Goal: Task Accomplishment & Management: Complete application form

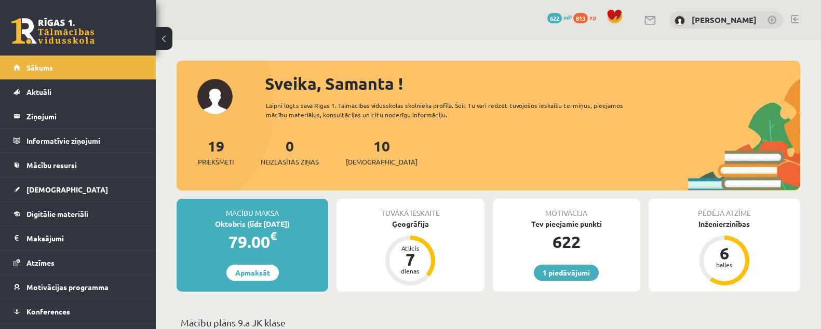
scroll to position [1038, 0]
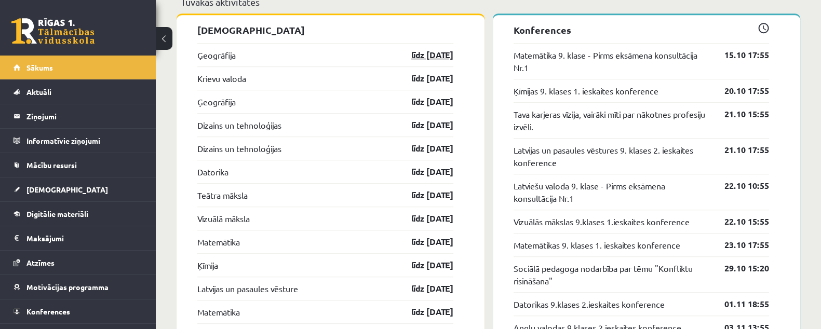
click at [416, 53] on link "līdz 15.10.25" at bounding box center [423, 55] width 60 height 12
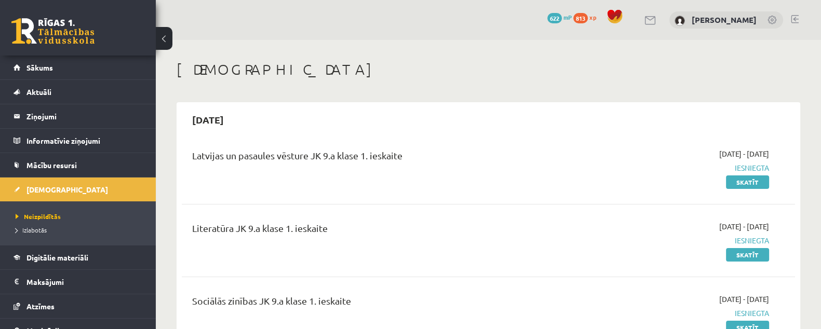
drag, startPoint x: 355, startPoint y: 63, endPoint x: 554, endPoint y: -112, distance: 264.8
drag, startPoint x: 374, startPoint y: 8, endPoint x: 605, endPoint y: 74, distance: 239.6
click at [605, 74] on h1 "[DEMOGRAPHIC_DATA]" at bounding box center [489, 70] width 624 height 18
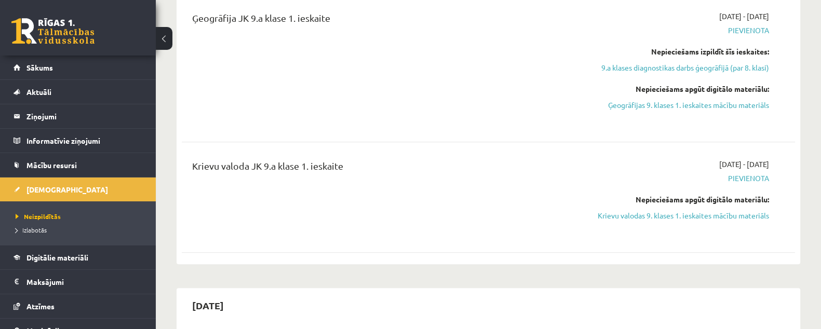
scroll to position [908, 0]
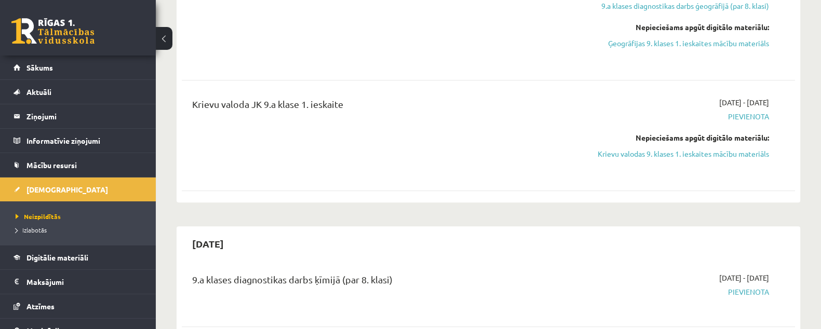
click at [719, 160] on div "2025-10-01 - 2025-10-15 Pievienota Nepieciešams apgūt digitālo materiālu: Kriev…" at bounding box center [677, 135] width 197 height 77
click at [718, 154] on link "Krievu valodas 9. klases 1. ieskaites mācību materiāls" at bounding box center [678, 154] width 182 height 11
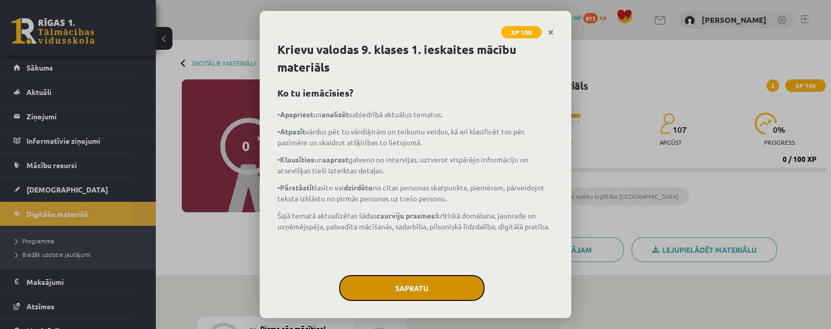
click at [412, 285] on button "Sapratu" at bounding box center [411, 288] width 145 height 26
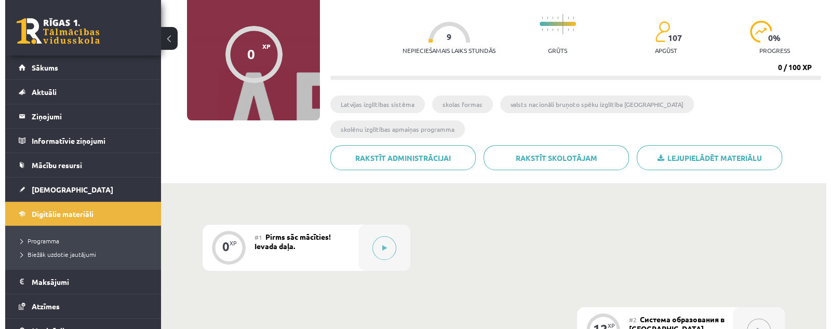
scroll to position [195, 0]
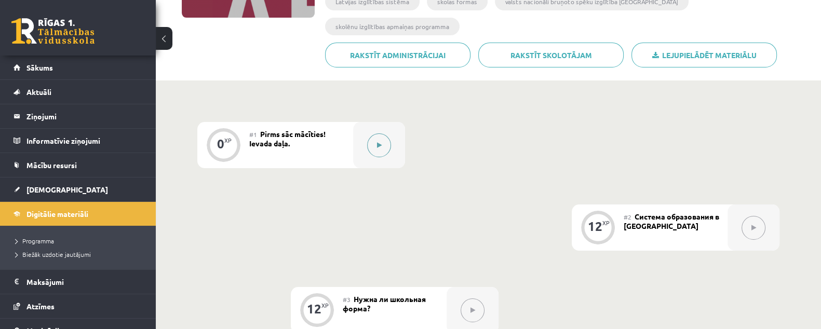
click at [374, 133] on button at bounding box center [379, 145] width 24 height 24
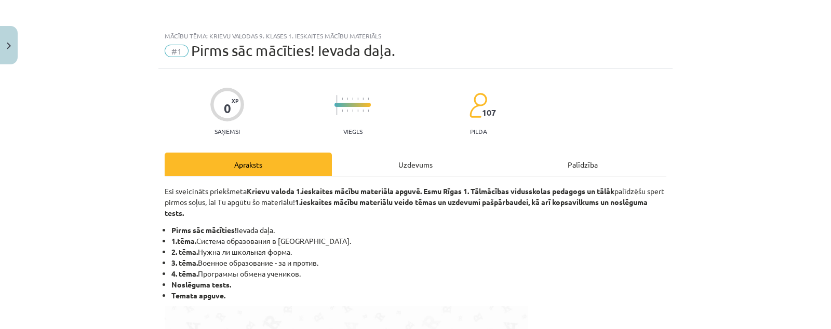
click at [388, 171] on div "Uzdevums" at bounding box center [415, 164] width 167 height 23
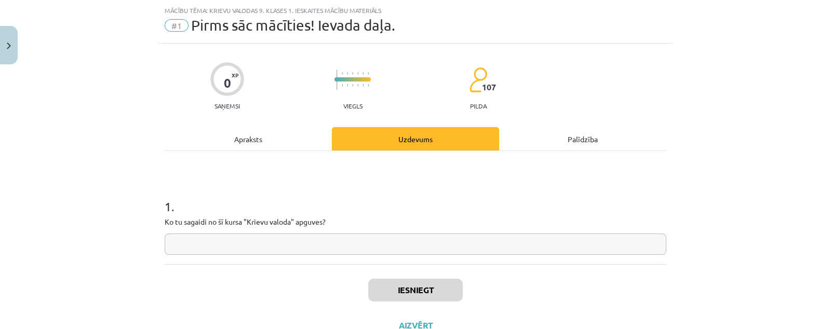
click at [375, 247] on input "text" at bounding box center [416, 244] width 502 height 21
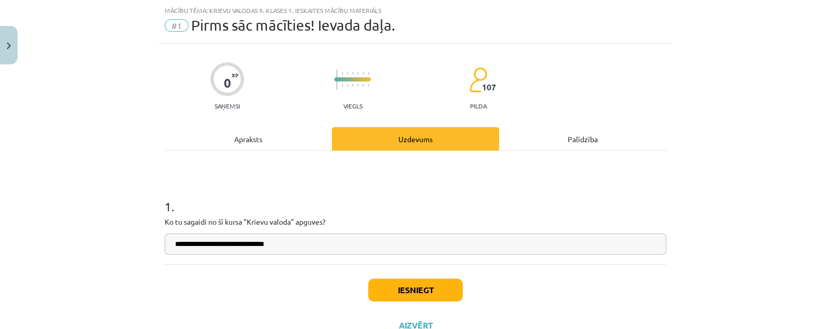
type input "**********"
click at [424, 282] on button "Iesniegt" at bounding box center [415, 290] width 95 height 23
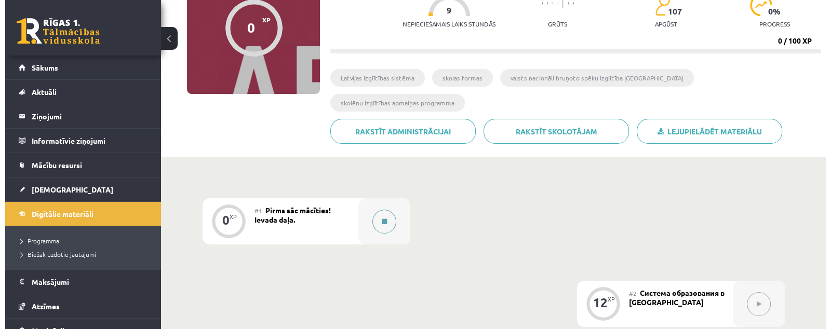
scroll to position [129, 0]
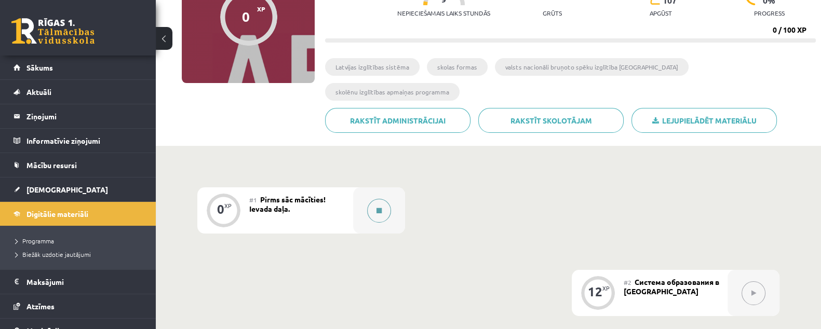
click at [380, 208] on icon at bounding box center [378, 211] width 5 height 6
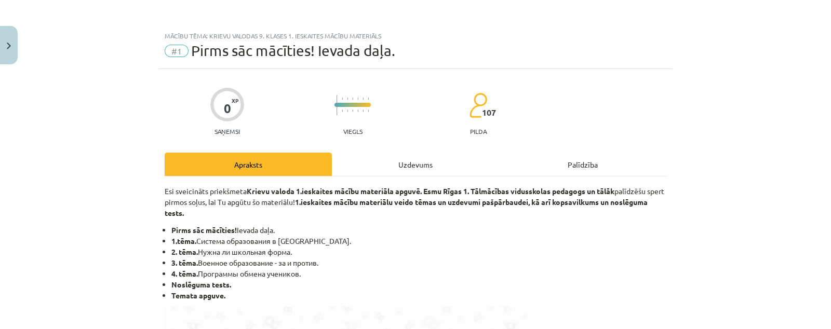
click at [422, 157] on div "Uzdevums" at bounding box center [415, 164] width 167 height 23
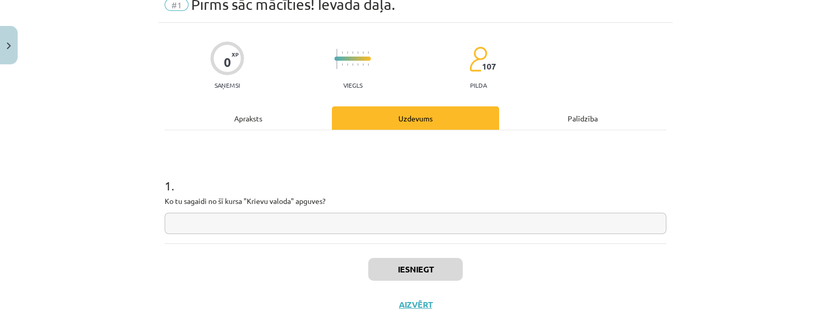
scroll to position [64, 0]
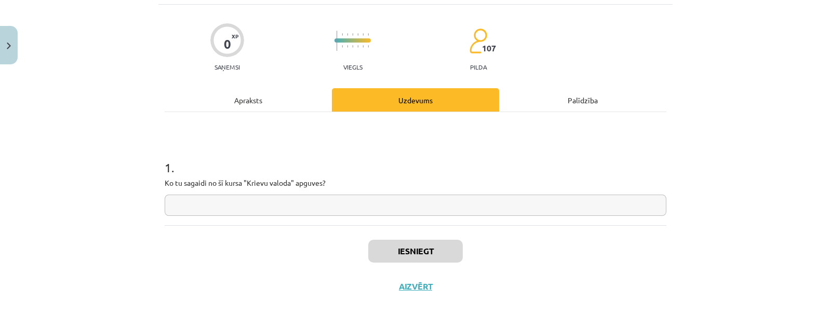
click at [352, 195] on input "text" at bounding box center [416, 205] width 502 height 21
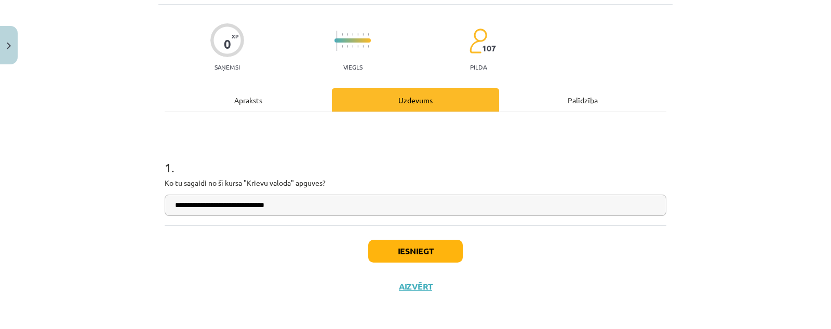
type input "**********"
click at [393, 249] on button "Iesniegt" at bounding box center [415, 251] width 95 height 23
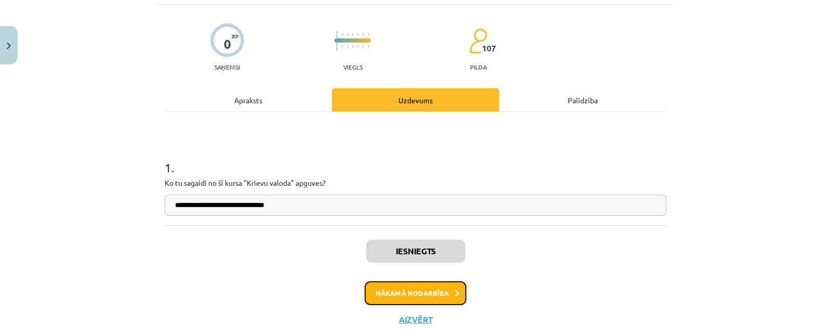
click at [411, 291] on button "Nākamā nodarbība" at bounding box center [416, 293] width 102 height 24
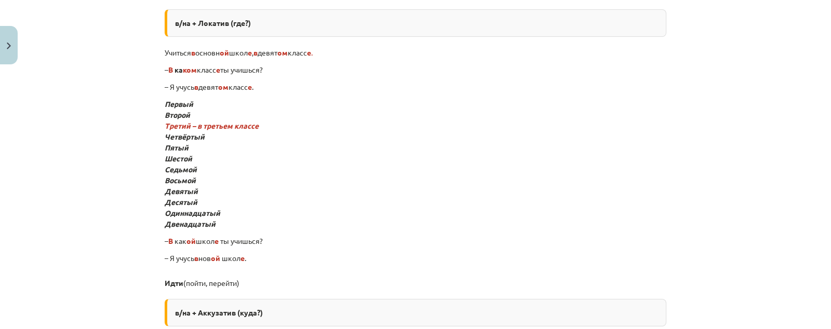
scroll to position [0, 0]
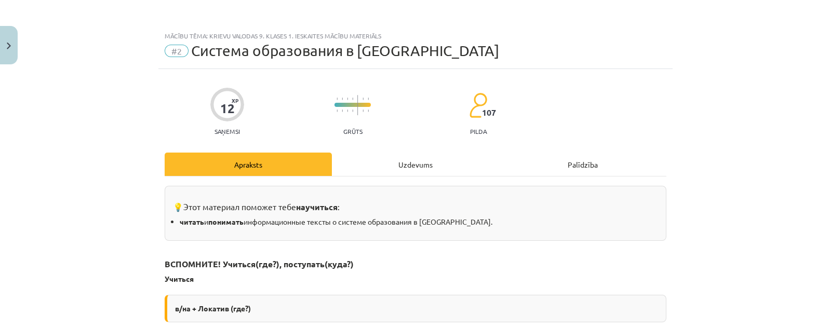
click at [415, 168] on div "Uzdevums" at bounding box center [415, 164] width 167 height 23
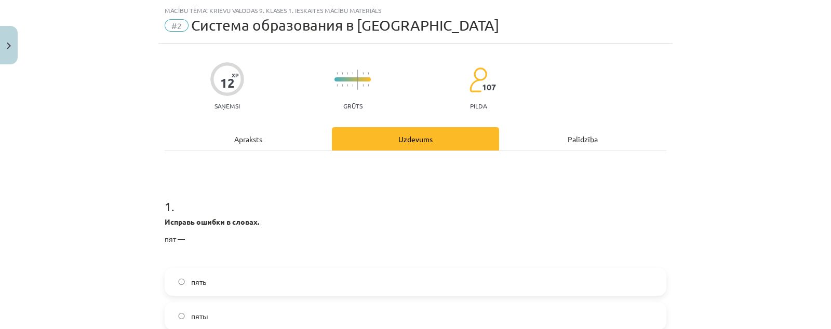
drag, startPoint x: 408, startPoint y: 191, endPoint x: 696, endPoint y: 122, distance: 296.2
drag, startPoint x: 696, startPoint y: 122, endPoint x: 112, endPoint y: 147, distance: 584.2
click at [112, 147] on div "Mācību tēma: Krievu valodas 9. klases 1. ieskaites mācību materiāls #2 Система …" at bounding box center [415, 164] width 831 height 329
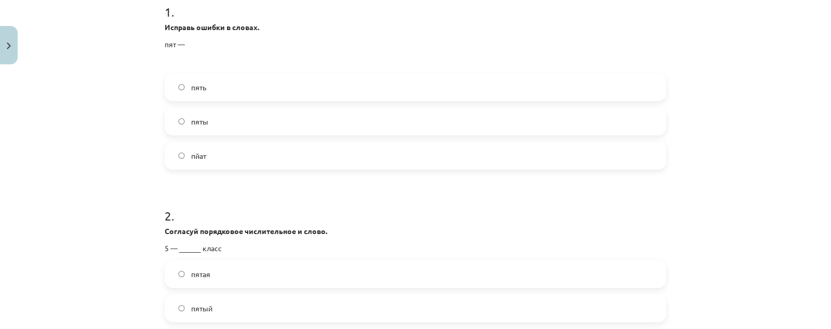
scroll to position [156, 0]
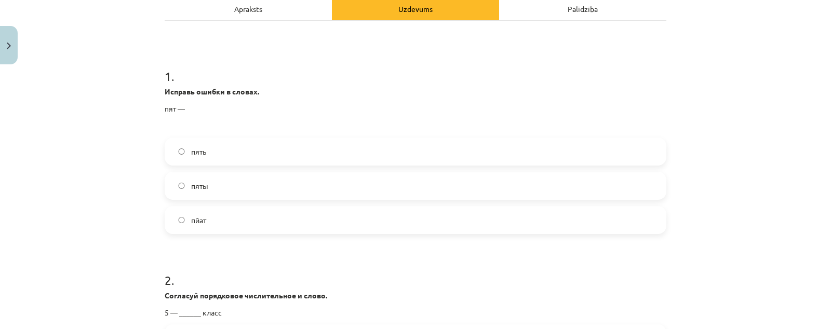
drag, startPoint x: 274, startPoint y: 45, endPoint x: 125, endPoint y: 63, distance: 150.1
click at [125, 63] on div "Mācību tēma: Krievu valodas 9. klases 1. ieskaites mācību materiāls #2 Система …" at bounding box center [415, 164] width 831 height 329
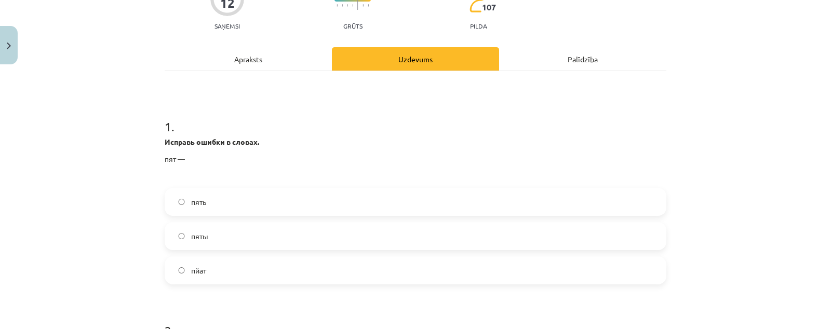
scroll to position [129, 0]
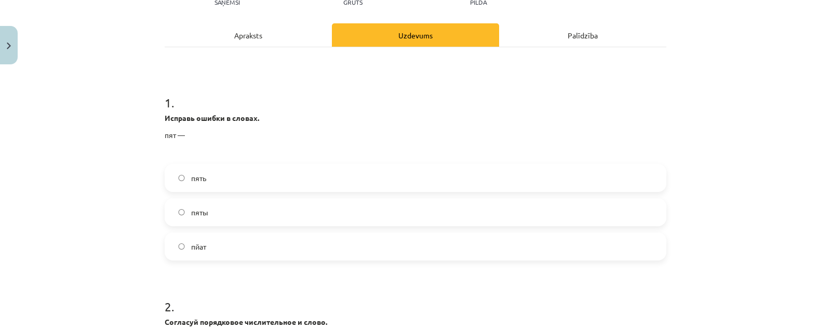
click at [281, 45] on div "Apraksts" at bounding box center [248, 34] width 167 height 23
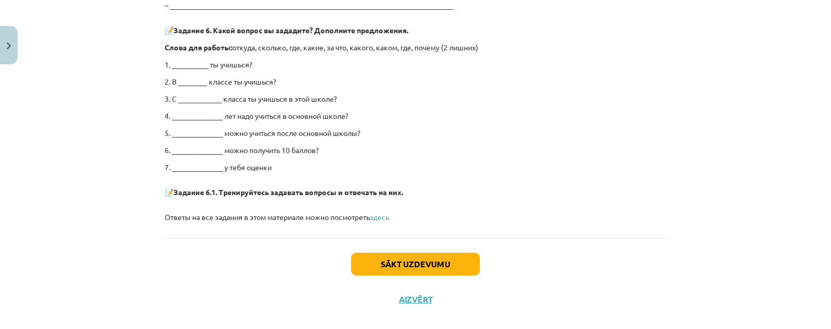
scroll to position [2068, 0]
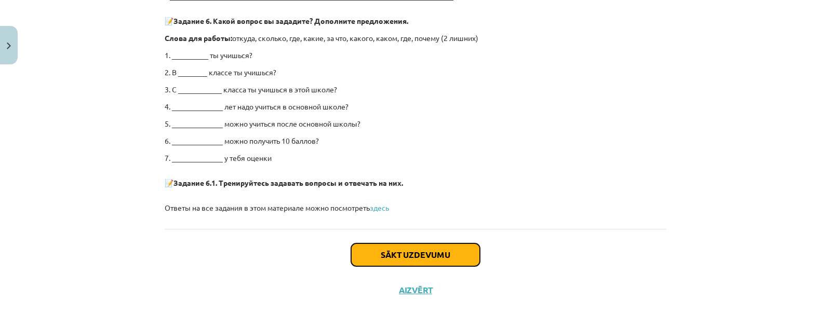
click at [406, 246] on button "Sākt uzdevumu" at bounding box center [415, 255] width 129 height 23
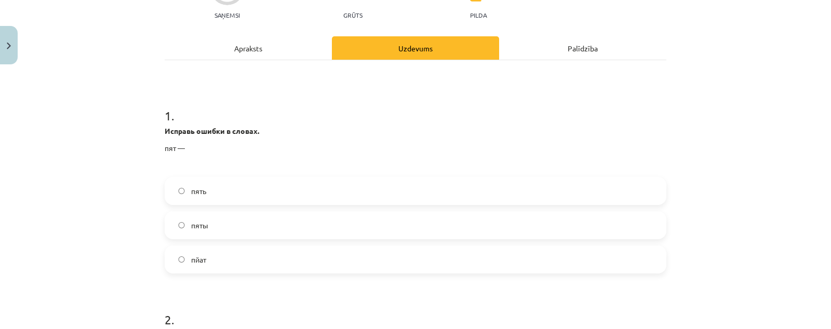
scroll to position [156, 0]
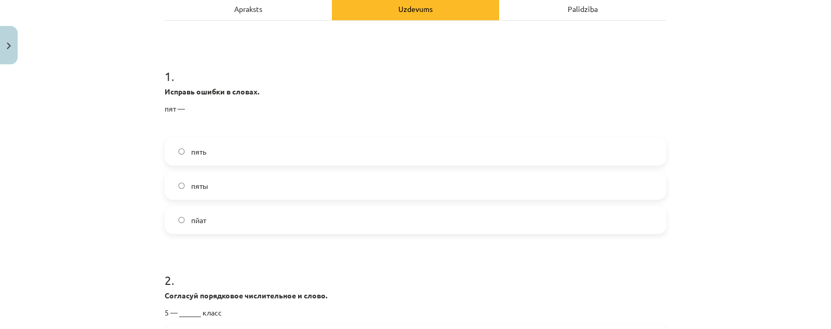
click at [329, 152] on label "пять" at bounding box center [416, 152] width 500 height 26
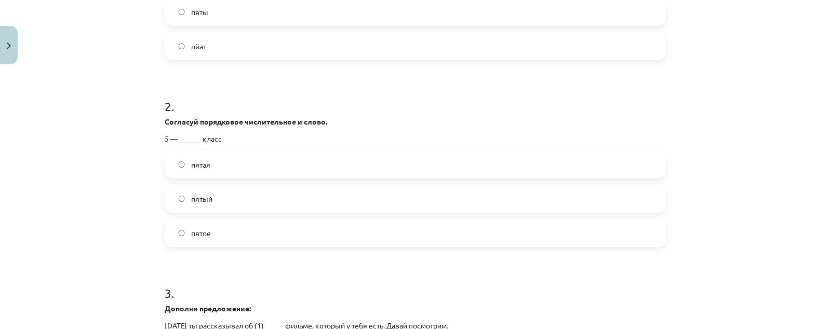
scroll to position [350, 0]
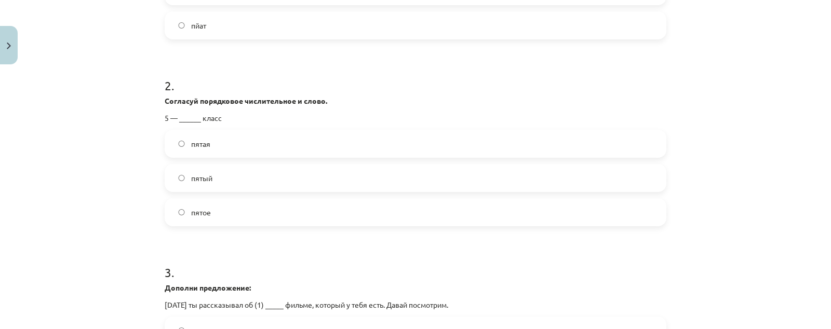
click at [240, 177] on label "пятый" at bounding box center [416, 178] width 500 height 26
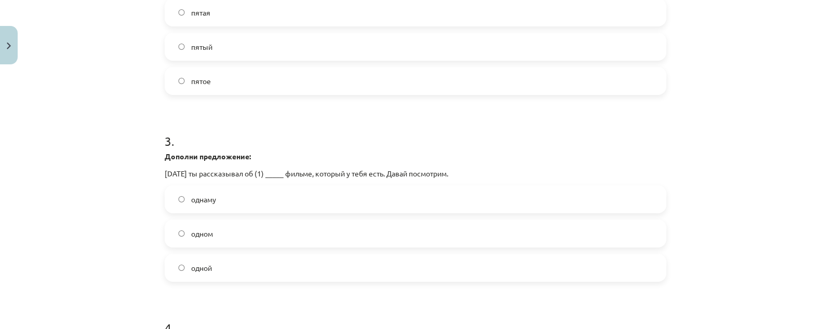
scroll to position [545, 0]
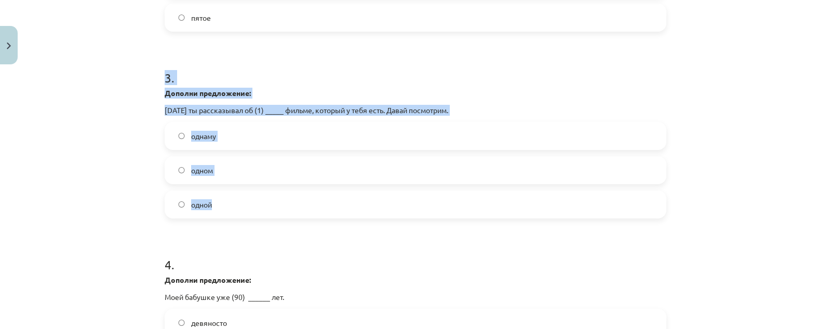
drag, startPoint x: 150, startPoint y: 82, endPoint x: 362, endPoint y: 213, distance: 249.7
click at [363, 213] on div "Mācību tēma: Krievu valodas 9. klases 1. ieskaites mācību materiāls #2 Система …" at bounding box center [415, 164] width 831 height 329
drag, startPoint x: 767, startPoint y: 1, endPoint x: 411, endPoint y: 107, distance: 371.8
drag, startPoint x: 223, startPoint y: 96, endPoint x: 424, endPoint y: 67, distance: 203.5
click at [424, 67] on h1 "3 ." at bounding box center [416, 68] width 502 height 32
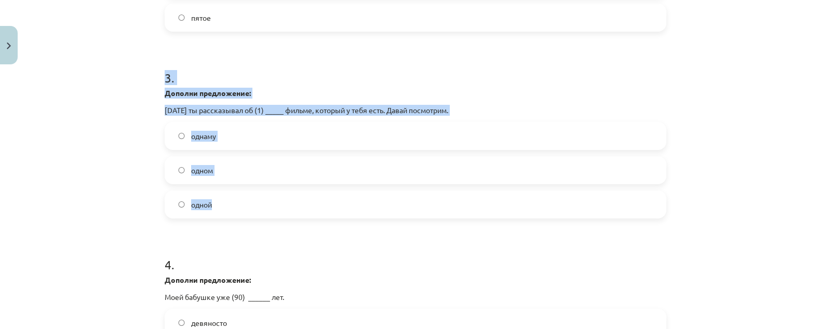
click at [340, 107] on p "Вчера ты рассказывал об (1) _____ фильме, который у тебя есть. Давай посмотрим." at bounding box center [416, 110] width 502 height 11
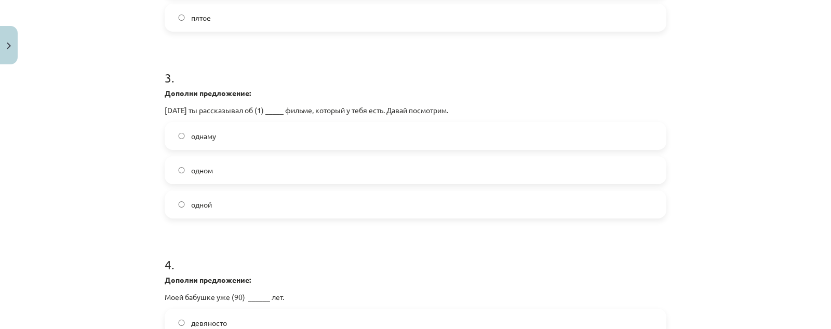
click at [340, 107] on p "Вчера ты рассказывал об (1) _____ фильме, который у тебя есть. Давай посмотрим." at bounding box center [416, 110] width 502 height 11
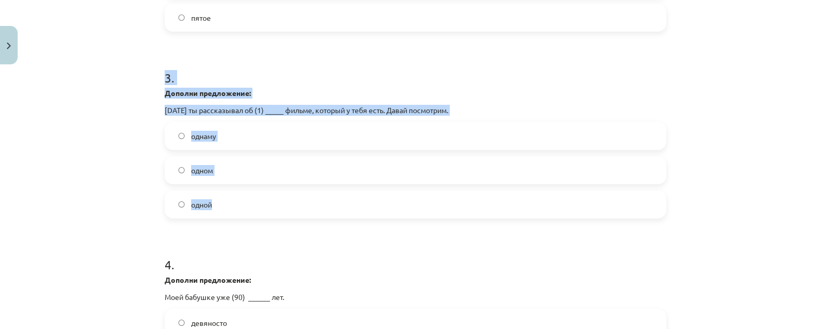
drag, startPoint x: 156, startPoint y: 74, endPoint x: 230, endPoint y: 200, distance: 146.3
click at [230, 200] on div "12 XP Saņemsi Grūts 107 pilda Apraksts Uzdevums Palīdzība 1 . Исправь ошибки в …" at bounding box center [415, 12] width 514 height 976
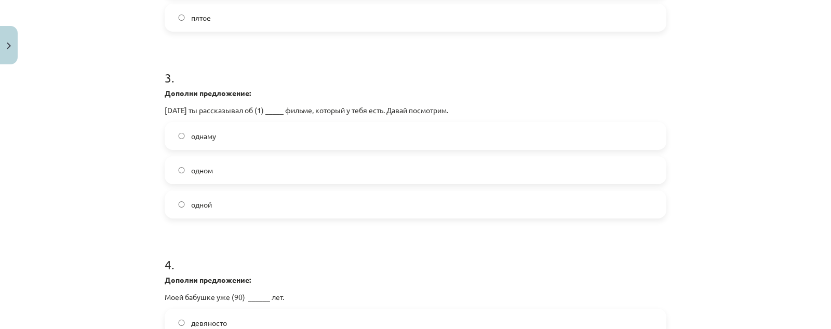
drag, startPoint x: 770, startPoint y: 0, endPoint x: 483, endPoint y: 253, distance: 382.6
click at [483, 253] on h1 "4 ." at bounding box center [416, 255] width 502 height 32
click at [208, 168] on span "одном" at bounding box center [202, 170] width 22 height 11
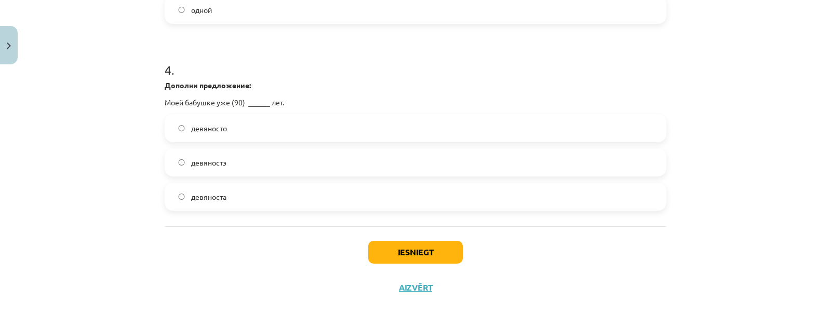
scroll to position [741, 0]
click at [261, 127] on label "девяносто" at bounding box center [416, 127] width 500 height 26
click at [402, 251] on button "Iesniegt" at bounding box center [415, 251] width 95 height 23
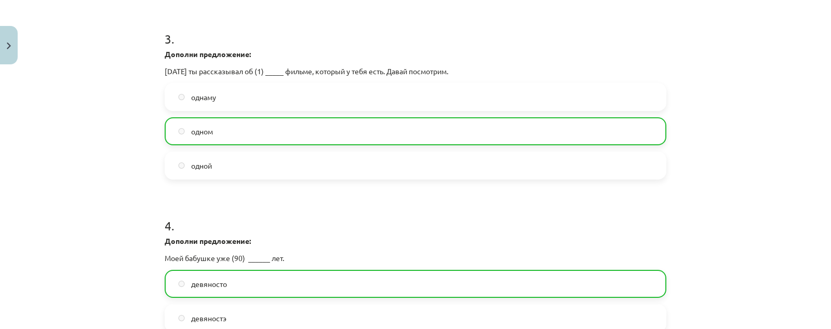
scroll to position [774, 0]
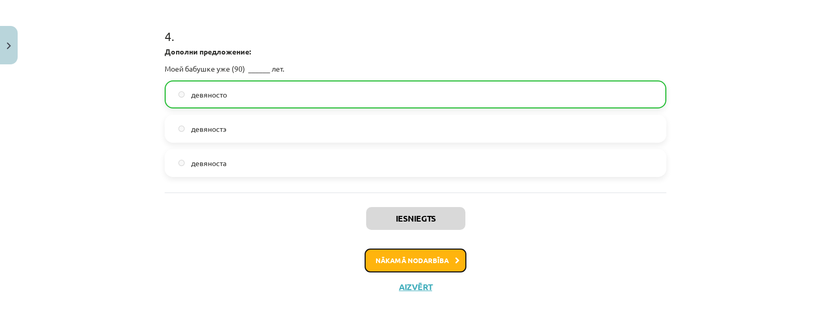
click at [397, 266] on button "Nākamā nodarbība" at bounding box center [416, 261] width 102 height 24
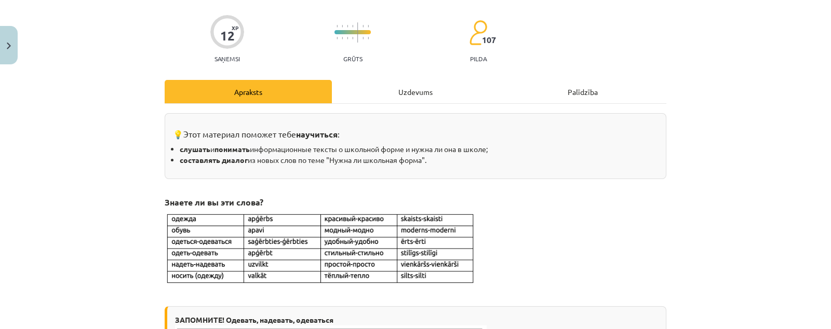
scroll to position [91, 0]
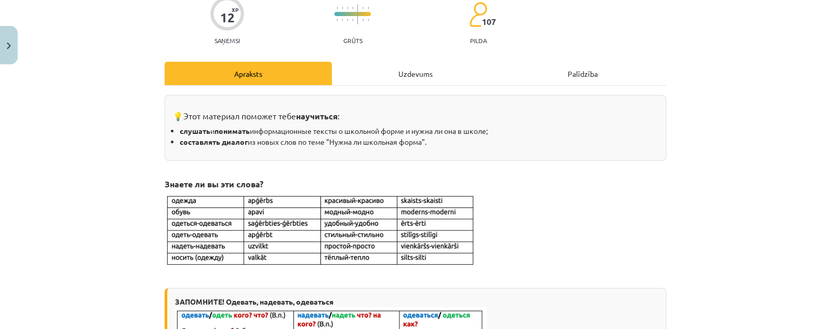
click at [414, 74] on div "Uzdevums" at bounding box center [415, 73] width 167 height 23
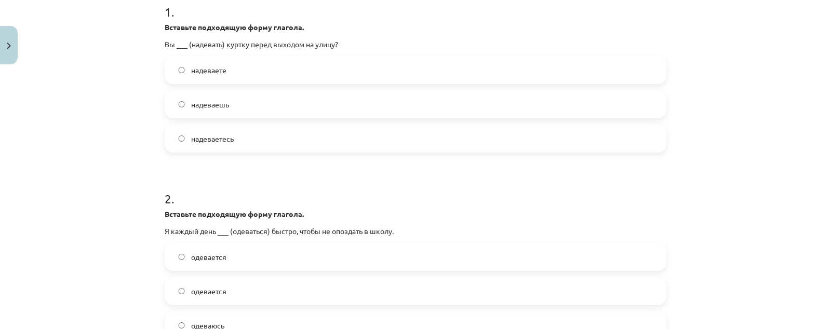
scroll to position [156, 0]
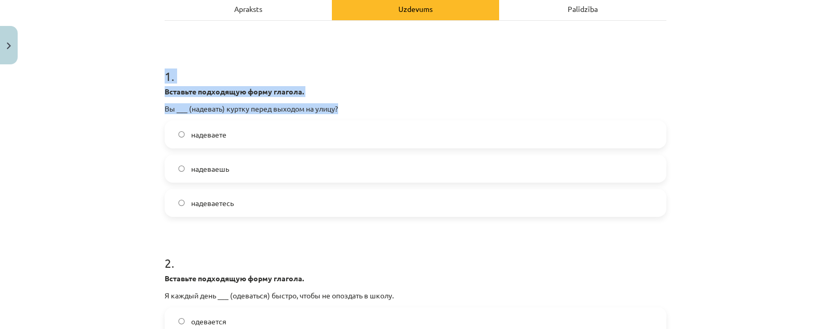
drag, startPoint x: 148, startPoint y: 77, endPoint x: 394, endPoint y: 105, distance: 247.7
click at [394, 105] on div "Mācību tēma: Krievu valodas 9. klases 1. ieskaites mācību materiāls #3 Нужна ли…" at bounding box center [415, 164] width 831 height 329
click at [394, 105] on p "Вы ___ (надевать) куртку перед выходом на улицу?" at bounding box center [416, 108] width 502 height 11
drag, startPoint x: 141, startPoint y: 71, endPoint x: 346, endPoint y: 111, distance: 208.4
click at [346, 111] on div "Mācību tēma: Krievu valodas 9. klases 1. ieskaites mācību materiāls #3 Нужна ли…" at bounding box center [415, 164] width 831 height 329
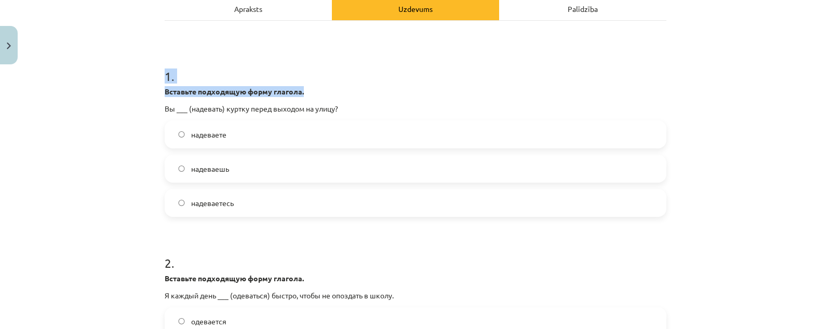
click at [471, 59] on h1 "1 ." at bounding box center [416, 67] width 502 height 32
click at [244, 134] on label "надеваете" at bounding box center [416, 135] width 500 height 26
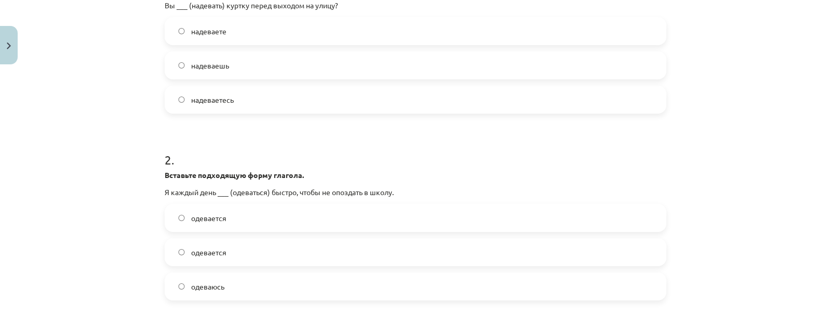
scroll to position [325, 0]
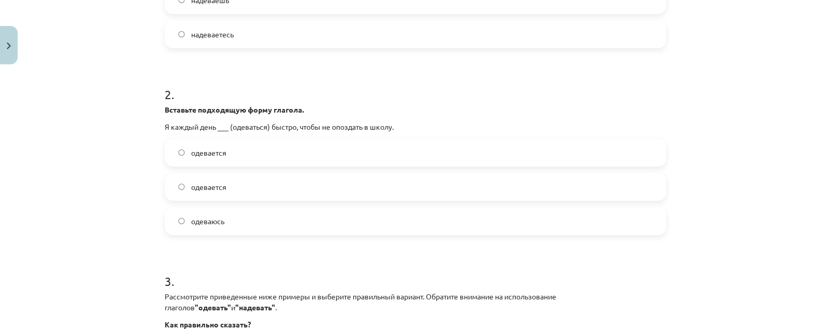
click at [215, 211] on label "одеваюсь" at bounding box center [416, 221] width 500 height 26
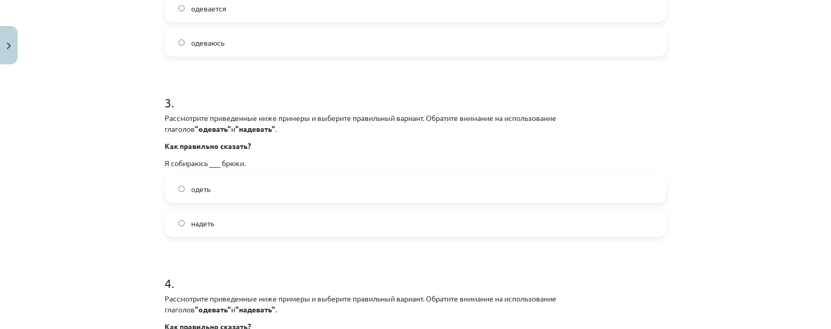
scroll to position [519, 0]
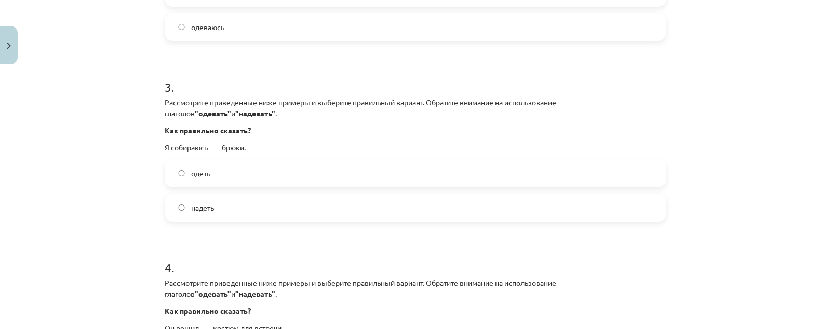
click at [299, 171] on label "одеть" at bounding box center [416, 173] width 500 height 26
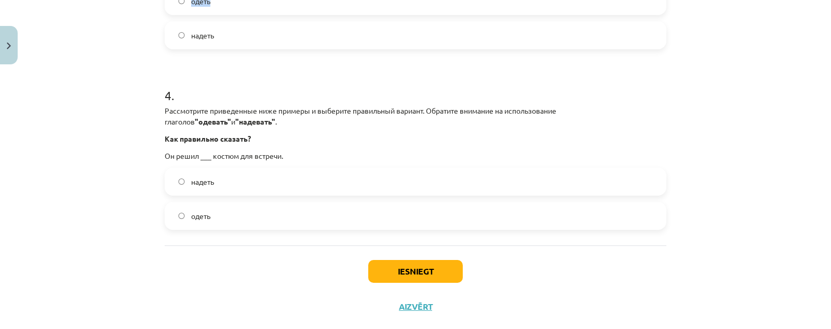
scroll to position [711, 0]
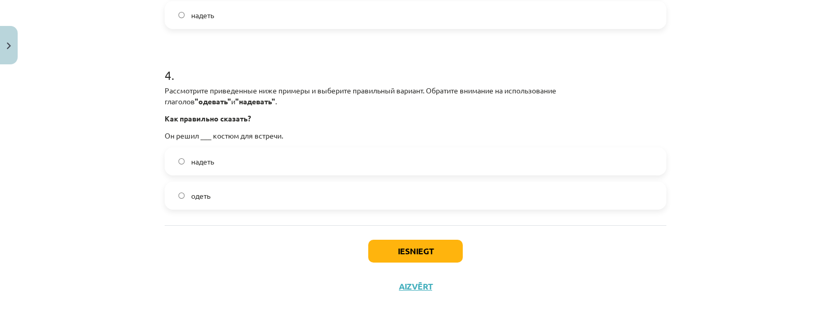
drag, startPoint x: 566, startPoint y: 161, endPoint x: 495, endPoint y: 224, distance: 94.9
click at [564, 163] on label "надеть" at bounding box center [416, 162] width 500 height 26
click at [428, 254] on button "Iesniegt" at bounding box center [415, 251] width 95 height 23
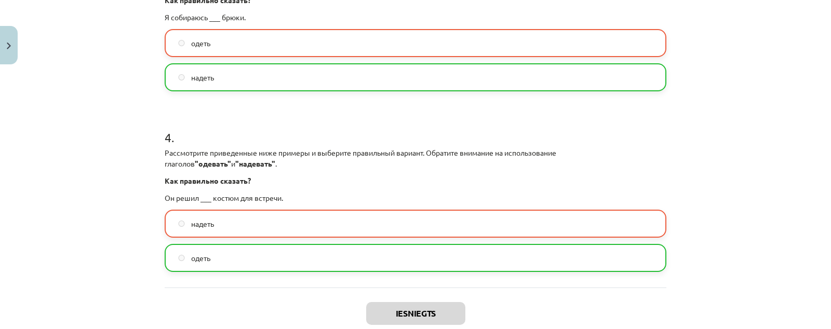
scroll to position [745, 0]
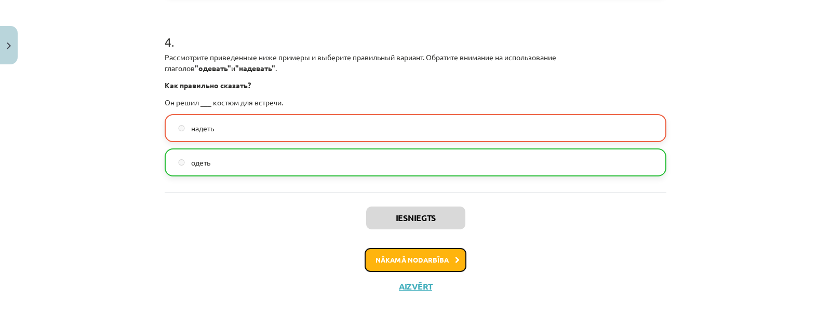
click at [442, 260] on button "Nākamā nodarbība" at bounding box center [416, 260] width 102 height 24
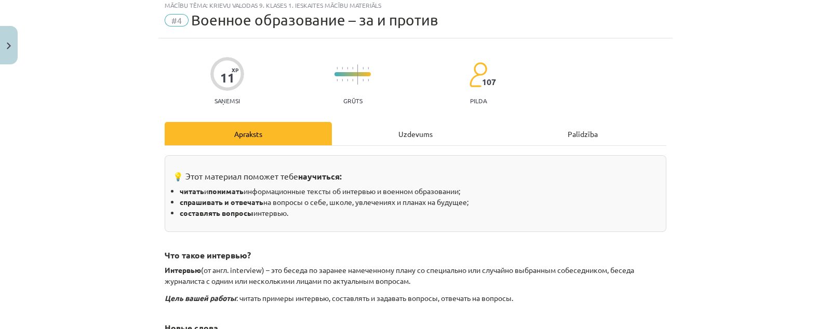
scroll to position [25, 0]
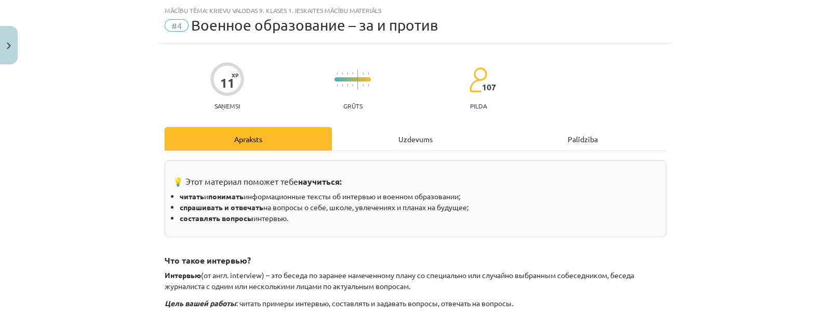
click at [412, 137] on div "Uzdevums" at bounding box center [415, 138] width 167 height 23
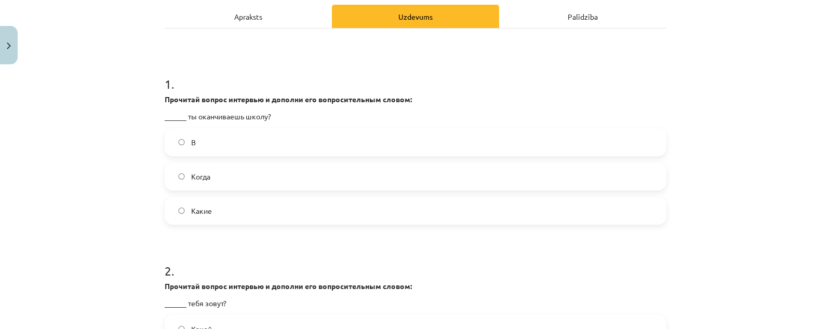
scroll to position [220, 0]
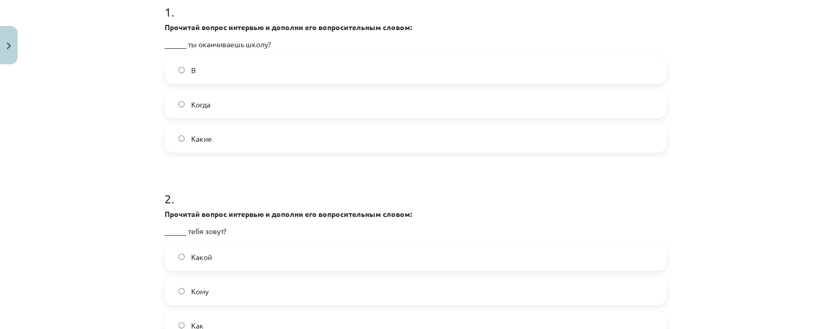
click at [296, 107] on label "Когда" at bounding box center [416, 104] width 500 height 26
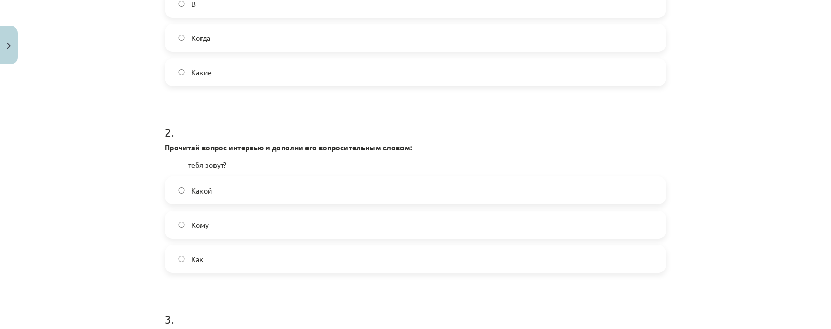
scroll to position [350, 0]
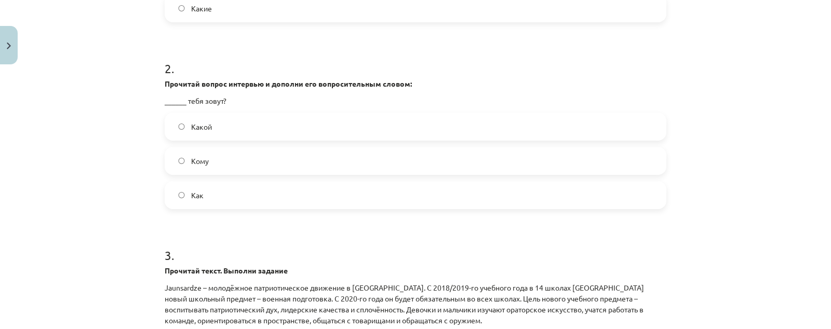
click at [229, 201] on label "Как" at bounding box center [416, 195] width 500 height 26
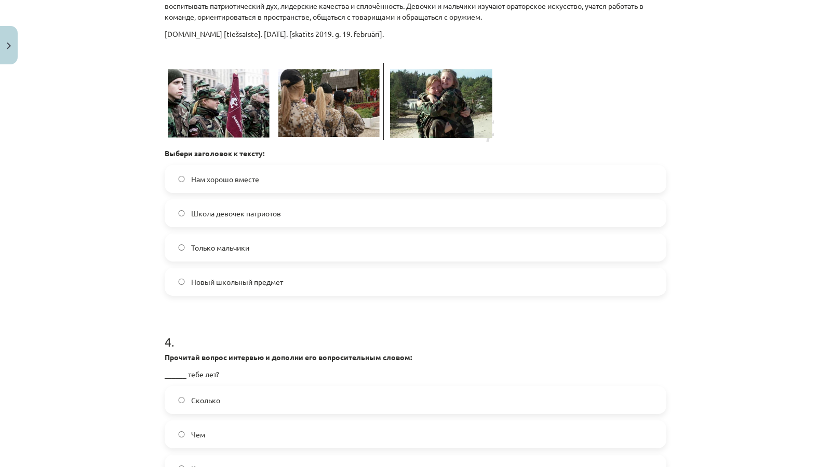
scroll to position [675, 0]
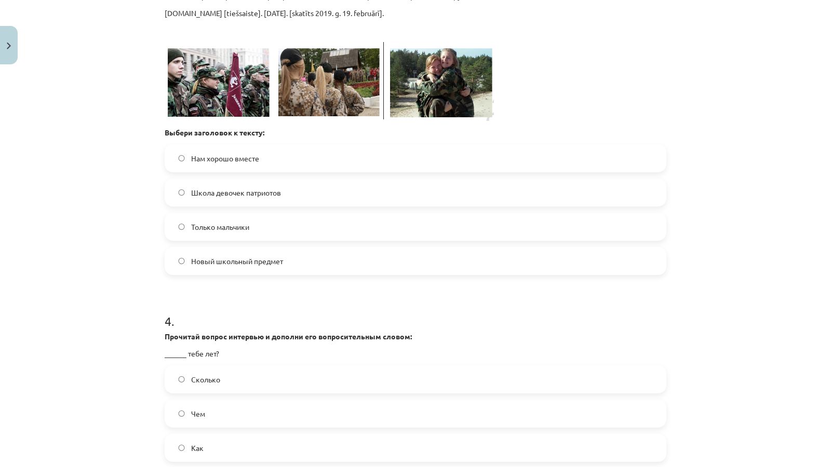
click at [328, 234] on label "Только мальчики" at bounding box center [416, 227] width 500 height 26
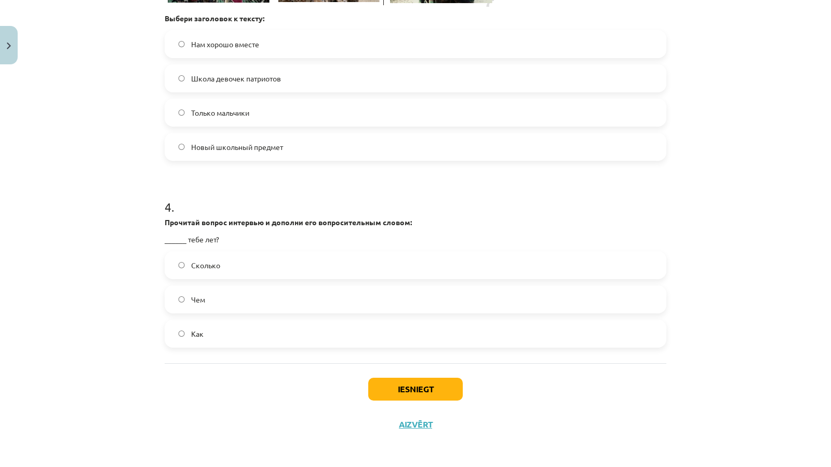
click at [318, 84] on label "Школа девочек патриотов" at bounding box center [416, 78] width 500 height 26
click at [296, 154] on label "Новый школьный предмет" at bounding box center [416, 147] width 500 height 26
click at [384, 257] on label "Сколько" at bounding box center [416, 265] width 500 height 26
click at [429, 329] on button "Iesniegt" at bounding box center [415, 389] width 95 height 23
drag, startPoint x: 395, startPoint y: 348, endPoint x: 691, endPoint y: 242, distance: 314.2
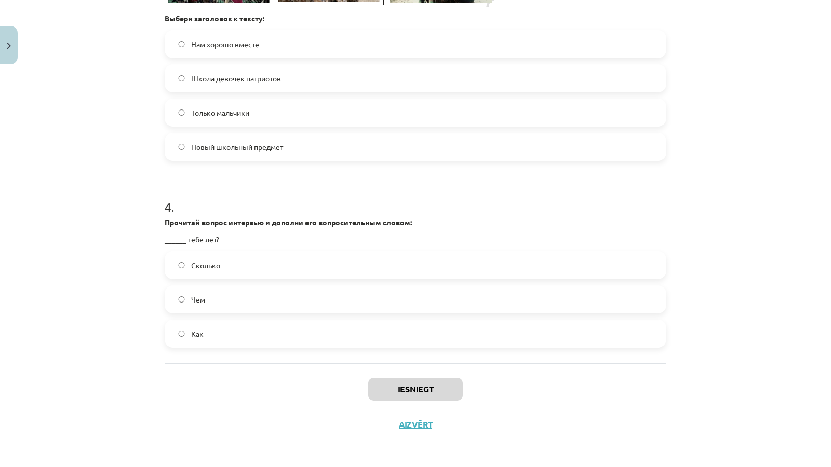
drag, startPoint x: 691, startPoint y: 242, endPoint x: 766, endPoint y: 224, distance: 77.5
click at [766, 224] on div "Mācību tēma: Krievu valodas 9. klases 1. ieskaites mācību materiāls #4 Военное …" at bounding box center [415, 233] width 831 height 467
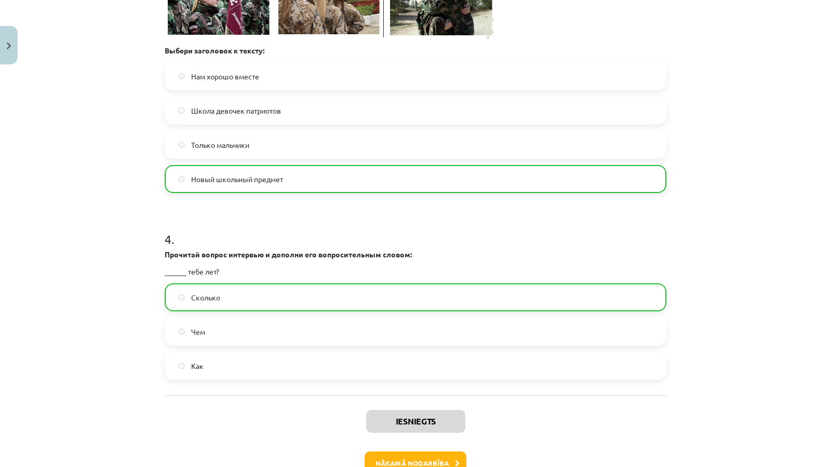
scroll to position [822, 0]
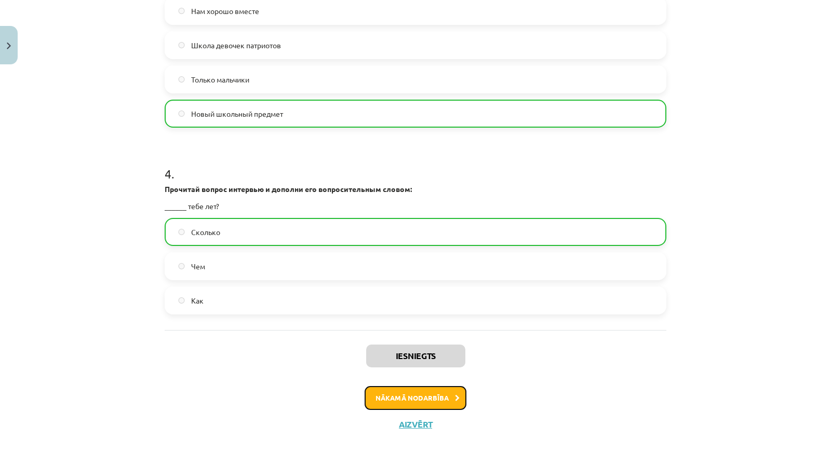
click at [418, 329] on button "Nākamā nodarbība" at bounding box center [416, 398] width 102 height 24
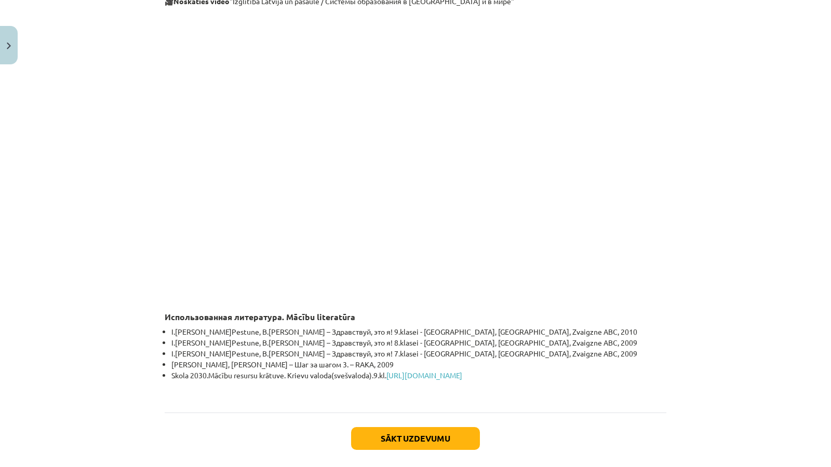
scroll to position [2929, 0]
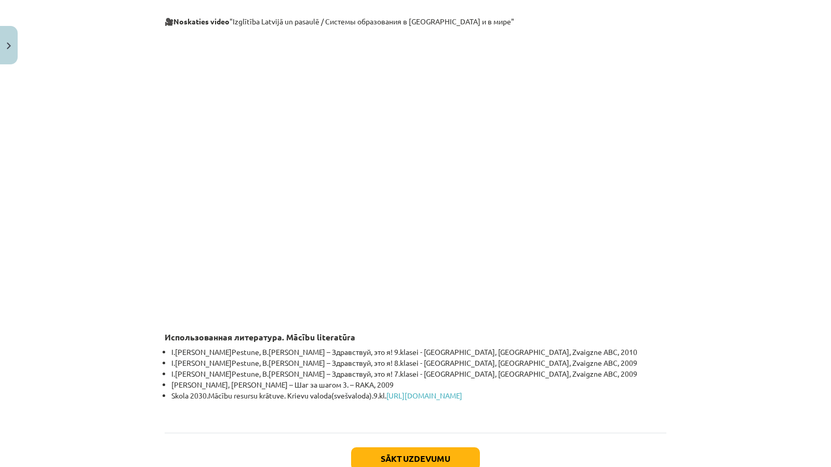
click at [717, 329] on div "Mācību tēma: Krievu valodas 9. klases 1. ieskaites mācību materiāls #5 Программ…" at bounding box center [415, 233] width 831 height 467
click at [695, 329] on div "Mācību tēma: Krievu valodas 9. klases 1. ieskaites mācību materiāls #5 Программ…" at bounding box center [415, 233] width 831 height 467
click at [456, 329] on button "Sākt uzdevumu" at bounding box center [415, 459] width 129 height 23
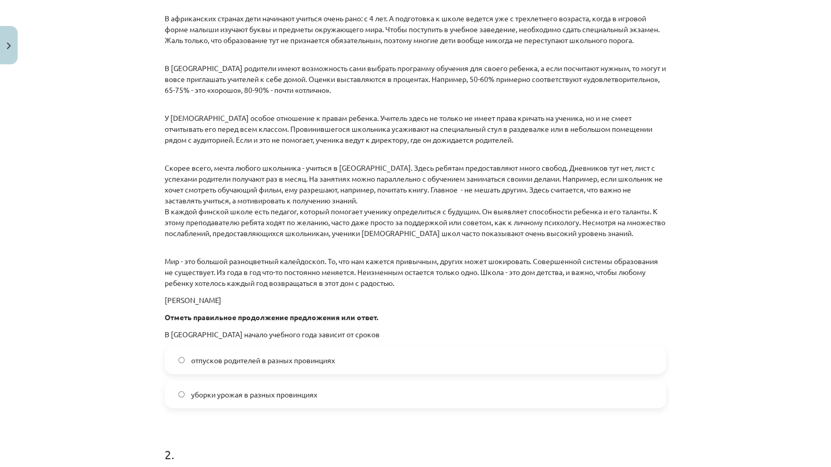
scroll to position [675, 0]
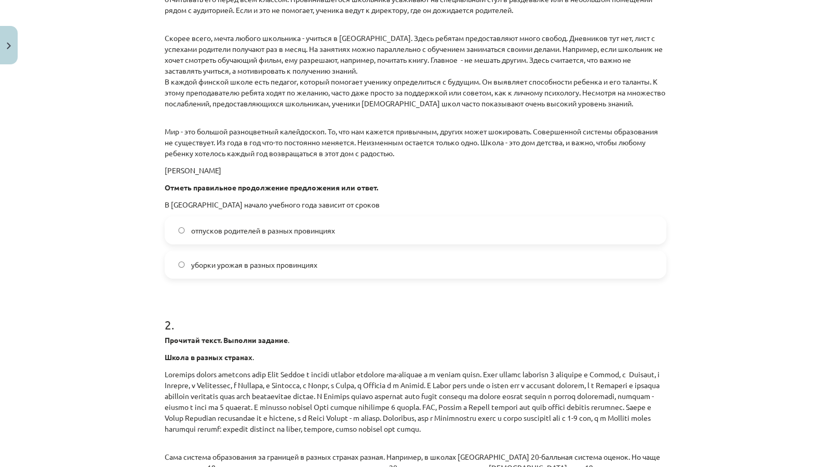
click at [407, 267] on label "уборки урожая в разных провинциях" at bounding box center [416, 265] width 500 height 26
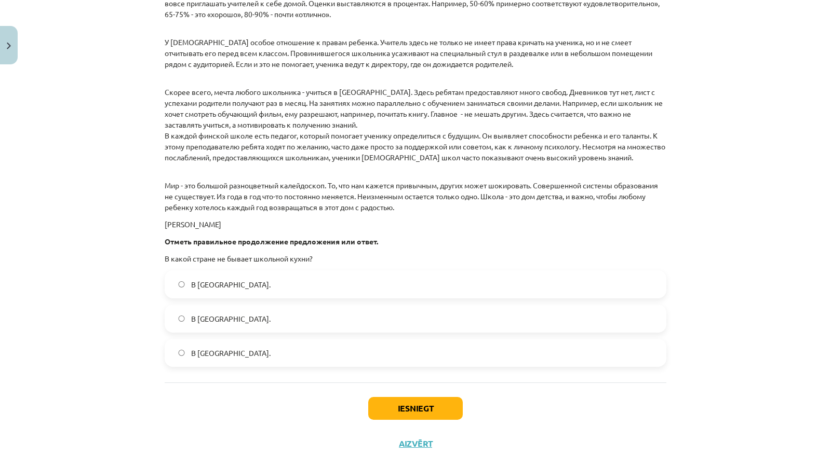
scroll to position [1408, 0]
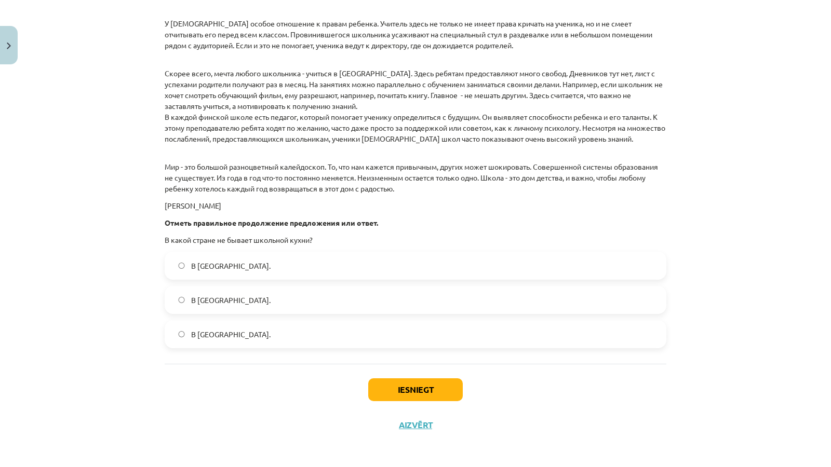
click at [398, 299] on label "В Японии." at bounding box center [416, 300] width 500 height 26
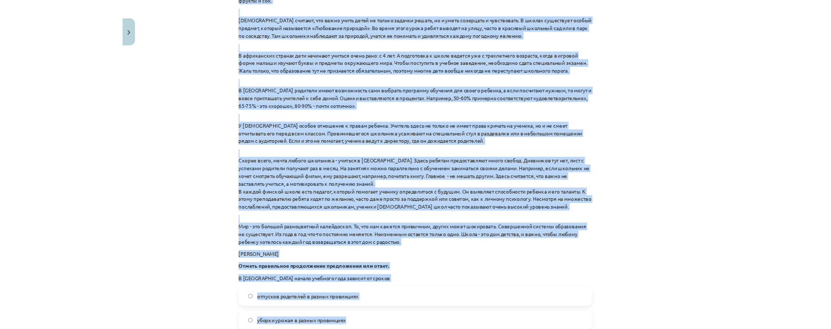
scroll to position [533, 0]
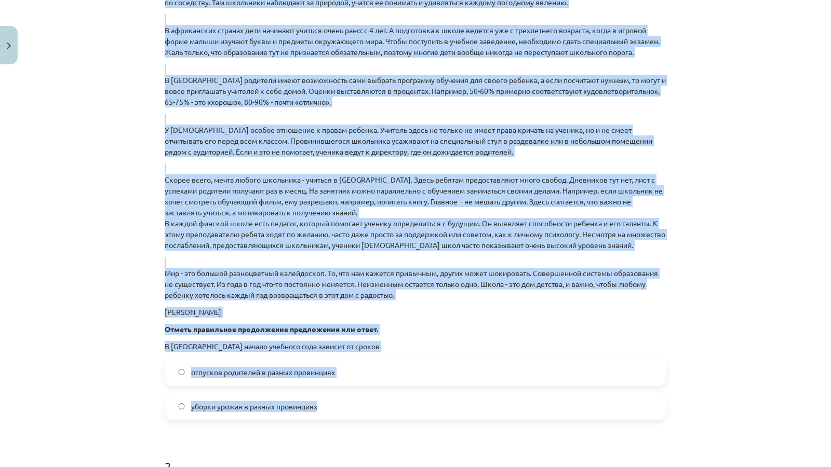
drag, startPoint x: 152, startPoint y: 181, endPoint x: 404, endPoint y: 409, distance: 340.4
click at [407, 329] on div "Mācību tēma: Krievu valodas 9. klases 1. ieskaites mācību materiāls #5 Программ…" at bounding box center [415, 233] width 831 height 467
copy div "1 . Прочитай текст. Выполни задание . Школа в разных странах . Праздник начала …"
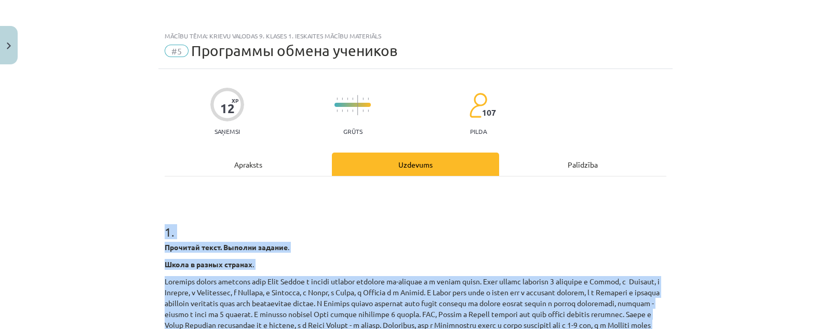
scroll to position [0, 0]
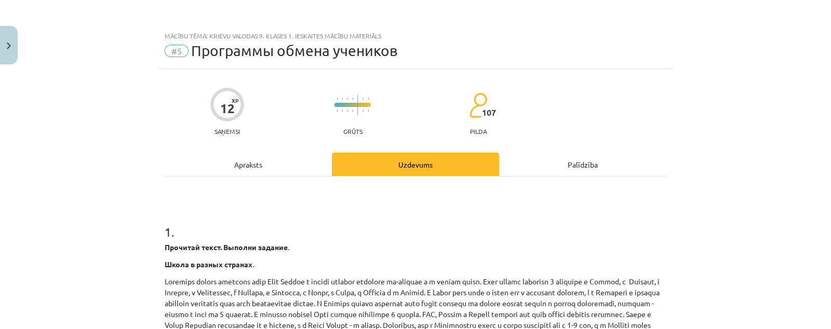
click at [277, 157] on div "Apraksts" at bounding box center [248, 164] width 167 height 23
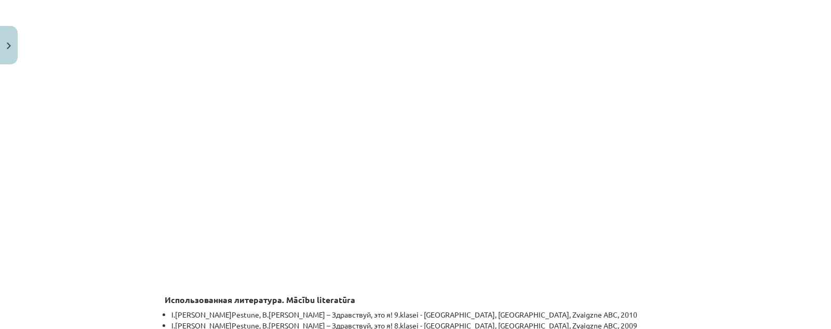
scroll to position [2937, 0]
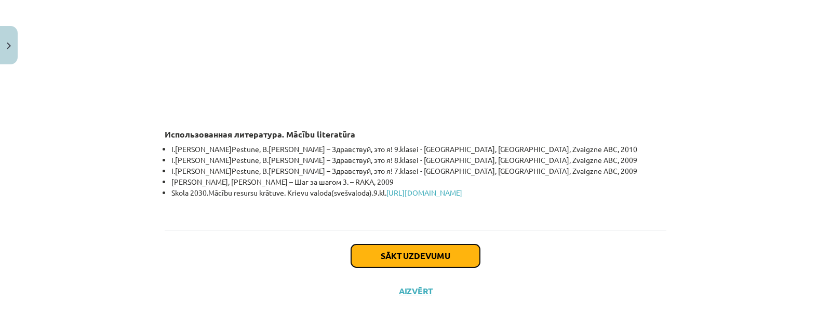
click at [402, 258] on button "Sākt uzdevumu" at bounding box center [415, 256] width 129 height 23
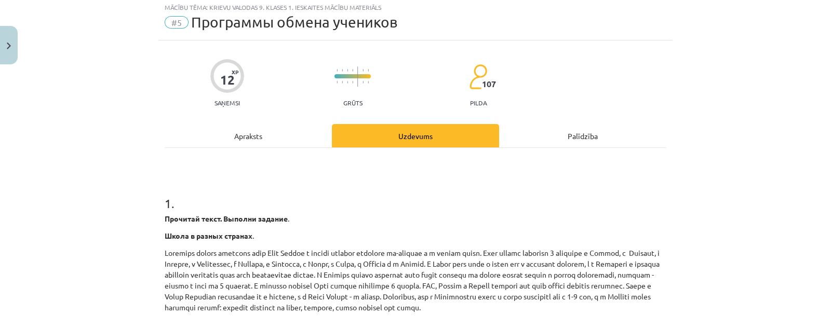
scroll to position [25, 0]
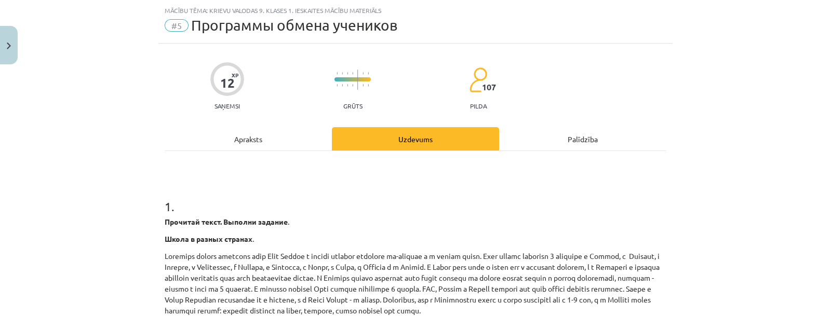
drag, startPoint x: 483, startPoint y: 259, endPoint x: 264, endPoint y: 166, distance: 237.3
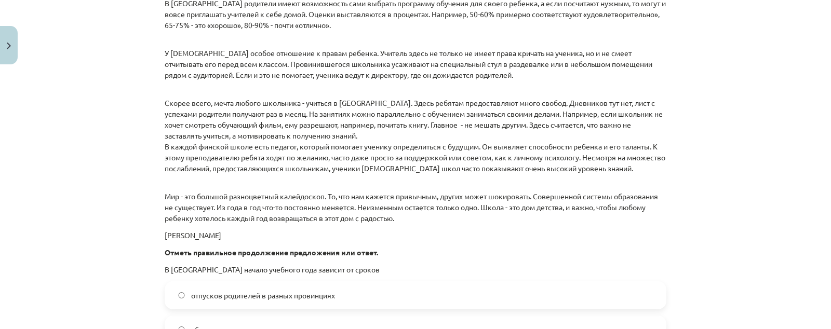
scroll to position [740, 0]
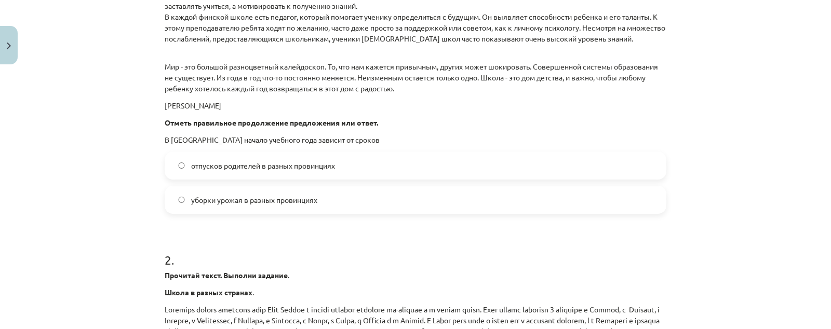
click at [341, 177] on label "отпусков родителей в разных провинциях" at bounding box center [416, 166] width 500 height 26
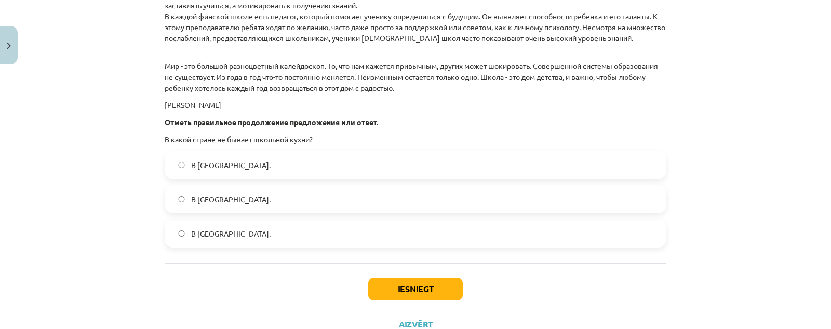
scroll to position [1546, 0]
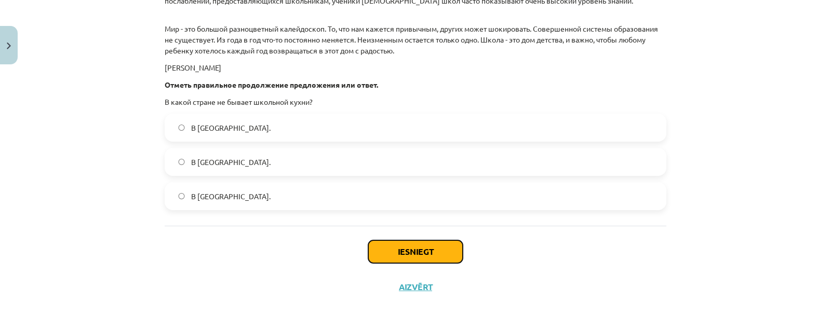
click at [374, 252] on button "Iesniegt" at bounding box center [415, 251] width 95 height 23
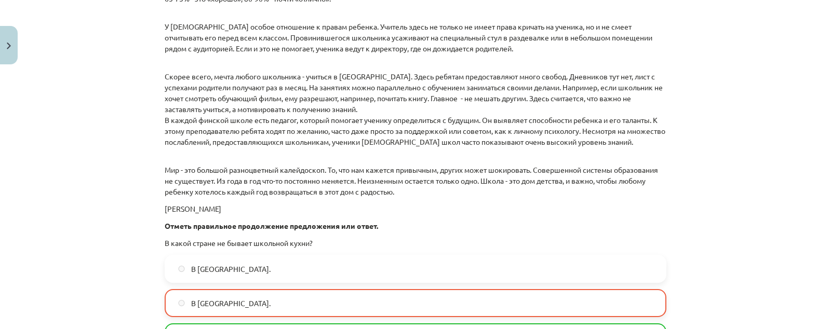
scroll to position [1578, 0]
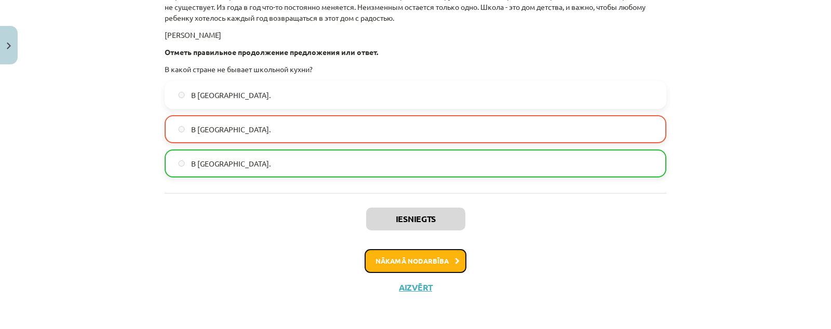
click at [405, 261] on button "Nākamā nodarbība" at bounding box center [416, 261] width 102 height 24
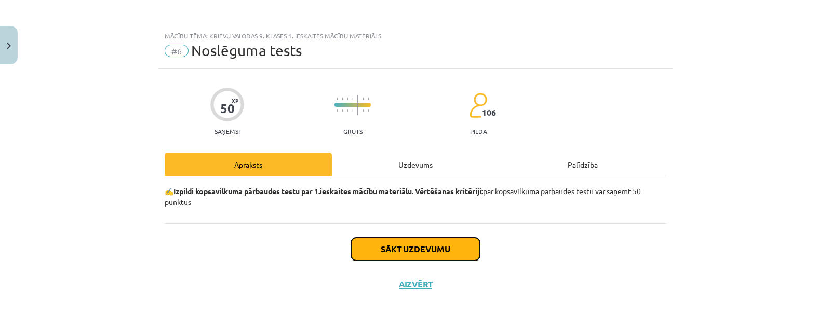
click at [472, 245] on button "Sākt uzdevumu" at bounding box center [415, 249] width 129 height 23
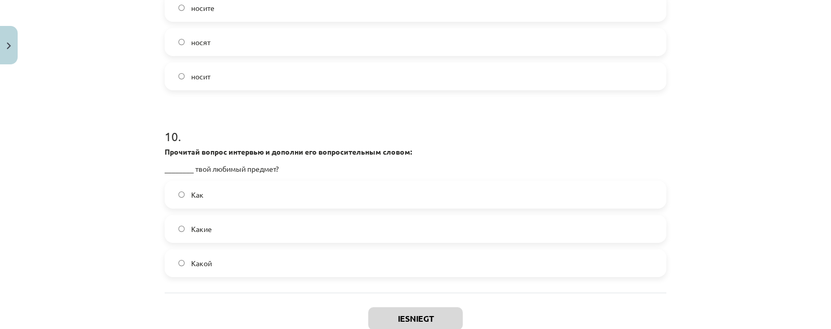
scroll to position [1811, 0]
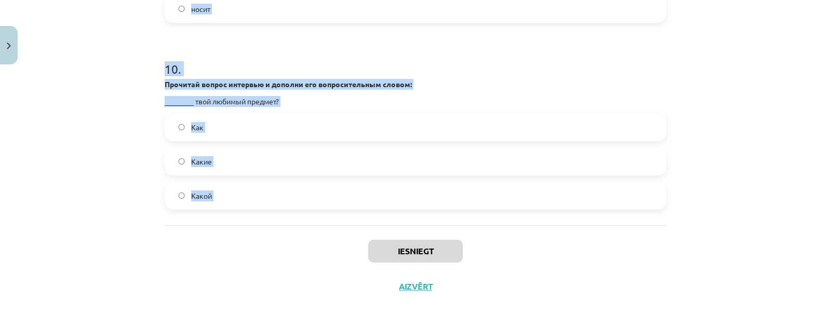
drag, startPoint x: 141, startPoint y: 33, endPoint x: 314, endPoint y: 227, distance: 260.0
click at [314, 227] on div "Mācību tēma: Krievu valodas 9. klases 1. ieskaites mācību materiāls #6 Noslēgum…" at bounding box center [415, 164] width 831 height 329
copy form "1 . Исправьте ошибку в слове: сем — симь семь сем 2 . Согласуй порядковое числи…"
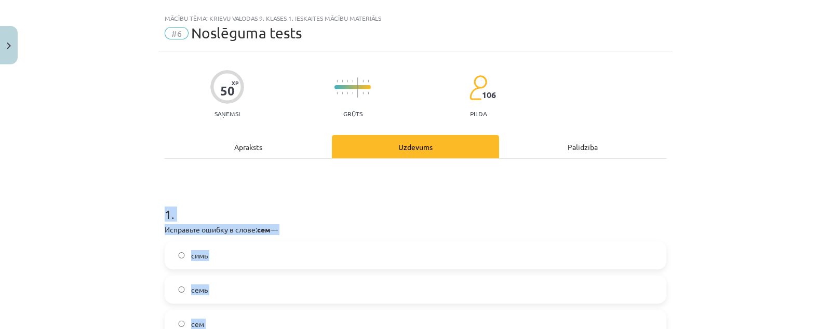
scroll to position [0, 0]
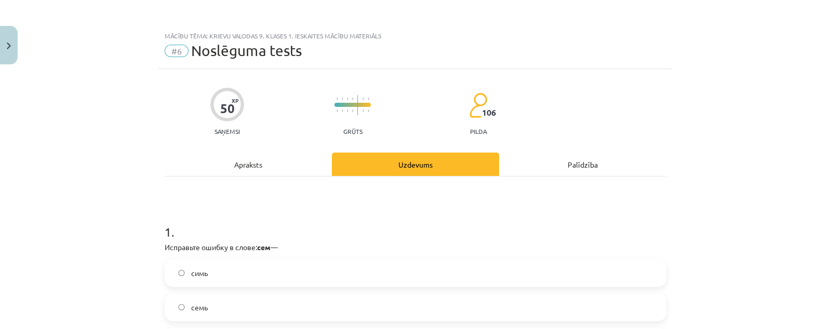
click at [96, 170] on div "Mācību tēma: Krievu valodas 9. klases 1. ieskaites mācību materiāls #6 Noslēgum…" at bounding box center [415, 164] width 831 height 329
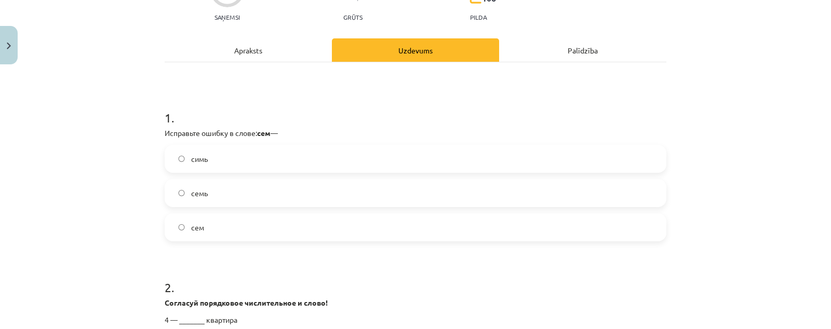
scroll to position [195, 0]
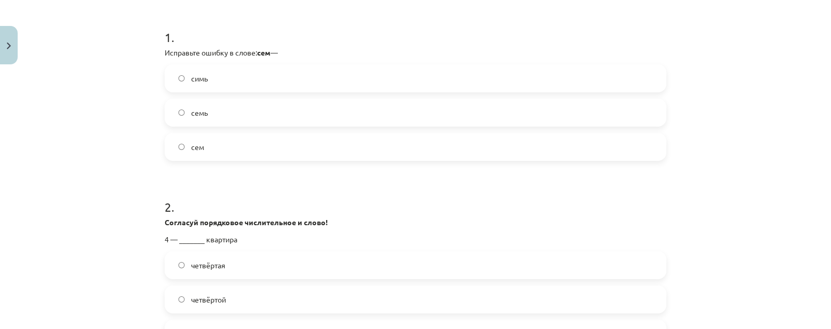
click at [226, 144] on label "сем" at bounding box center [416, 147] width 500 height 26
click at [342, 120] on label "семь" at bounding box center [416, 113] width 500 height 26
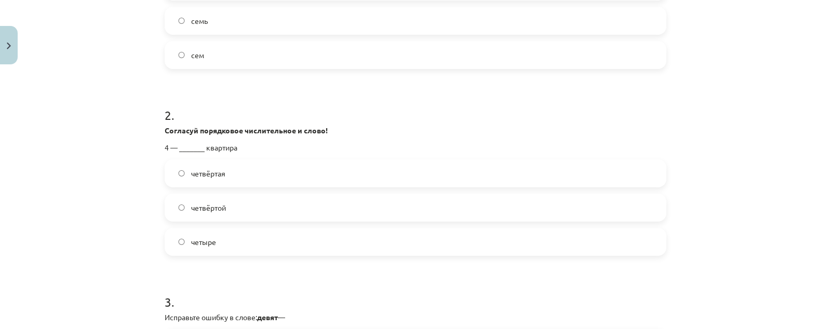
scroll to position [325, 0]
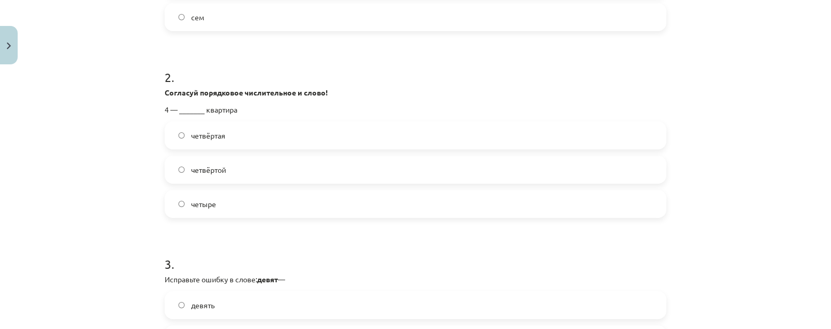
click at [257, 139] on label "четвёртая" at bounding box center [416, 136] width 500 height 26
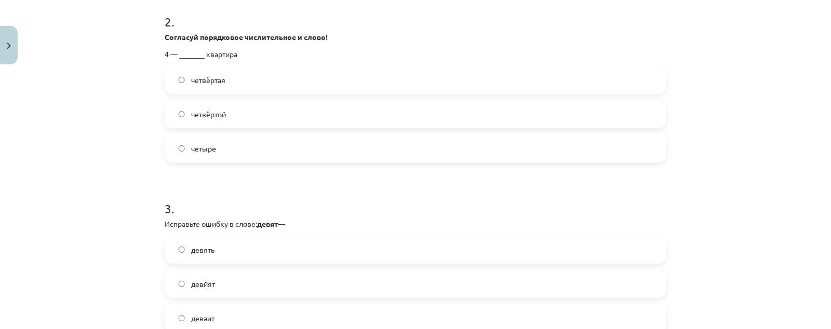
scroll to position [519, 0]
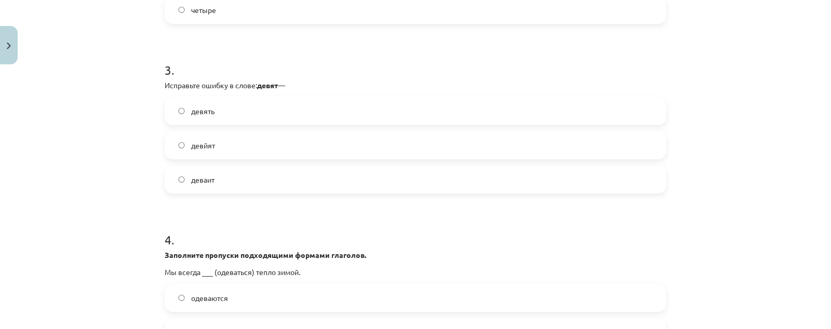
click at [322, 117] on label "девять" at bounding box center [416, 111] width 500 height 26
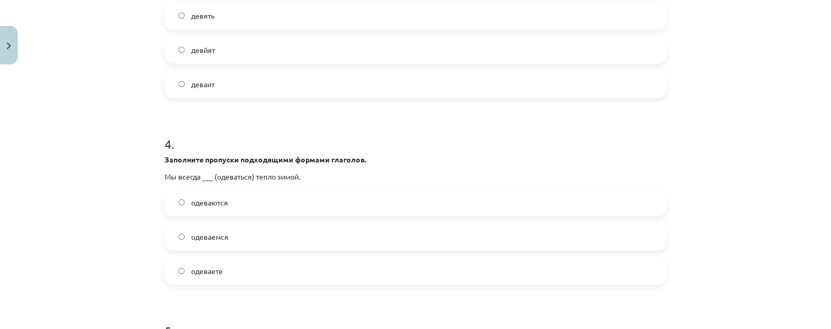
scroll to position [649, 0]
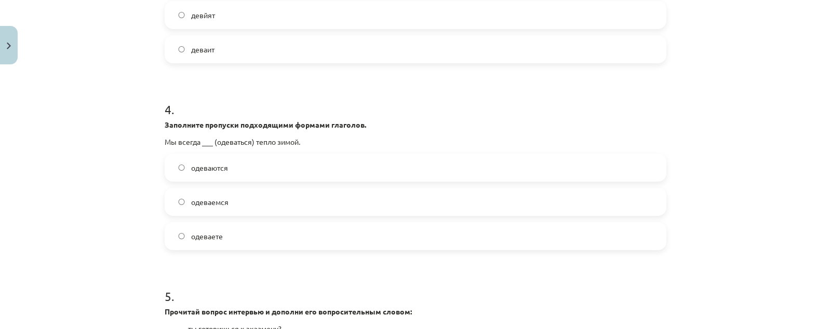
click at [220, 208] on label "одеваемся" at bounding box center [416, 202] width 500 height 26
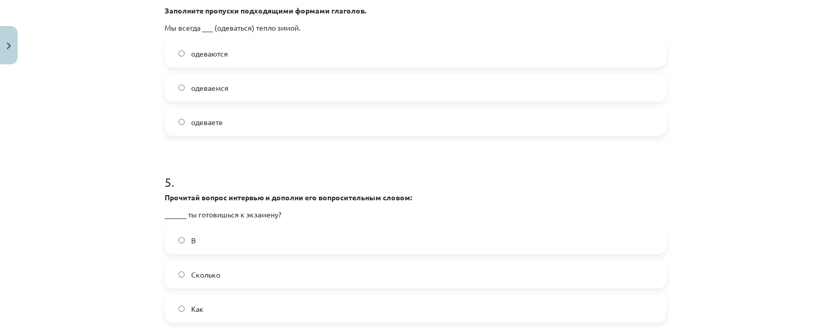
scroll to position [843, 0]
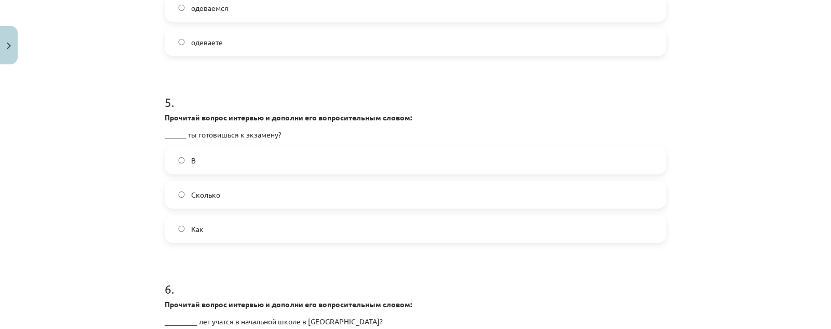
click at [246, 217] on label "Как" at bounding box center [416, 229] width 500 height 26
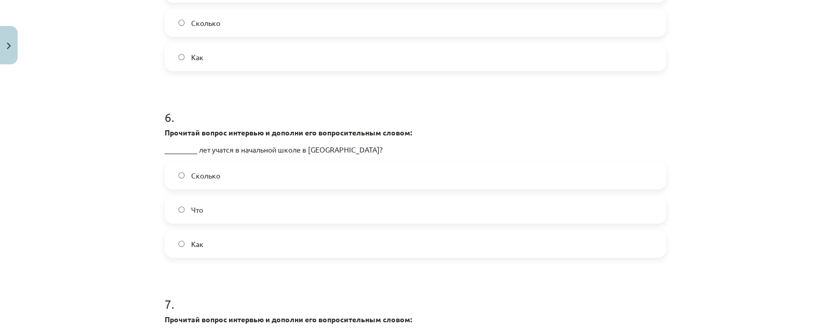
scroll to position [1038, 0]
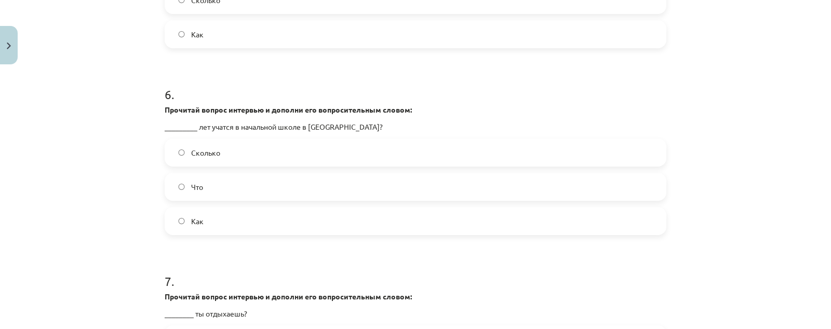
click at [250, 148] on label "Сколько" at bounding box center [416, 153] width 500 height 26
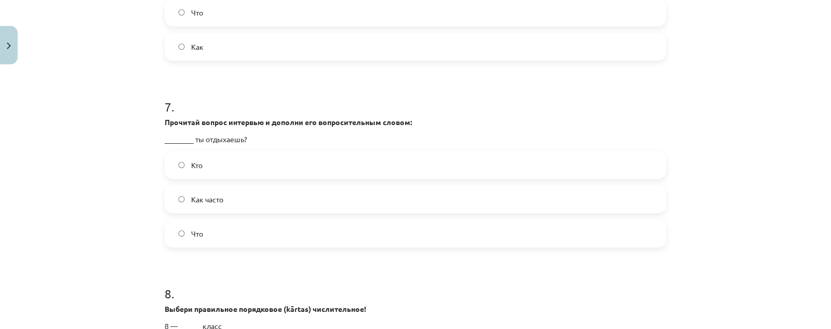
scroll to position [1233, 0]
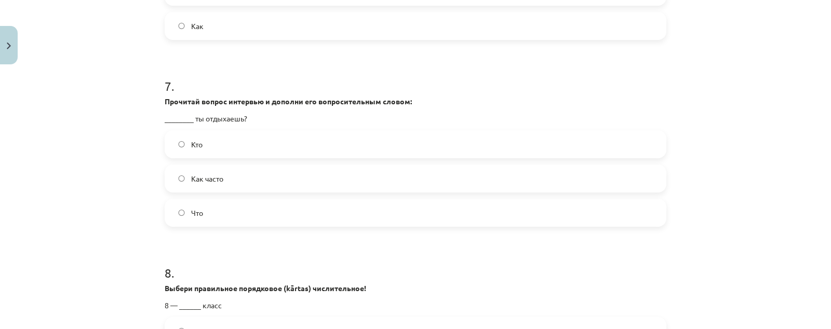
drag, startPoint x: 251, startPoint y: 155, endPoint x: 133, endPoint y: 178, distance: 120.5
drag, startPoint x: 133, startPoint y: 178, endPoint x: 119, endPoint y: 175, distance: 13.7
click at [119, 175] on div "Mācību tēma: Krievu valodas 9. klases 1. ieskaites mācību materiāls #6 Noslēgum…" at bounding box center [415, 164] width 831 height 329
click at [262, 171] on label "Как часто" at bounding box center [416, 179] width 500 height 26
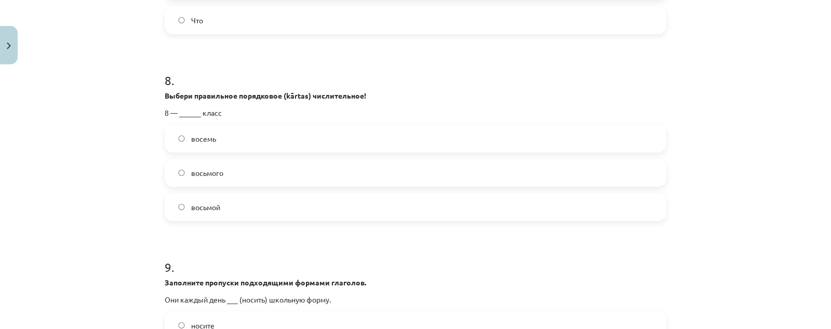
scroll to position [1428, 0]
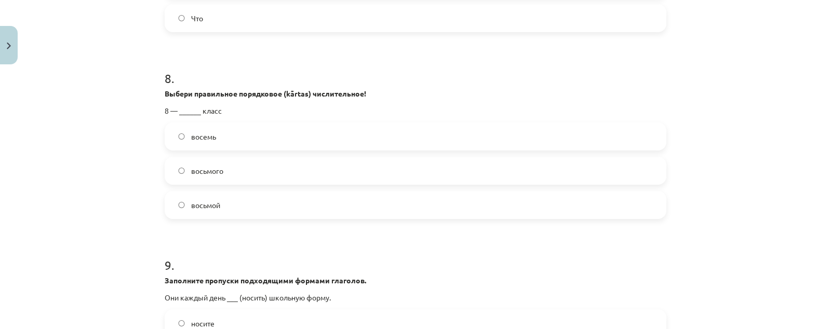
click at [350, 167] on label "восьмого" at bounding box center [416, 171] width 500 height 26
click at [217, 213] on label "восьмой" at bounding box center [416, 205] width 500 height 26
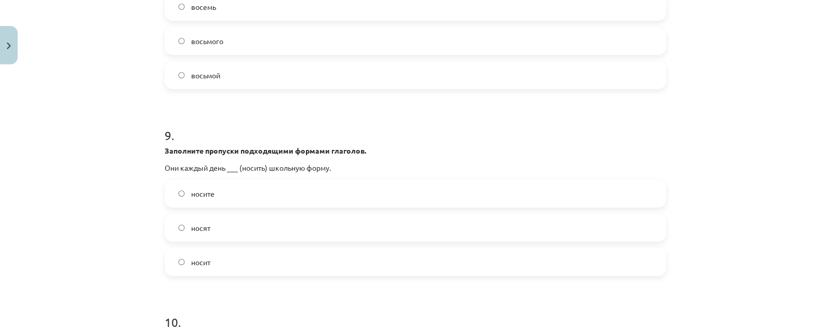
scroll to position [1622, 0]
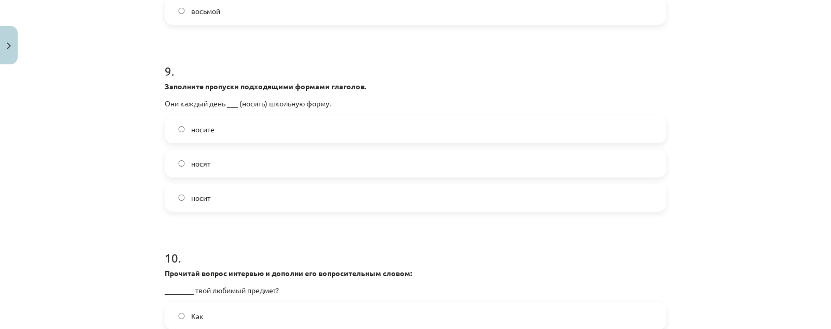
click at [277, 129] on label "носите" at bounding box center [416, 129] width 500 height 26
click at [390, 166] on label "носят" at bounding box center [416, 164] width 500 height 26
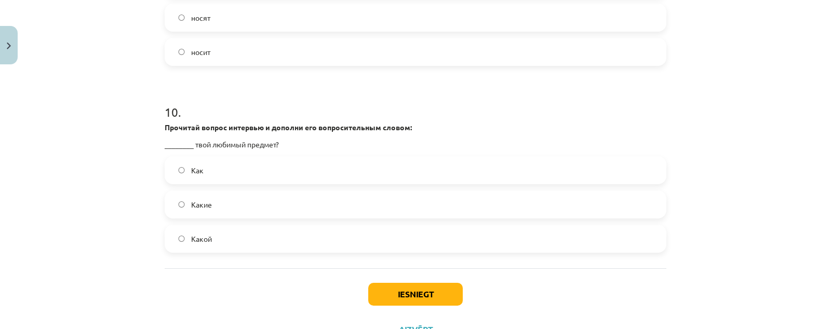
scroll to position [1811, 0]
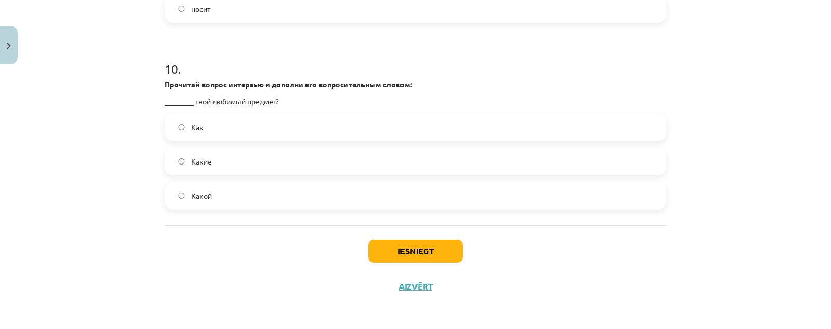
click at [390, 190] on label "Какой" at bounding box center [416, 196] width 500 height 26
click at [395, 248] on button "Iesniegt" at bounding box center [415, 251] width 95 height 23
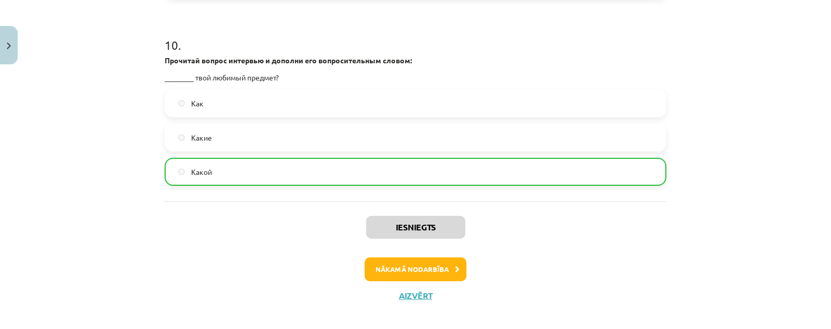
scroll to position [1844, 0]
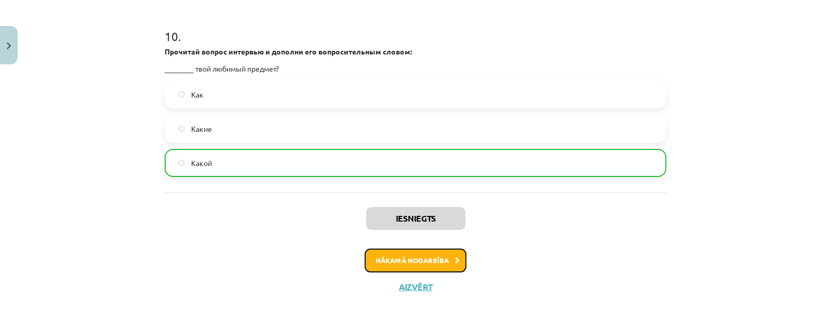
click at [441, 266] on button "Nākamā nodarbība" at bounding box center [416, 261] width 102 height 24
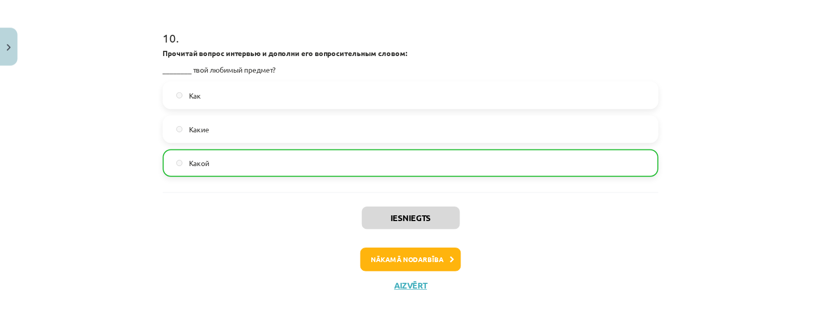
scroll to position [0, 0]
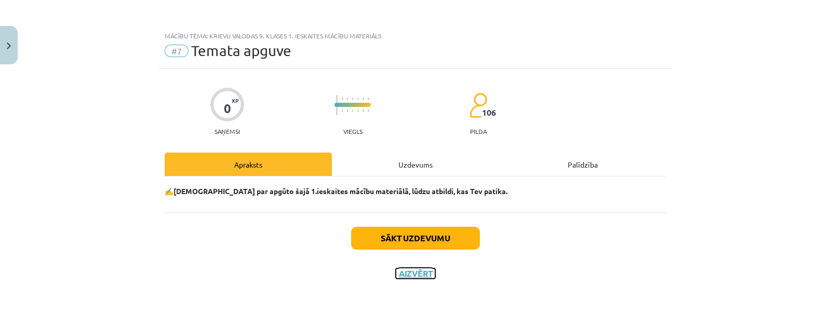
click at [402, 272] on button "Aizvērt" at bounding box center [415, 273] width 39 height 10
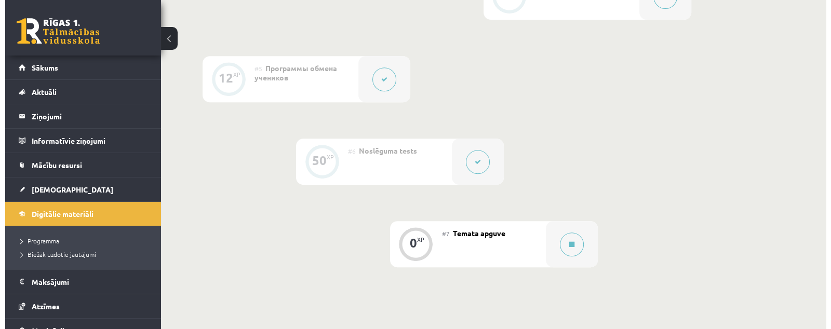
scroll to position [686, 0]
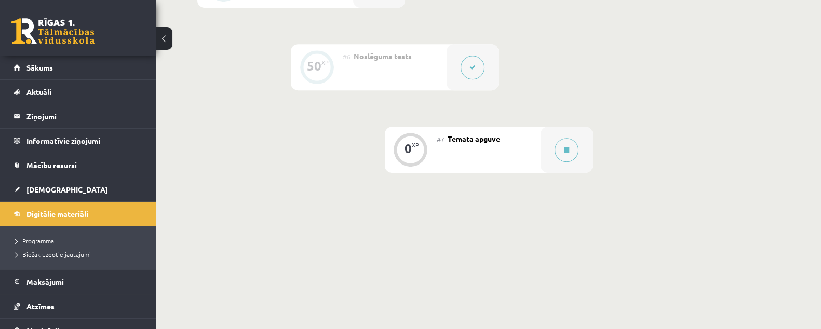
drag, startPoint x: 453, startPoint y: 170, endPoint x: 446, endPoint y: 181, distance: 13.3
drag, startPoint x: 446, startPoint y: 181, endPoint x: 764, endPoint y: 123, distance: 323.0
click at [568, 138] on button at bounding box center [567, 150] width 24 height 24
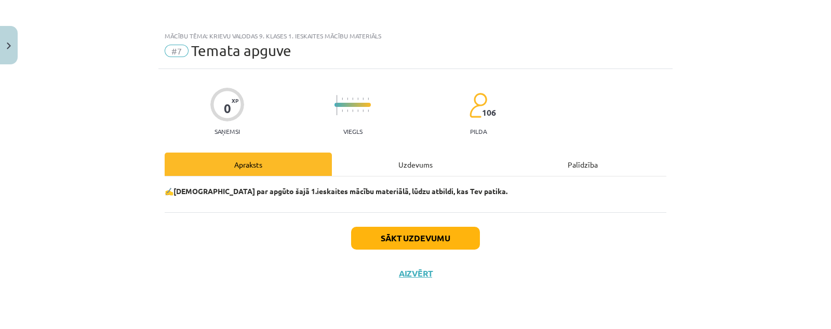
click at [428, 165] on div "Uzdevums" at bounding box center [415, 164] width 167 height 23
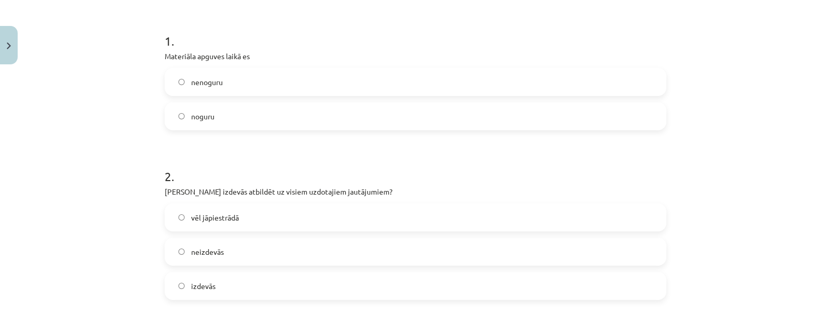
scroll to position [195, 0]
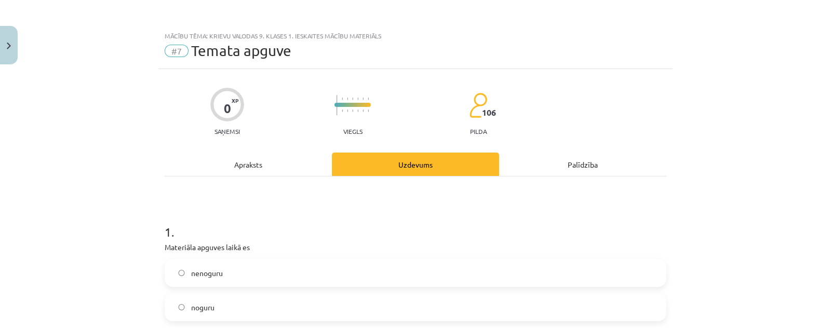
scroll to position [195, 0]
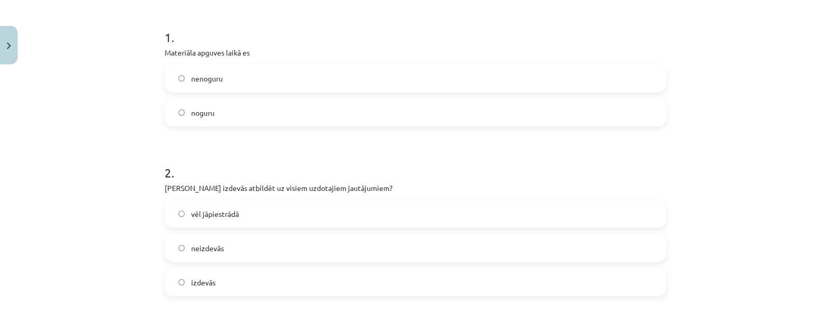
click at [475, 80] on label "nenoguru" at bounding box center [416, 78] width 500 height 26
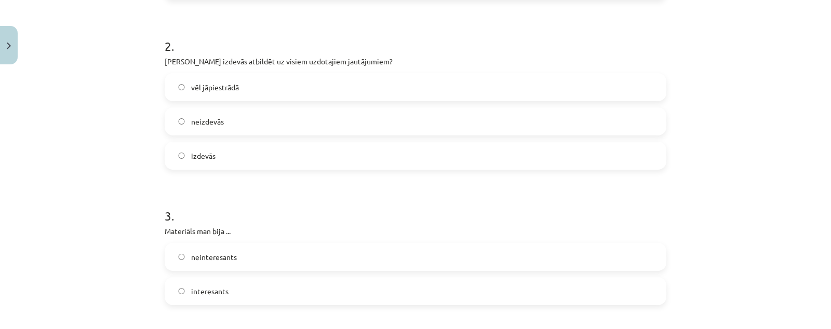
scroll to position [325, 0]
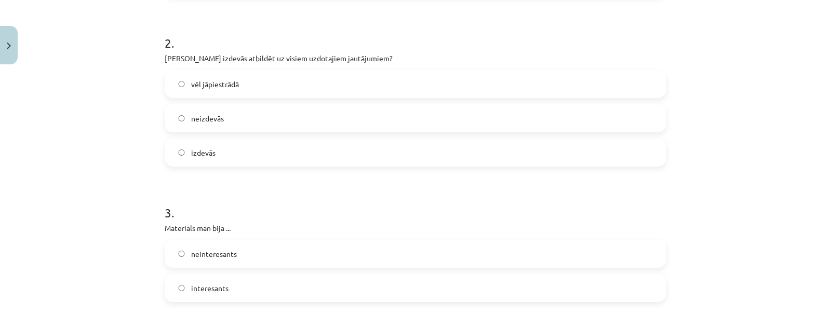
click at [420, 121] on label "neizdevās" at bounding box center [416, 118] width 500 height 26
click at [398, 88] on label "vēl jāpiestrādā" at bounding box center [416, 84] width 500 height 26
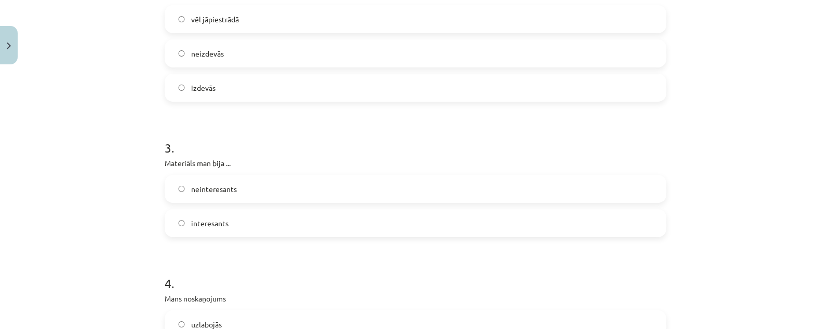
scroll to position [454, 0]
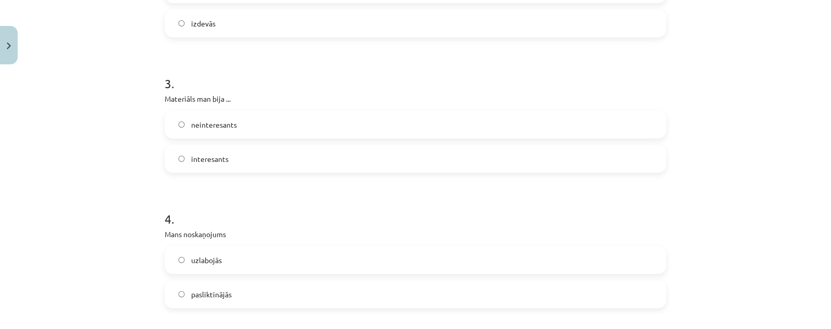
click at [339, 120] on label "neinteresants" at bounding box center [416, 125] width 500 height 26
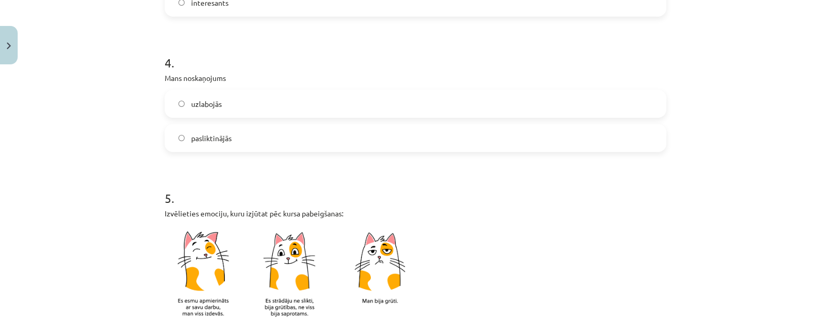
scroll to position [649, 0]
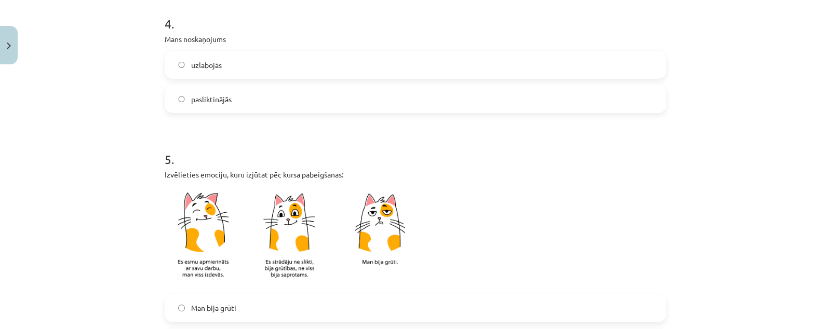
click at [339, 100] on label "pasliktinājās" at bounding box center [416, 99] width 500 height 26
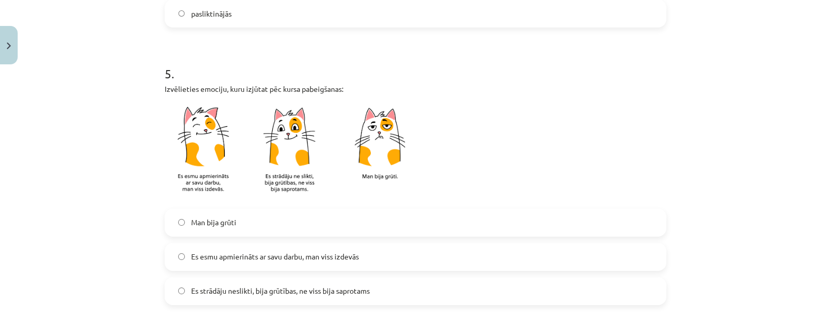
scroll to position [779, 0]
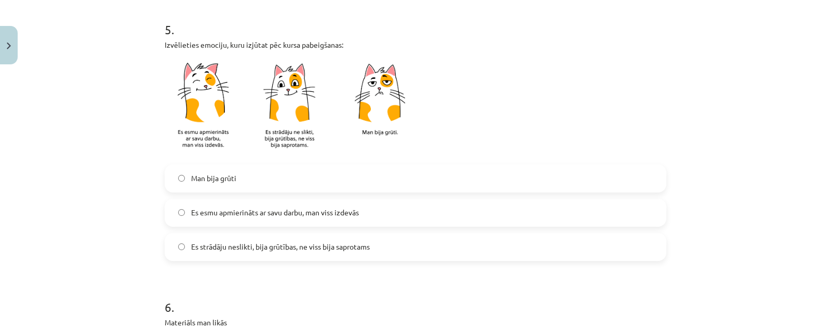
click at [323, 168] on label "Man bija grūti" at bounding box center [416, 179] width 500 height 26
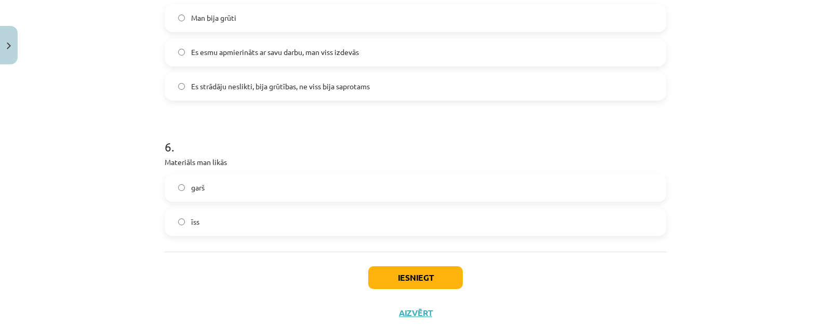
scroll to position [965, 0]
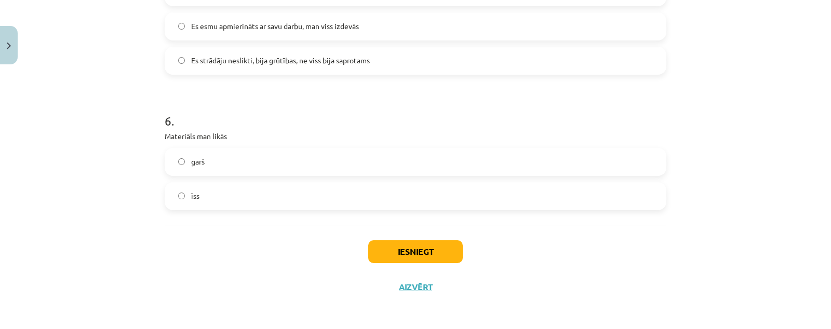
click at [310, 150] on label "garš" at bounding box center [416, 162] width 500 height 26
click at [388, 244] on button "Iesniegt" at bounding box center [415, 251] width 95 height 23
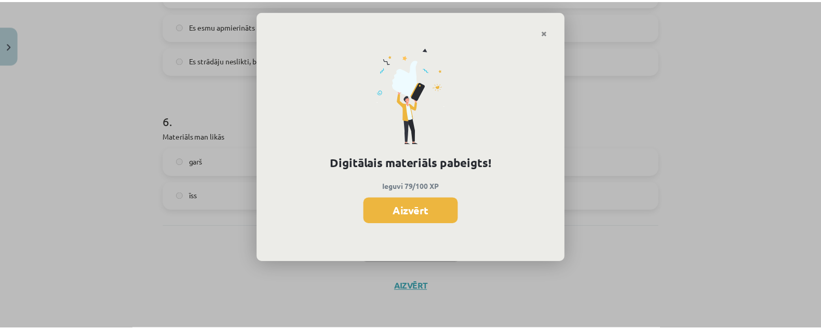
scroll to position [685, 0]
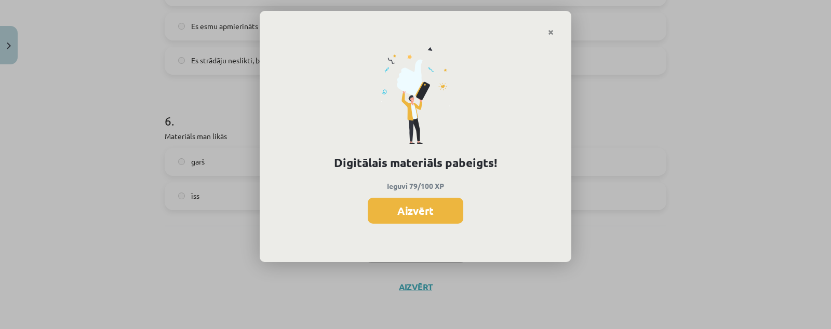
click at [428, 215] on button "Aizvērt" at bounding box center [416, 211] width 96 height 26
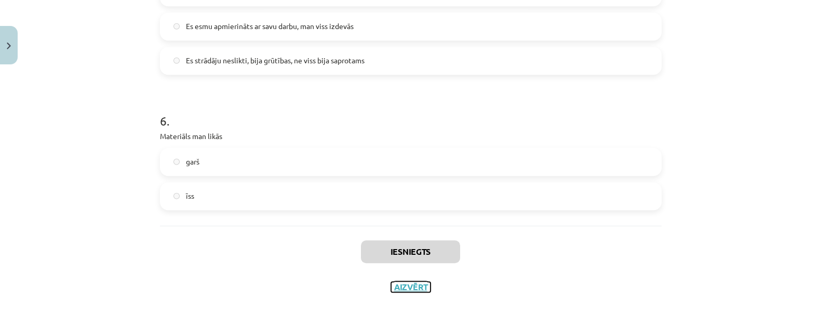
click at [402, 289] on button "Aizvērt" at bounding box center [410, 287] width 39 height 10
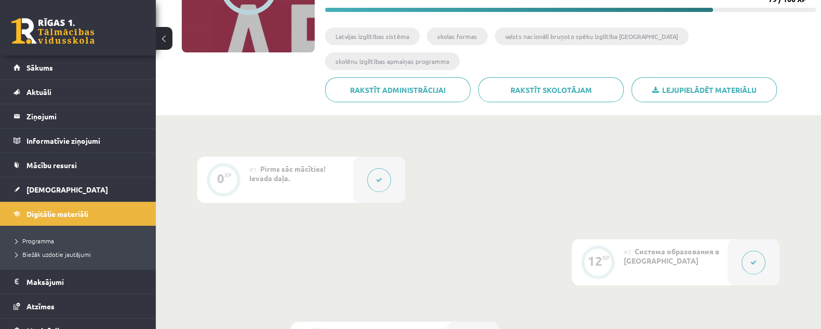
scroll to position [36, 0]
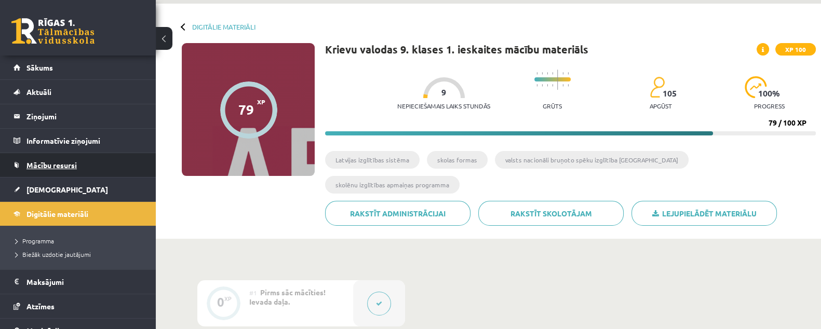
click at [70, 161] on span "Mācību resursi" at bounding box center [51, 164] width 50 height 9
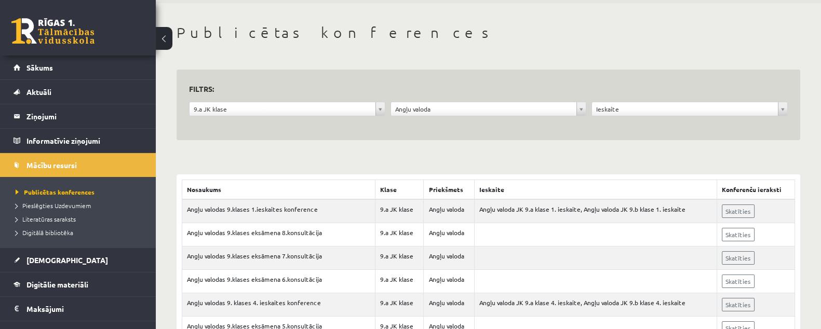
scroll to position [129, 0]
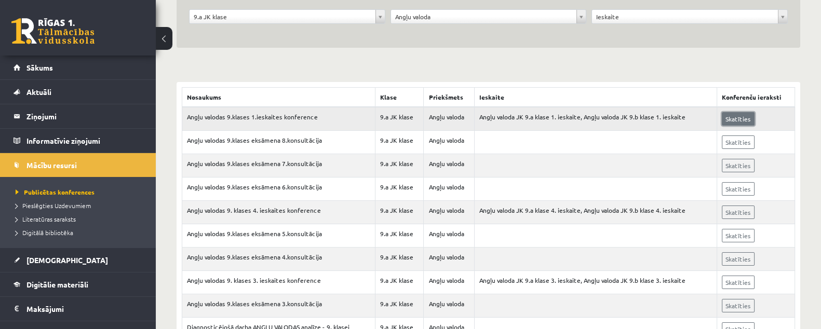
click at [724, 116] on link "Skatīties" at bounding box center [738, 119] width 33 height 14
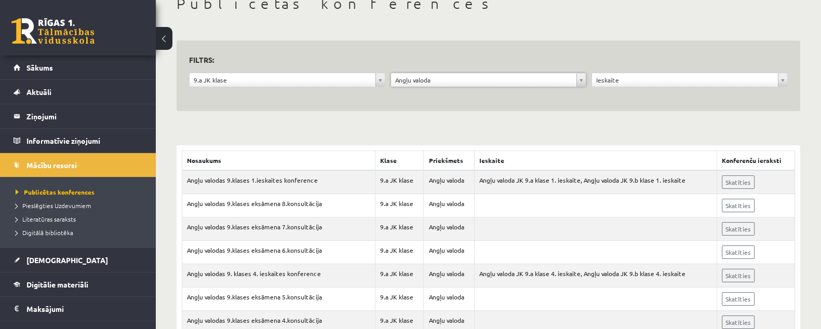
scroll to position [64, 0]
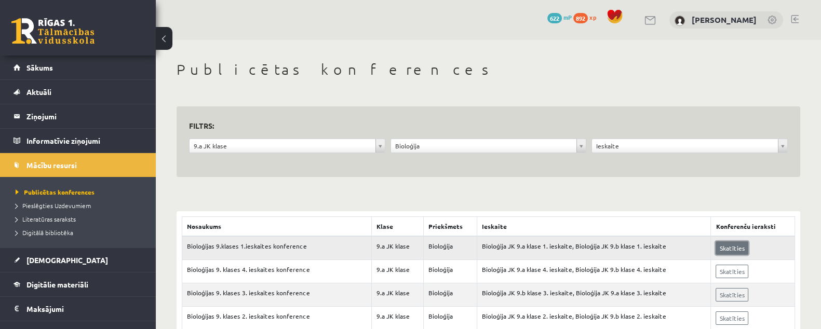
click at [723, 245] on link "Skatīties" at bounding box center [732, 248] width 33 height 14
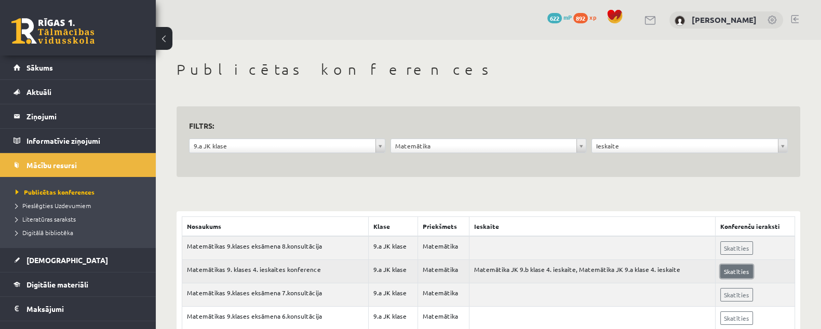
click at [728, 267] on link "Skatīties" at bounding box center [736, 272] width 33 height 14
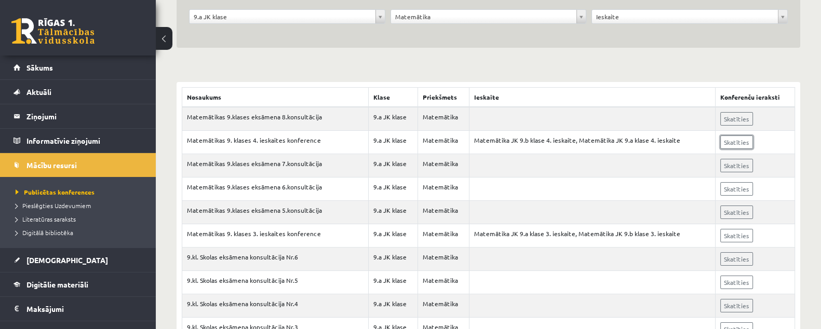
scroll to position [129, 0]
click at [744, 114] on link "Skatīties" at bounding box center [736, 119] width 33 height 14
click at [43, 66] on span "Sākums" at bounding box center [39, 67] width 26 height 9
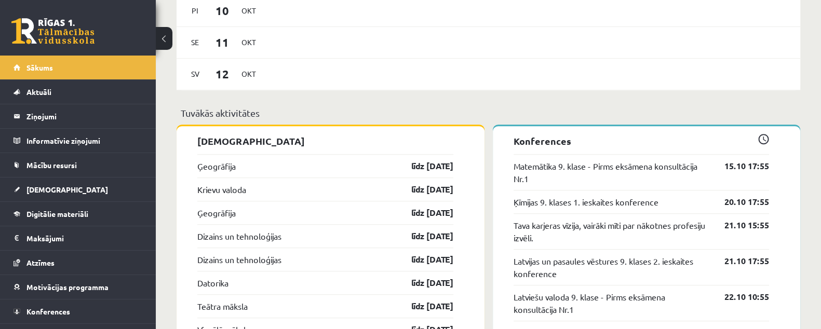
scroll to position [973, 0]
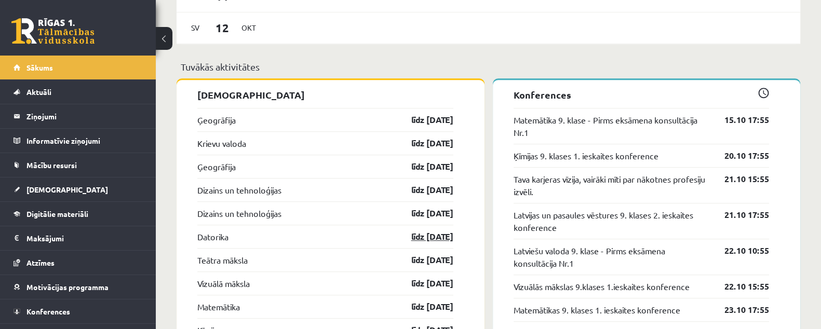
click at [424, 238] on link "līdz 15.10.25" at bounding box center [423, 237] width 60 height 12
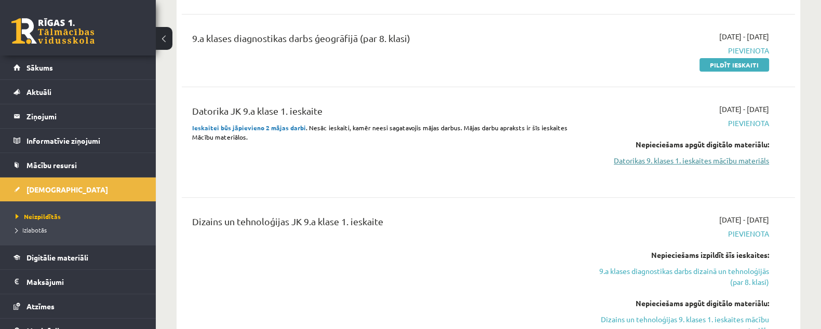
scroll to position [389, 0]
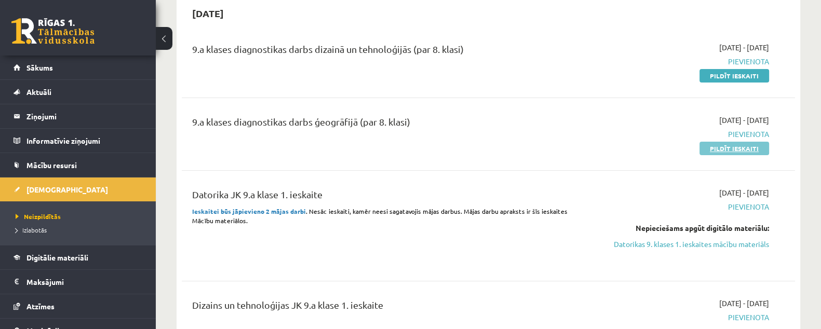
click at [732, 149] on link "Pildīt ieskaiti" at bounding box center [734, 149] width 70 height 14
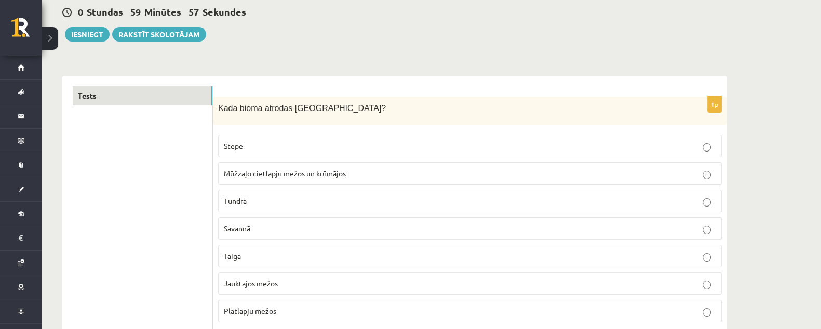
scroll to position [129, 0]
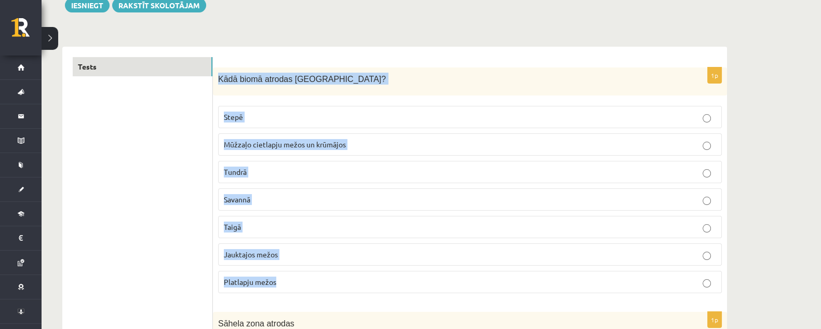
drag, startPoint x: 215, startPoint y: 77, endPoint x: 376, endPoint y: 280, distance: 258.8
click at [376, 280] on div "1p Kādā biomā atrodas Latvija? Stepē Mūžzaļo cietlapju mežos un krūmājos Tundrā…" at bounding box center [470, 185] width 514 height 235
copy div "Kādā biomā atrodas Latvija? Stepē Mūžzaļo cietlapju mežos un krūmājos Tundrā Sa…"
click at [309, 263] on label "Jauktajos mežos" at bounding box center [470, 255] width 504 height 22
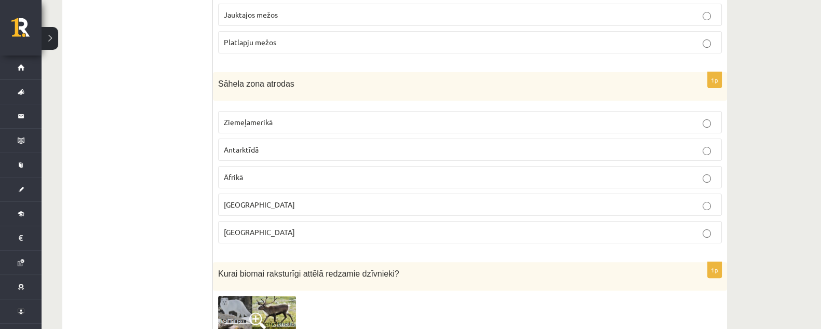
scroll to position [389, 0]
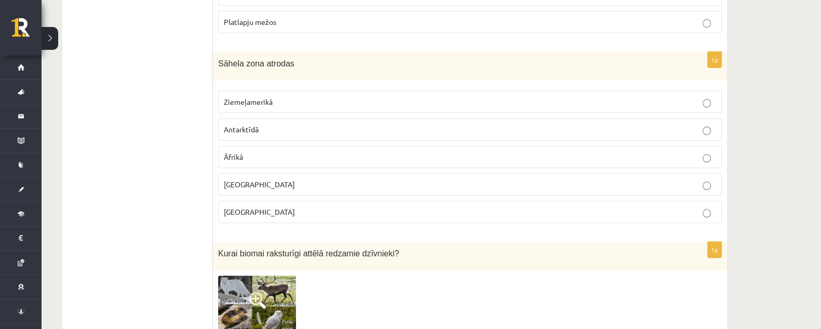
drag, startPoint x: 209, startPoint y: 55, endPoint x: 287, endPoint y: 200, distance: 164.7
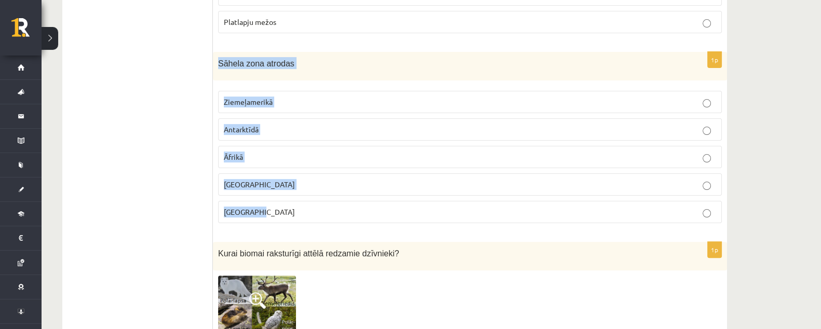
drag, startPoint x: 218, startPoint y: 62, endPoint x: 278, endPoint y: 219, distance: 167.5
click at [278, 219] on div "1p Sāhela zona atrodas Ziemeļamerikā Antarktīdā Āfrikā Āzijā Austrālijā" at bounding box center [470, 142] width 514 height 180
copy div "Sāhela zona atrodas Ziemeļamerikā Antarktīdā Āfrikā Āzijā Austrālijā"
click at [348, 157] on p "Āfrikā" at bounding box center [470, 157] width 492 height 11
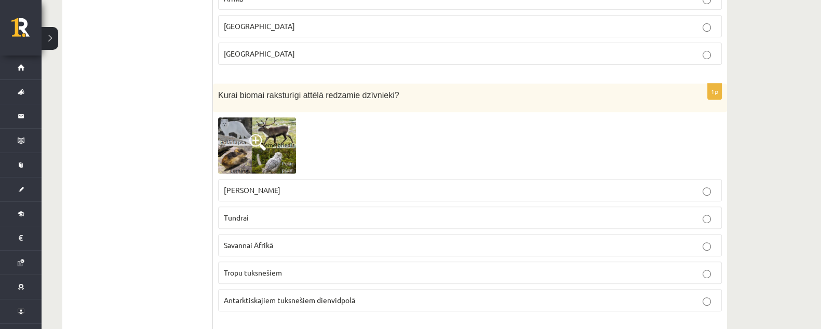
scroll to position [584, 0]
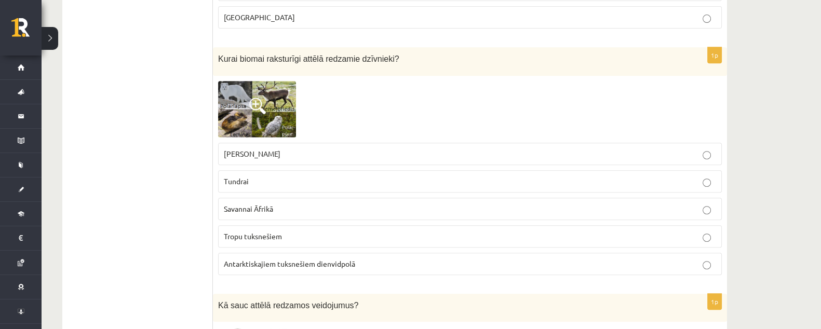
click at [241, 115] on img at bounding box center [257, 109] width 78 height 57
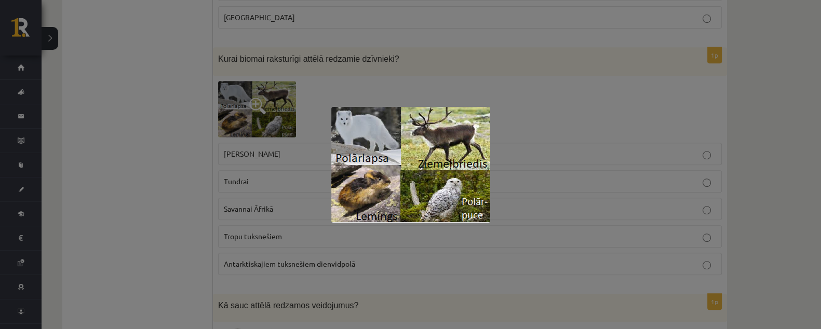
click at [567, 109] on div at bounding box center [410, 164] width 821 height 329
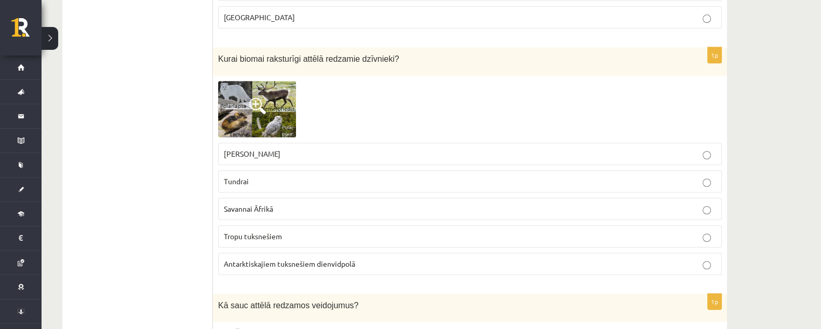
click at [475, 176] on p "Tundrai" at bounding box center [470, 181] width 492 height 11
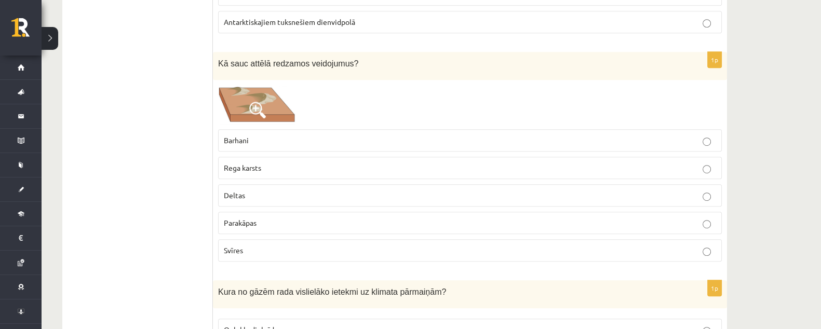
scroll to position [843, 0]
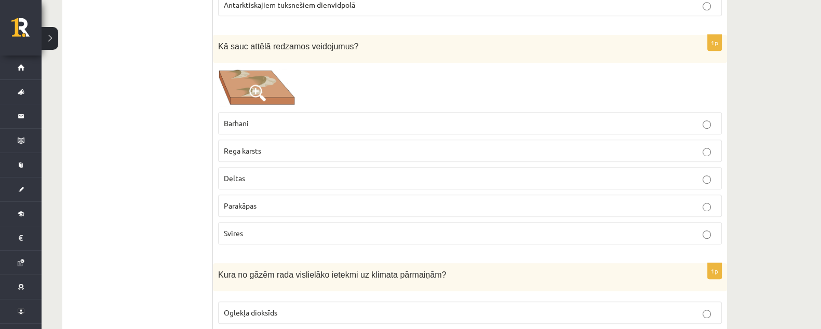
click at [265, 85] on span at bounding box center [257, 93] width 17 height 17
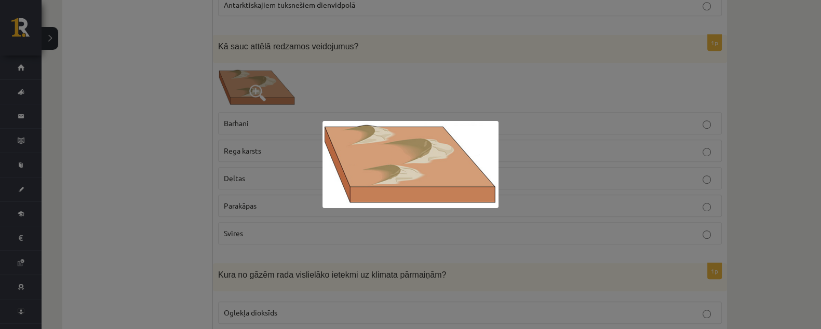
click at [463, 79] on div at bounding box center [410, 164] width 821 height 329
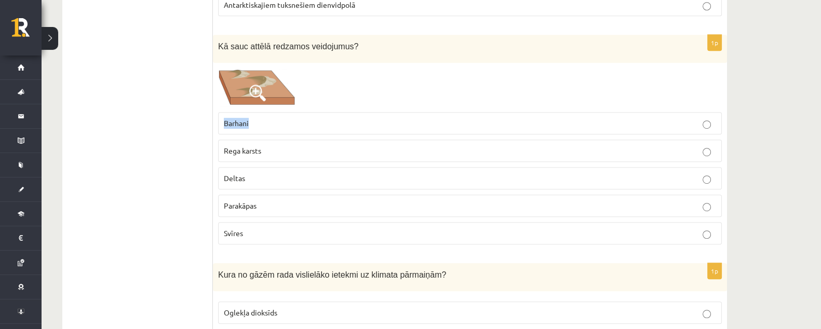
drag, startPoint x: 219, startPoint y: 113, endPoint x: 263, endPoint y: 123, distance: 44.7
click at [263, 123] on label "Barhani" at bounding box center [470, 123] width 504 height 22
click at [232, 118] on span "Barhani" at bounding box center [236, 122] width 25 height 9
drag, startPoint x: 225, startPoint y: 115, endPoint x: 252, endPoint y: 114, distance: 27.5
click at [252, 118] on p "Barhani" at bounding box center [470, 123] width 492 height 11
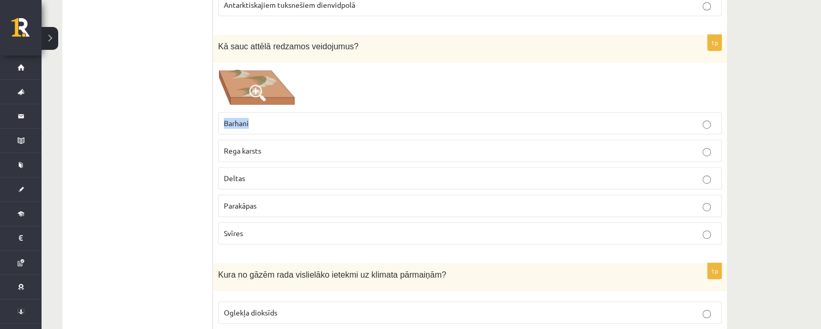
copy span "Barhani"
click at [333, 112] on label "Barhani" at bounding box center [470, 123] width 504 height 22
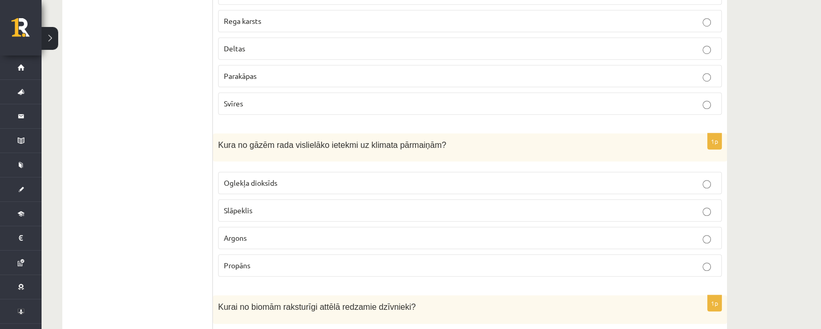
scroll to position [1038, 0]
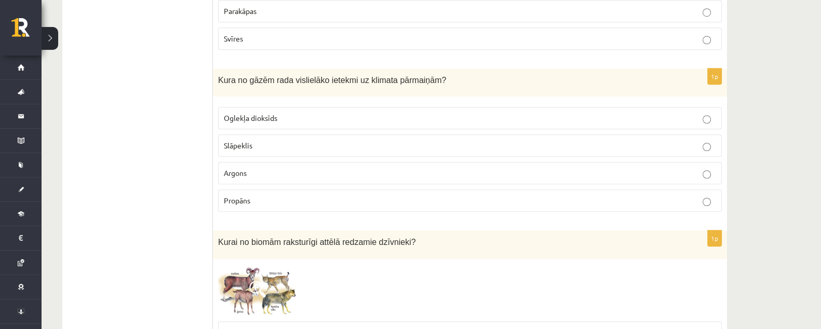
drag, startPoint x: 210, startPoint y: 69, endPoint x: 328, endPoint y: 196, distance: 173.1
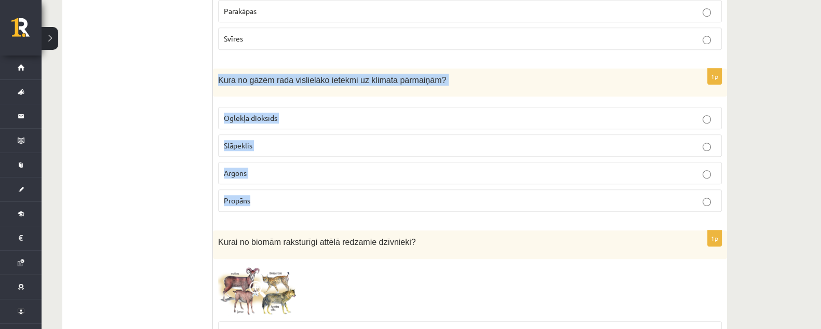
drag, startPoint x: 218, startPoint y: 74, endPoint x: 273, endPoint y: 193, distance: 130.8
click at [273, 196] on div "1p Kura no gāzēm rada vislielāko ietekmi uz klimata pārmaiņām? Oglekļa dioksīds…" at bounding box center [470, 145] width 514 height 152
copy div "Kura no gāzēm rada vislielāko ietekmi uz klimata pārmaiņām? Oglekļa dioksīds Sl…"
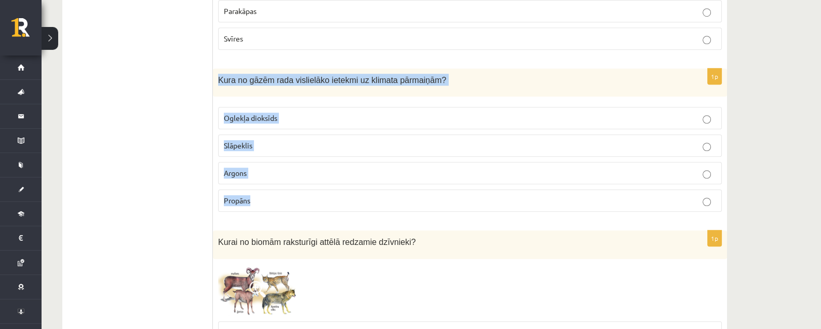
drag, startPoint x: 217, startPoint y: 71, endPoint x: 273, endPoint y: 166, distance: 110.1
click at [268, 191] on div "1p Kura no gāzēm rada vislielāko ietekmi uz klimata pārmaiņām? Oglekļa dioksīds…" at bounding box center [470, 145] width 514 height 152
copy div "Kura no gāzēm rada vislielāko ietekmi uz klimata pārmaiņām? Oglekļa dioksīds Sl…"
click at [315, 113] on p "Oglekļa dioksīds" at bounding box center [470, 118] width 492 height 11
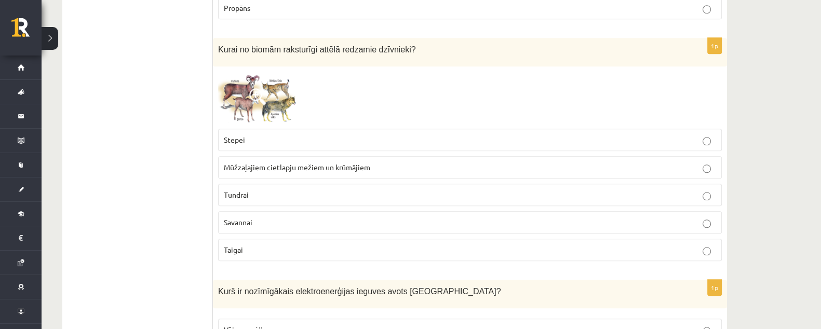
scroll to position [1233, 0]
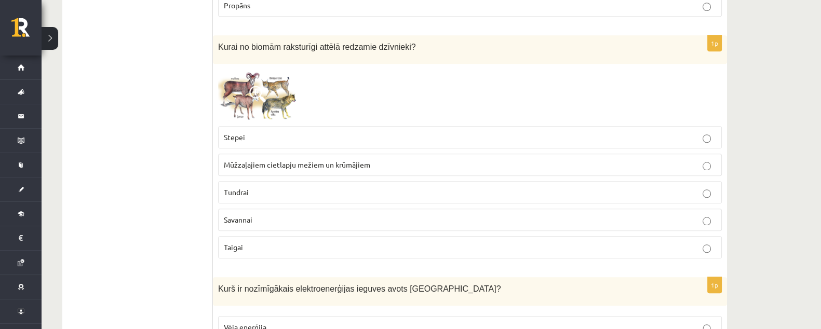
click at [283, 92] on img at bounding box center [257, 95] width 78 height 52
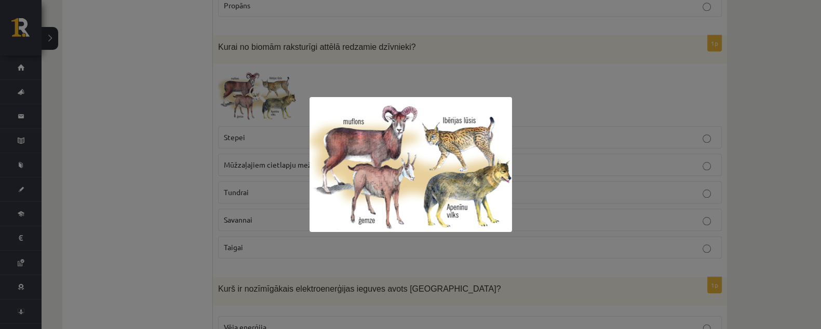
click at [578, 96] on div at bounding box center [410, 164] width 821 height 329
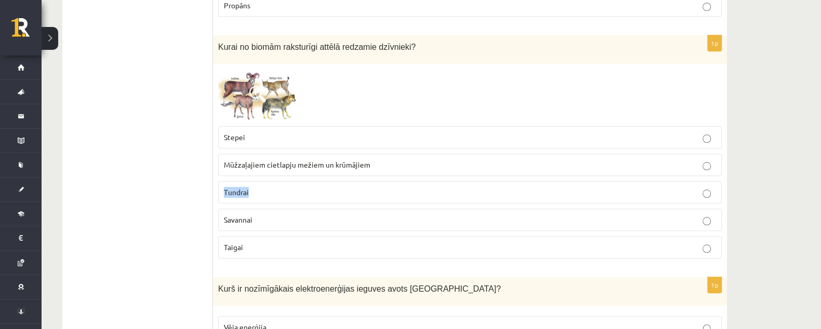
drag, startPoint x: 219, startPoint y: 184, endPoint x: 257, endPoint y: 186, distance: 38.0
click at [257, 186] on label "Tundrai" at bounding box center [470, 192] width 504 height 22
click at [265, 221] on label "Savannai" at bounding box center [470, 220] width 504 height 22
drag, startPoint x: 223, startPoint y: 185, endPoint x: 254, endPoint y: 183, distance: 31.7
click at [254, 183] on div "1p Kurai no biomām raksturīgi attēlā redzamie dzīvnieki? Stepei Mūžzaļajiem cie…" at bounding box center [470, 151] width 514 height 232
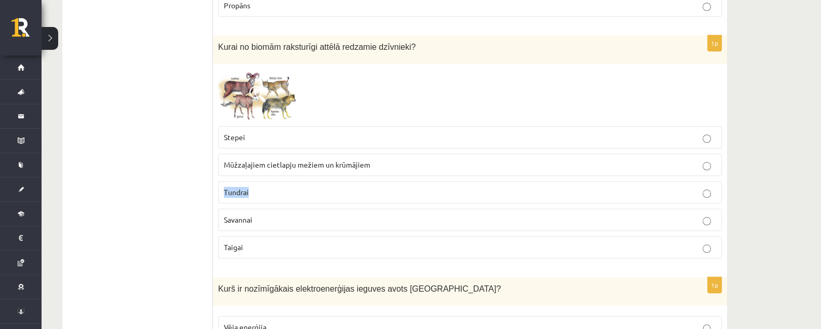
copy span "Tundrai"
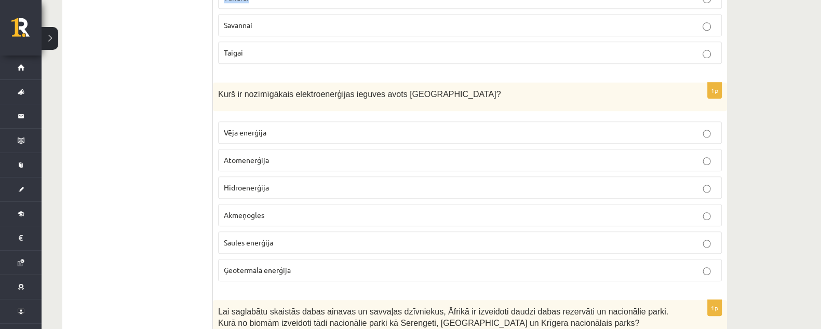
scroll to position [1493, 0]
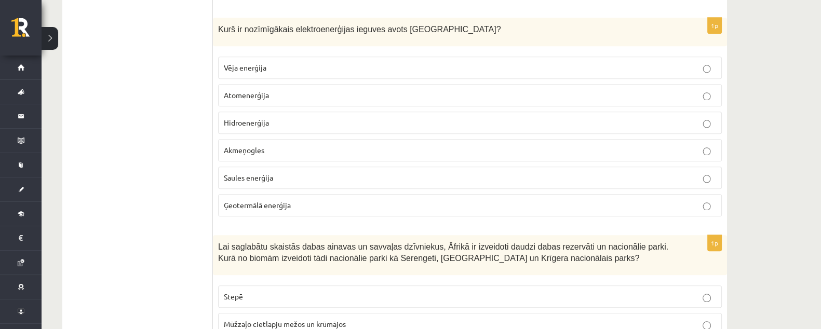
drag, startPoint x: 342, startPoint y: 93, endPoint x: 163, endPoint y: 89, distance: 178.7
drag, startPoint x: 163, startPoint y: 89, endPoint x: 119, endPoint y: 84, distance: 44.5
click at [278, 118] on p "Hidroenerģija" at bounding box center [470, 122] width 492 height 11
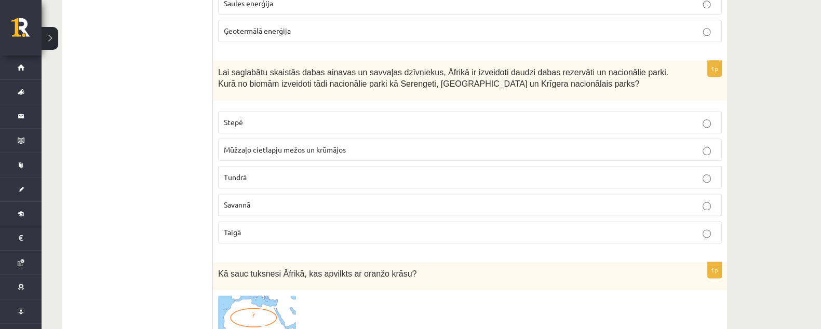
scroll to position [1687, 0]
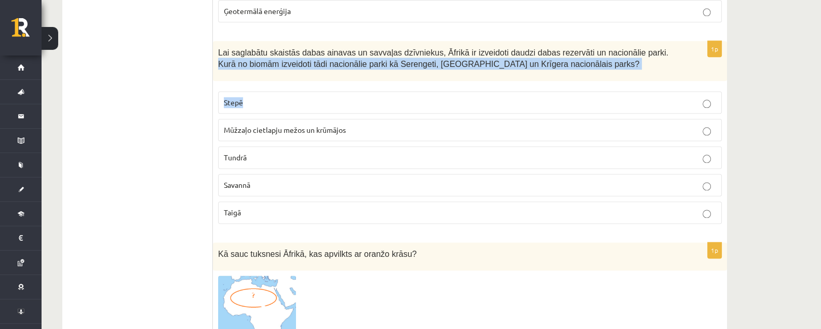
drag, startPoint x: 623, startPoint y: 45, endPoint x: 695, endPoint y: 74, distance: 78.0
click at [695, 74] on div "1p Lai saglabātu skaistās dabas ainavas un savvaļas dzīvniekus, Āfrikā ir izvei…" at bounding box center [470, 136] width 514 height 191
click at [685, 53] on div "Lai saglabātu skaistās dabas ainavas un savvaļas dzīvniekus, Āfrikā ir izveidot…" at bounding box center [470, 61] width 514 height 40
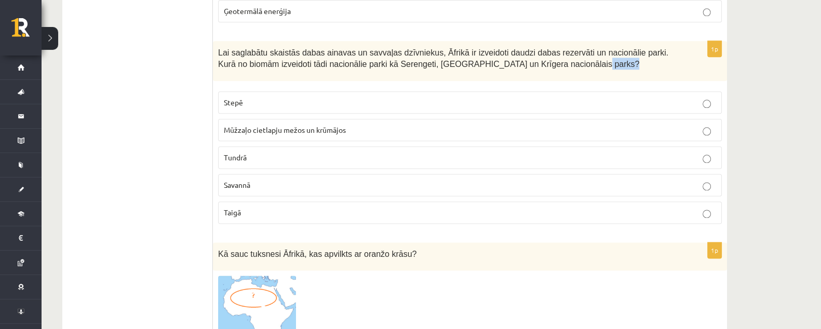
drag, startPoint x: 685, startPoint y: 53, endPoint x: 573, endPoint y: 62, distance: 112.5
click at [597, 70] on div "Lai saglabātu skaistās dabas ainavas un savvaļas dzīvniekus, Āfrikā ir izveidot…" at bounding box center [470, 61] width 514 height 40
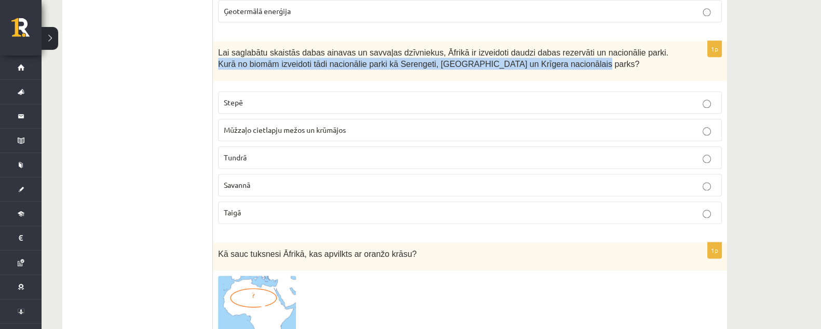
drag, startPoint x: 620, startPoint y: 43, endPoint x: 644, endPoint y: 56, distance: 26.7
click at [644, 56] on p "Lai saglabātu skaistās dabas ainavas un savvaļas dzīvniekus, Āfrikā ir izveidot…" at bounding box center [444, 57] width 452 height 23
drag, startPoint x: 623, startPoint y: 43, endPoint x: 624, endPoint y: 50, distance: 7.9
click at [624, 50] on p "Lai saglabātu skaistās dabas ainavas un savvaļas dzīvniekus, Āfrikā ir izveidot…" at bounding box center [444, 57] width 452 height 23
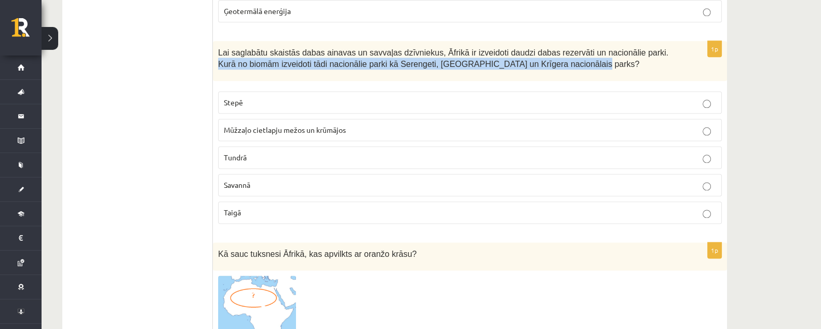
copy span "Kurā no biomām izveidoti tādi nacionālie parki kā Serengeti, Ngorongoro un Krīg…"
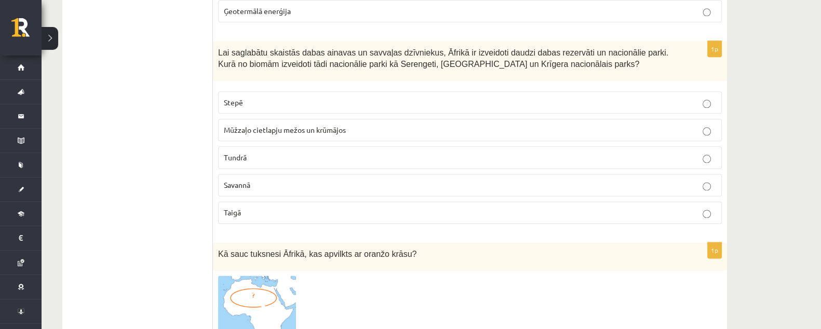
click at [494, 156] on label "Tundrā" at bounding box center [470, 157] width 504 height 22
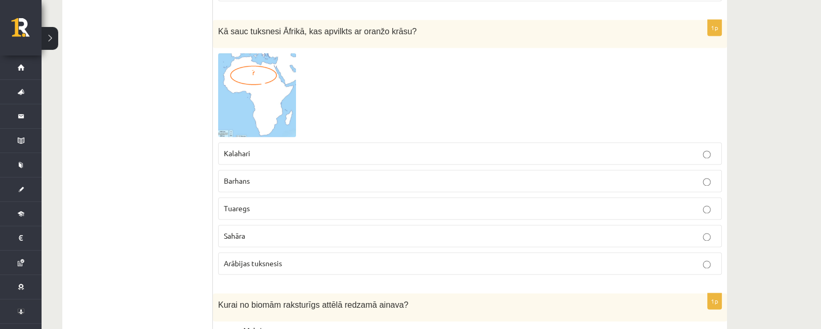
scroll to position [1882, 0]
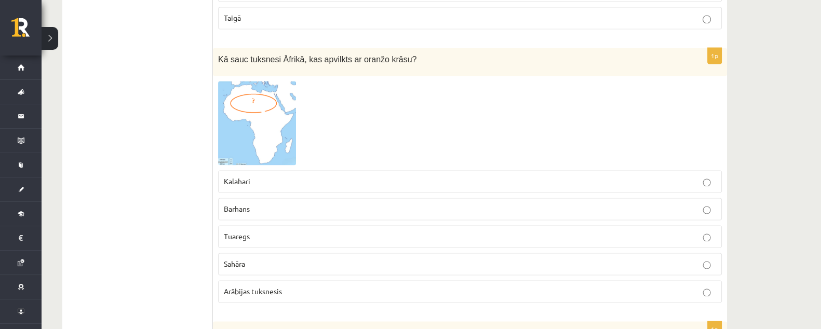
drag, startPoint x: 240, startPoint y: 100, endPoint x: 506, endPoint y: 108, distance: 266.5
click at [506, 108] on div at bounding box center [470, 123] width 504 height 84
click at [291, 111] on img at bounding box center [257, 123] width 78 height 84
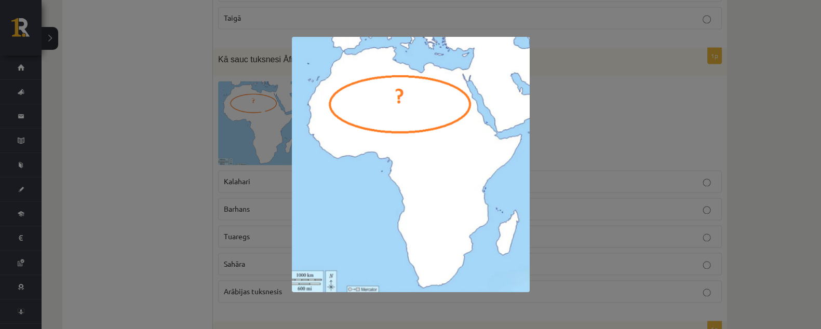
click at [591, 147] on div at bounding box center [410, 164] width 821 height 329
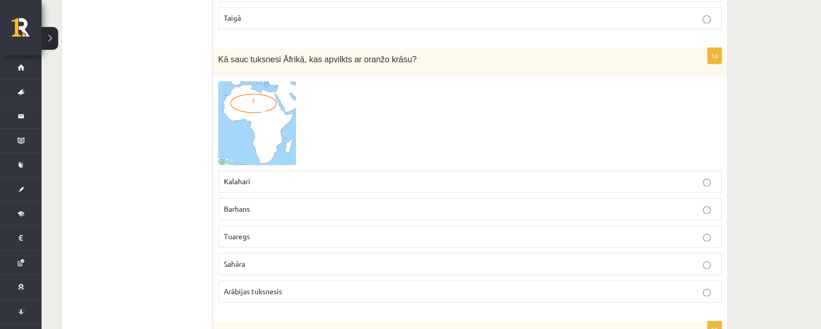
click at [383, 259] on p "Sahāra" at bounding box center [470, 264] width 492 height 11
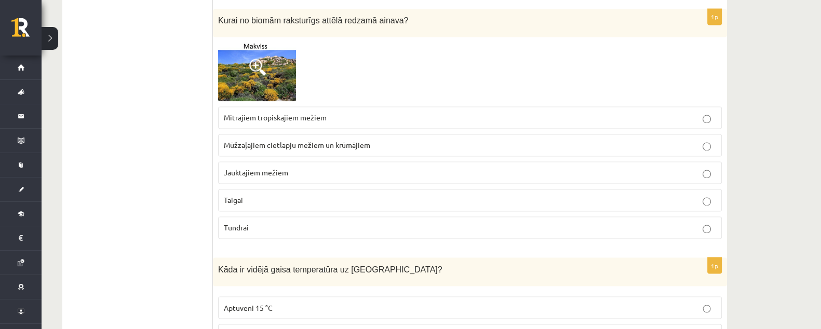
scroll to position [2207, 0]
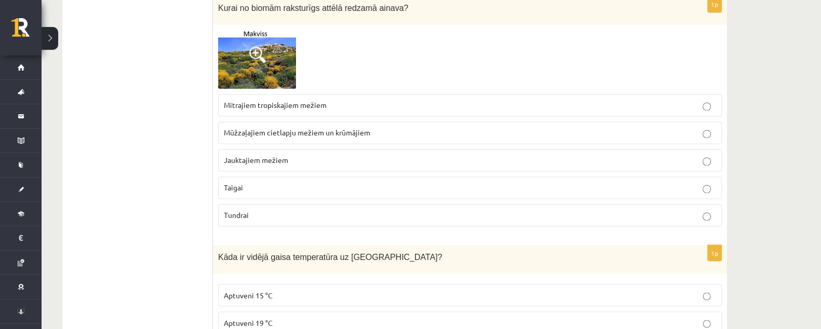
click at [370, 165] on fieldset "Mitrajiem tropiskajiem mežiem Mūžzaļajiem cietlapju mežiem un krūmājiem Jauktaj…" at bounding box center [470, 159] width 504 height 141
click at [373, 177] on label "Taigai" at bounding box center [470, 188] width 504 height 22
click at [254, 55] on img at bounding box center [257, 59] width 78 height 59
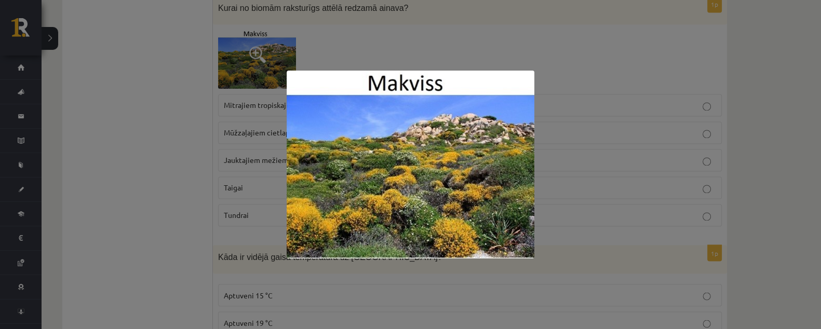
click at [610, 1] on div at bounding box center [410, 164] width 821 height 329
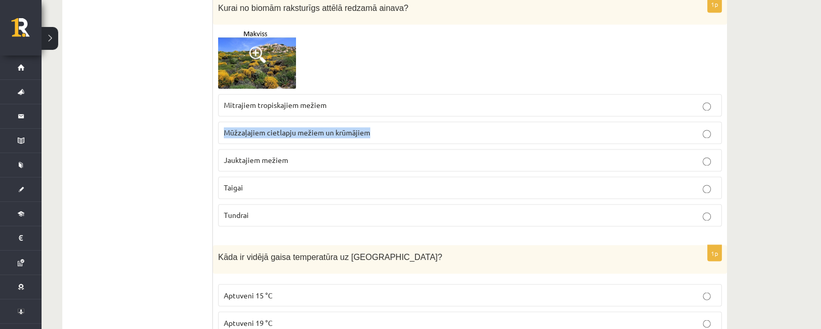
drag, startPoint x: 219, startPoint y: 114, endPoint x: 374, endPoint y: 116, distance: 155.8
click at [374, 122] on label "Mūžzaļajiem cietlapju mežiem un krūmājiem" at bounding box center [470, 133] width 504 height 22
drag, startPoint x: 322, startPoint y: 124, endPoint x: 368, endPoint y: 62, distance: 76.4
click at [367, 62] on div at bounding box center [470, 59] width 504 height 59
click at [307, 158] on label "Jauktajiem mežiem" at bounding box center [470, 160] width 504 height 22
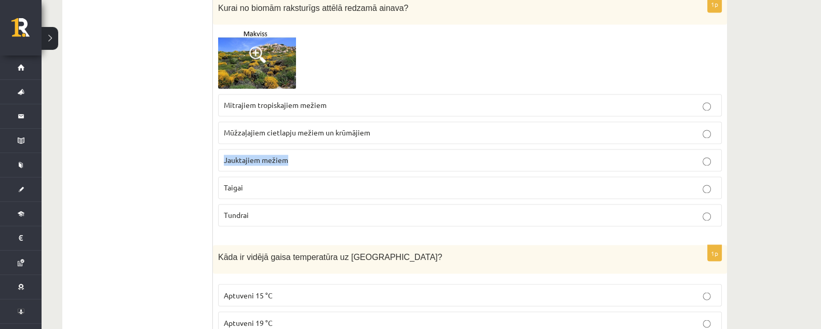
drag, startPoint x: 223, startPoint y: 152, endPoint x: 301, endPoint y: 158, distance: 78.7
click at [301, 158] on div "1p Kurai no biomām raksturīgs attēlā redzamā ainava? Mitrajiem tropiskajiem mež…" at bounding box center [470, 115] width 514 height 238
copy span "Jauktajiem mežiem"
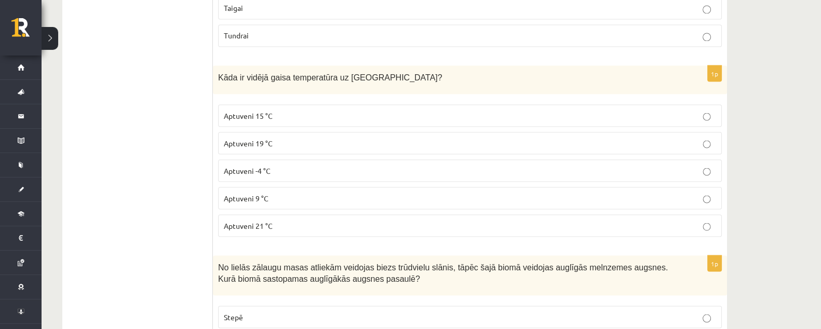
scroll to position [2401, 0]
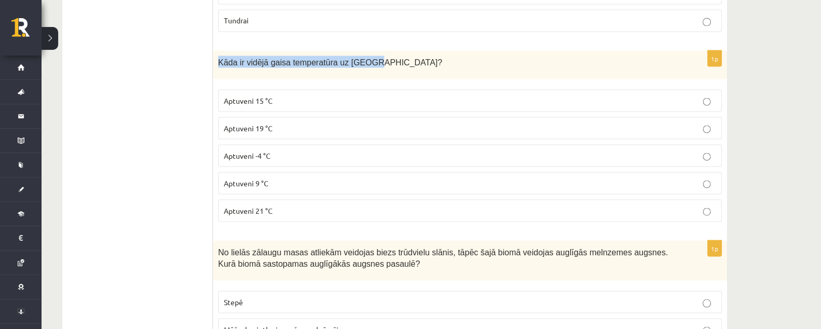
drag, startPoint x: 215, startPoint y: 52, endPoint x: 404, endPoint y: 53, distance: 189.0
click at [404, 53] on div "Kāda ir vidējā gaisa temperatūra uz Zemes?" at bounding box center [470, 64] width 514 height 29
copy span "Kāda ir vidējā gaisa temperatūra uz Zemes?"
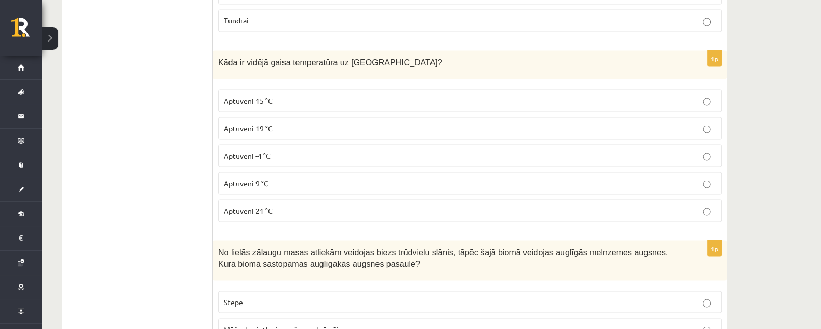
click at [306, 95] on p "Aptuveni 15 °C" at bounding box center [470, 100] width 492 height 11
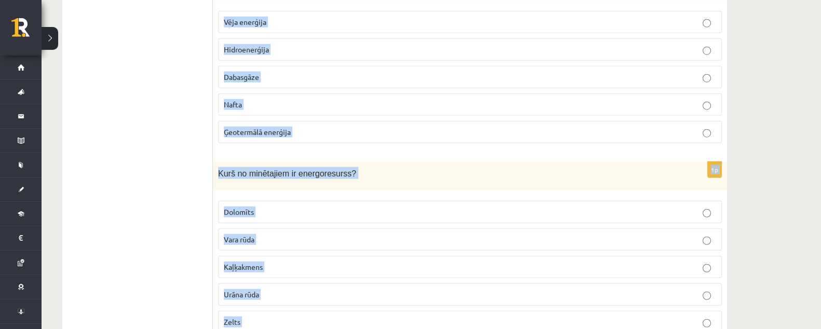
scroll to position [3426, 0]
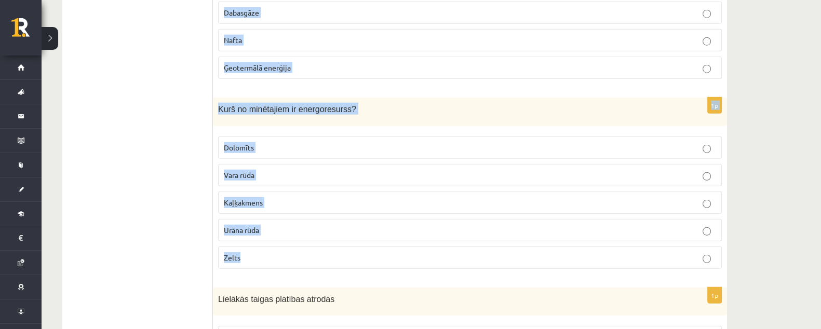
drag, startPoint x: 213, startPoint y: 37, endPoint x: 368, endPoint y: 227, distance: 245.4
click at [368, 234] on form "1p Kādā biomā atrodas Latvija? Stepē Mūžzaļo cietlapju mežos un krūmājos Tundrā…" at bounding box center [469, 26] width 493 height 6533
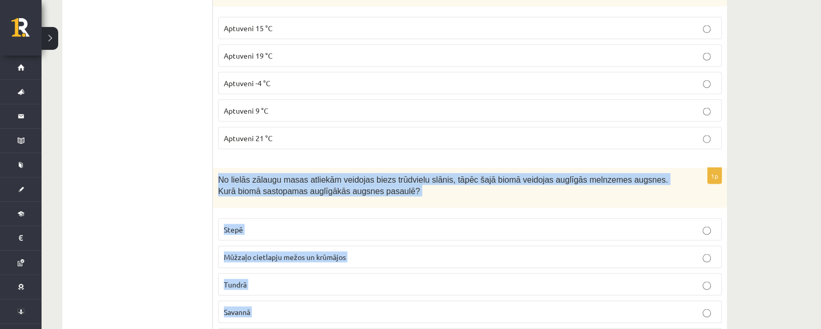
scroll to position [2517, 0]
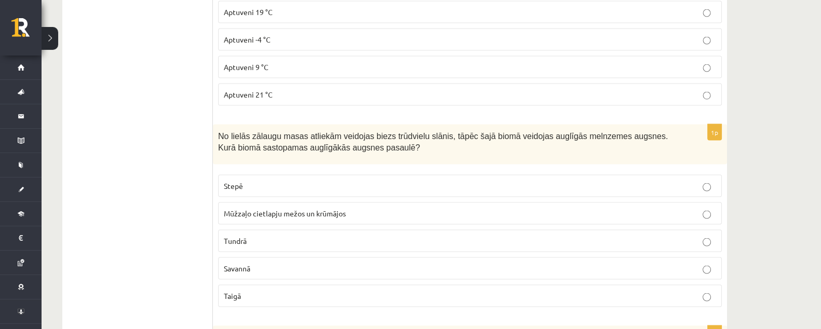
click at [253, 181] on p "Stepē" at bounding box center [470, 186] width 492 height 11
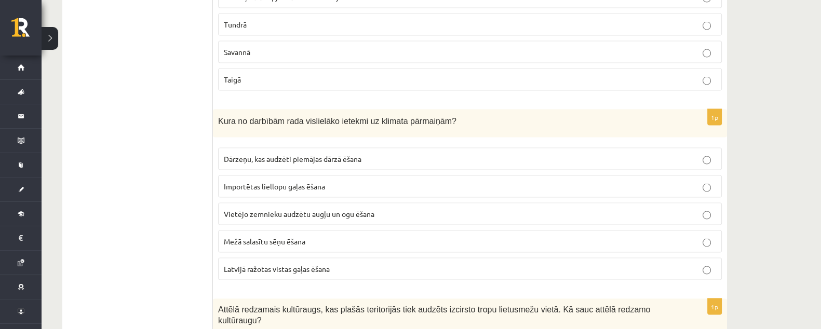
scroll to position [2777, 0]
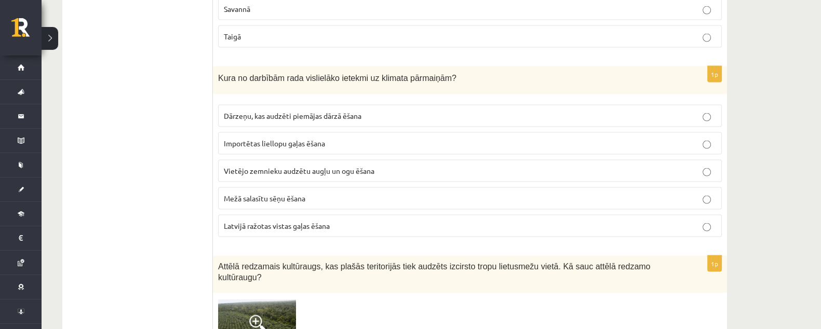
click at [395, 132] on label "Importētas liellopu gaļas ēšana" at bounding box center [470, 143] width 504 height 22
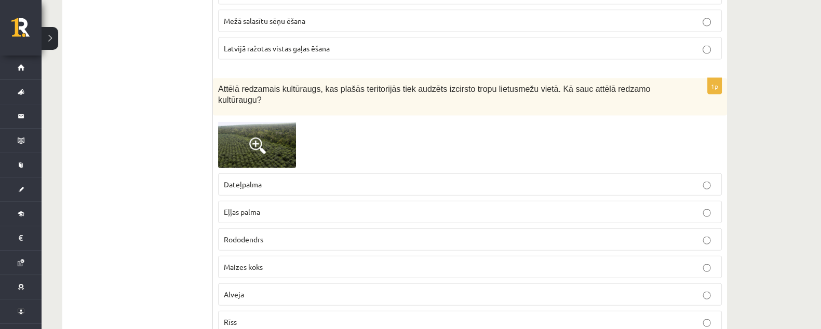
scroll to position [2972, 0]
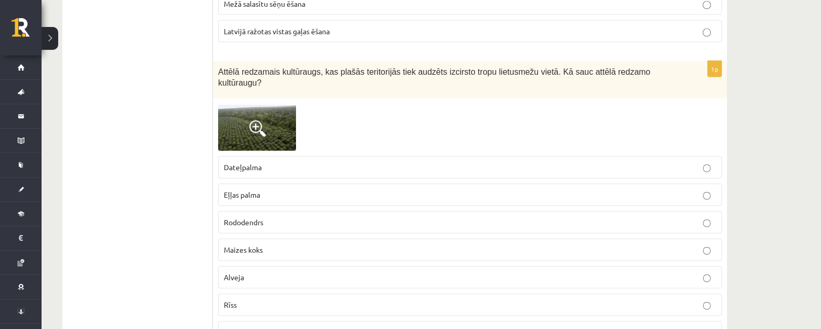
click at [289, 104] on img at bounding box center [257, 127] width 78 height 47
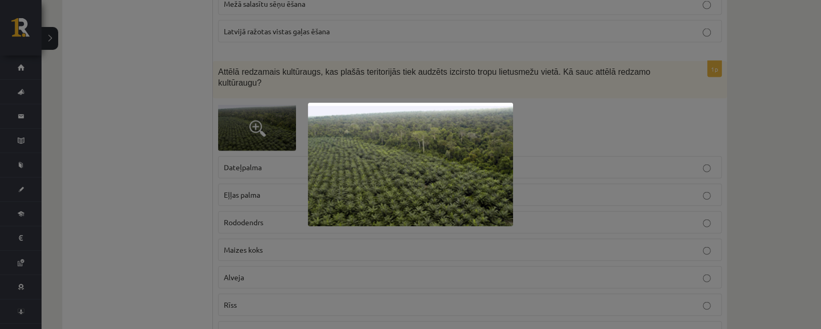
click at [421, 176] on img at bounding box center [410, 165] width 205 height 124
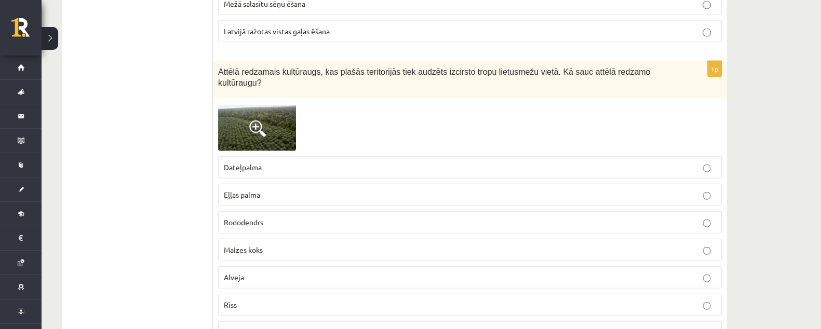
click at [277, 104] on img at bounding box center [257, 127] width 78 height 47
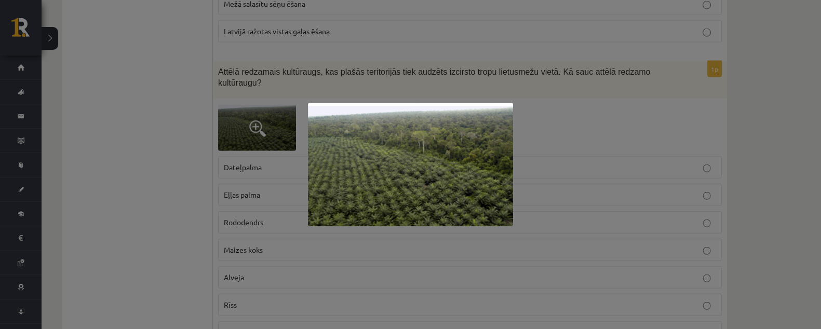
click at [817, 166] on div at bounding box center [410, 164] width 821 height 329
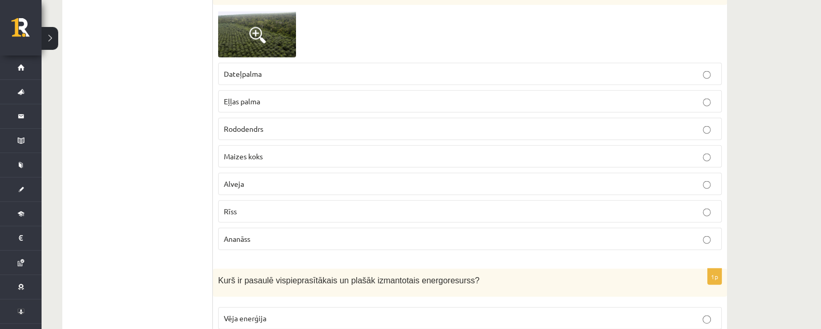
scroll to position [3036, 0]
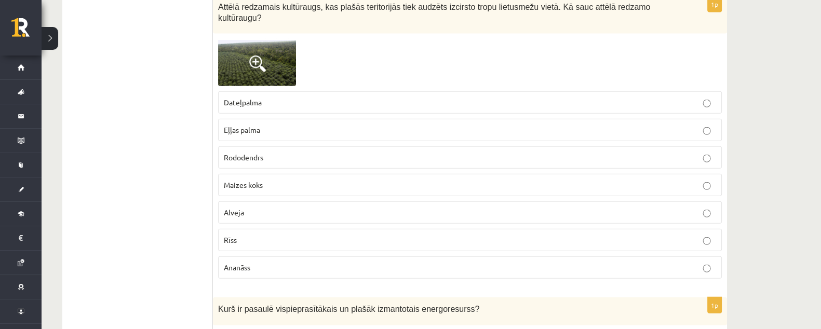
drag, startPoint x: 641, startPoint y: 126, endPoint x: 712, endPoint y: 111, distance: 72.6
drag, startPoint x: 712, startPoint y: 111, endPoint x: 773, endPoint y: 93, distance: 63.3
click at [266, 125] on p "Eļļas palma" at bounding box center [470, 130] width 492 height 11
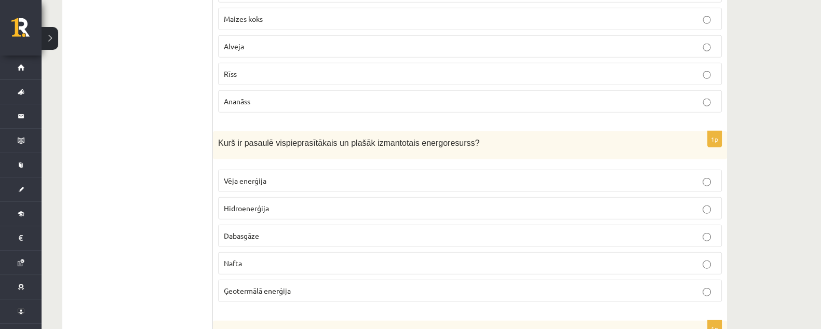
scroll to position [3231, 0]
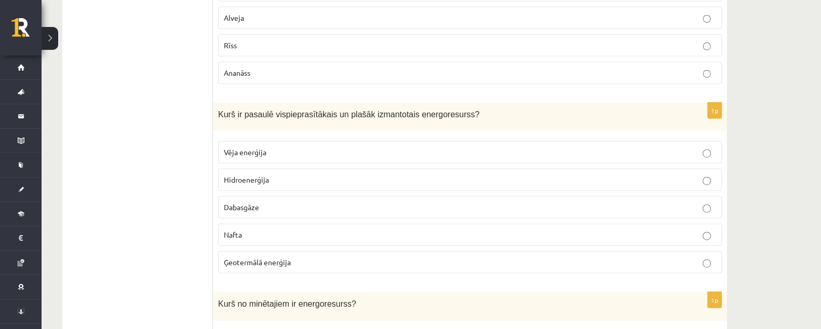
click at [332, 174] on p "Hidroenerģija" at bounding box center [470, 179] width 492 height 11
click at [358, 230] on p "Nafta" at bounding box center [470, 235] width 492 height 11
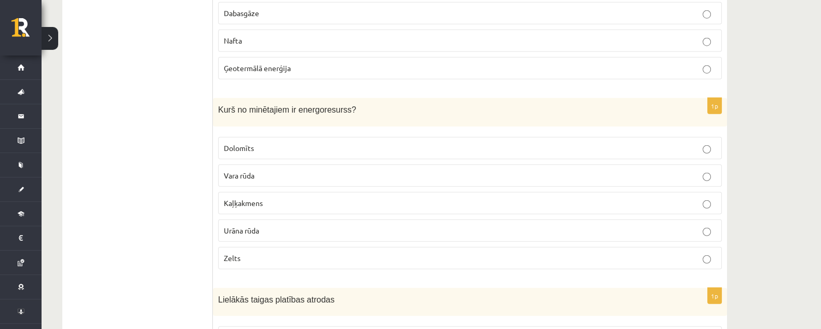
scroll to position [3426, 0]
click at [278, 219] on label "Urāna rūda" at bounding box center [470, 230] width 504 height 22
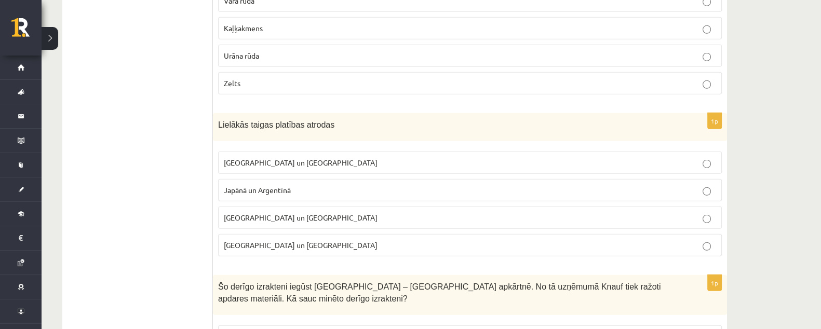
scroll to position [3621, 0]
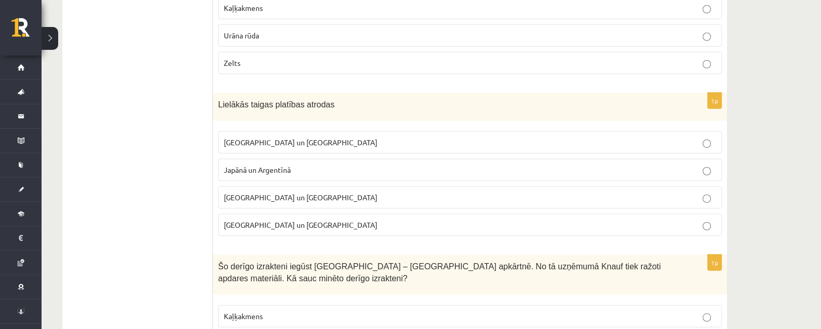
click at [288, 137] on p "Krievijā un Kanādā" at bounding box center [470, 142] width 492 height 11
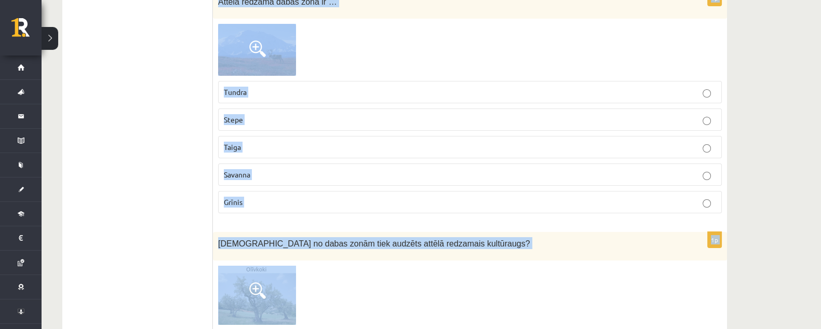
scroll to position [4772, 0]
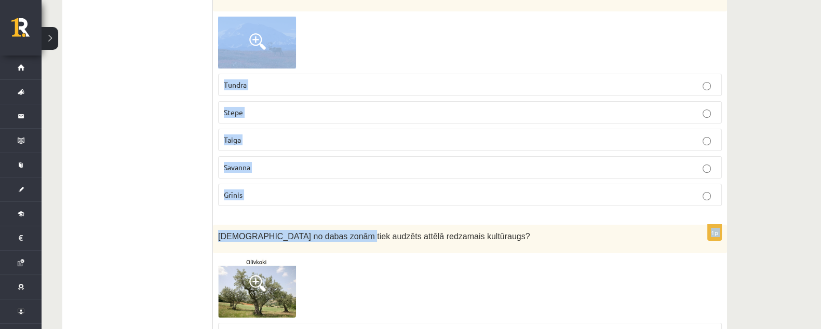
drag, startPoint x: 215, startPoint y: 32, endPoint x: 335, endPoint y: 202, distance: 208.6
drag, startPoint x: 331, startPoint y: 172, endPoint x: 340, endPoint y: 144, distance: 29.4
click at [331, 184] on label "Grīnis" at bounding box center [470, 195] width 504 height 22
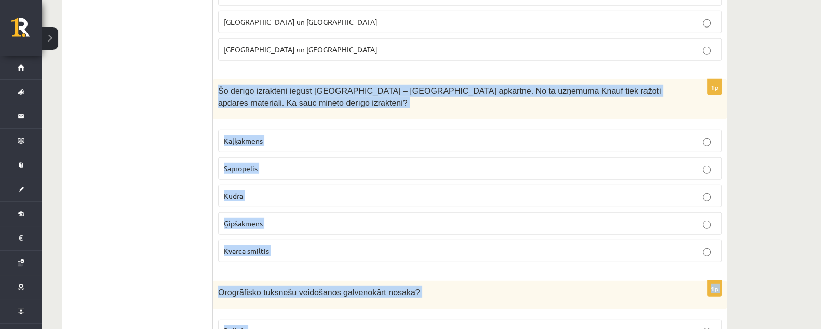
scroll to position [3798, 0]
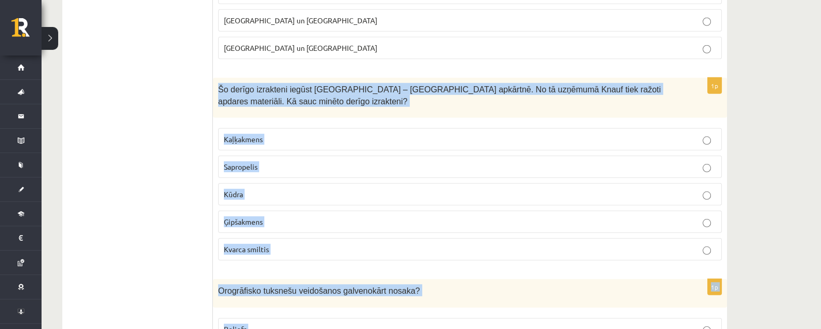
click at [323, 217] on p "Ģipšakmens" at bounding box center [470, 222] width 492 height 11
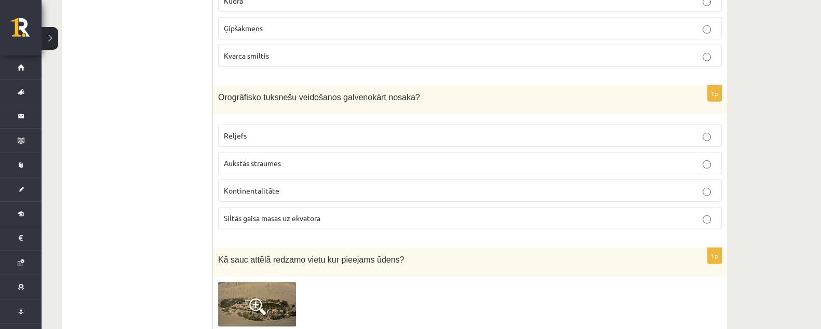
scroll to position [3992, 0]
click at [298, 124] on label "Reljefs" at bounding box center [470, 135] width 504 height 22
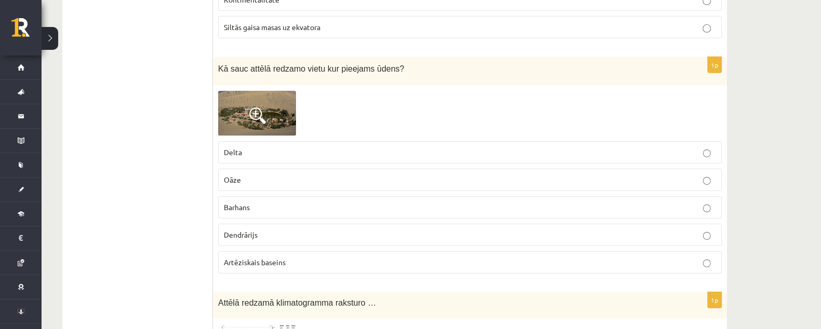
scroll to position [4187, 0]
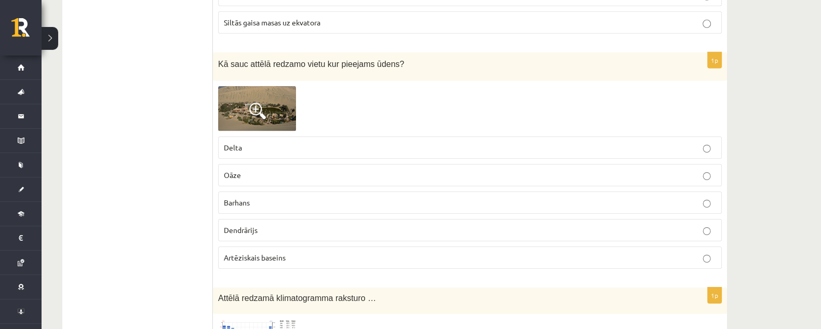
click at [288, 86] on img at bounding box center [257, 108] width 78 height 45
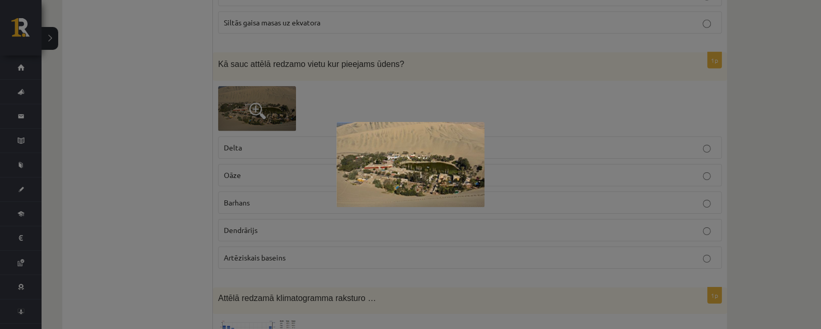
click at [605, 96] on div at bounding box center [410, 164] width 821 height 329
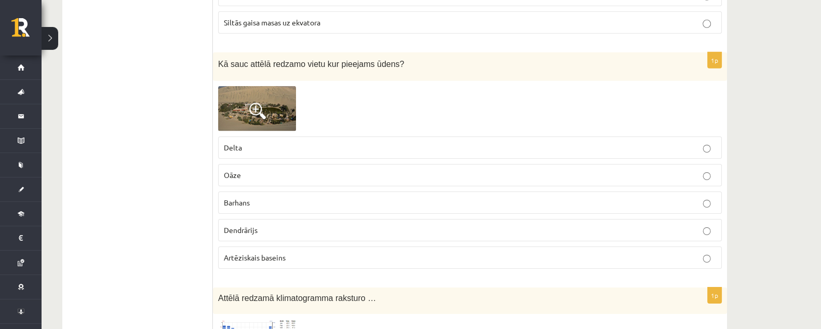
click at [379, 170] on p "Oāze" at bounding box center [470, 175] width 492 height 11
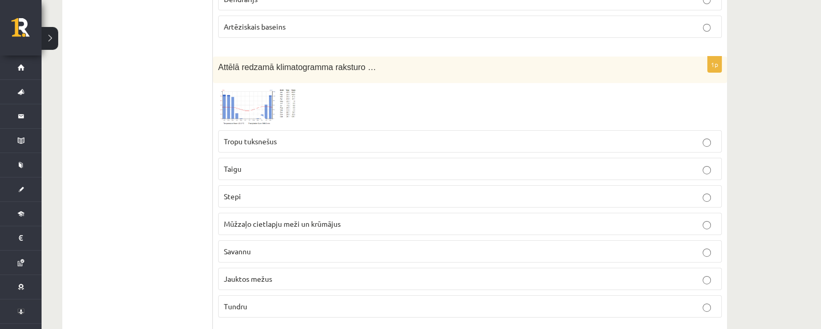
scroll to position [4447, 0]
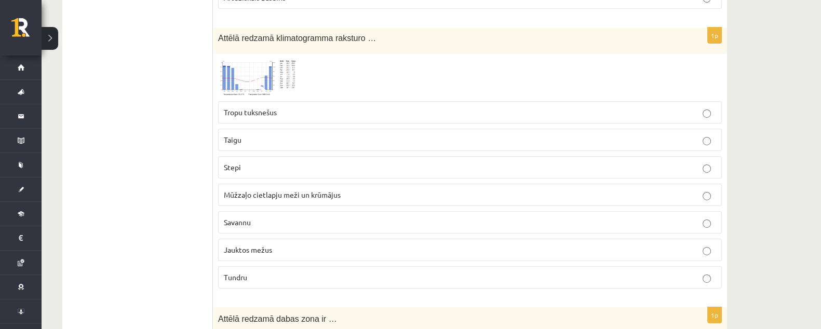
click at [294, 59] on img at bounding box center [257, 77] width 78 height 37
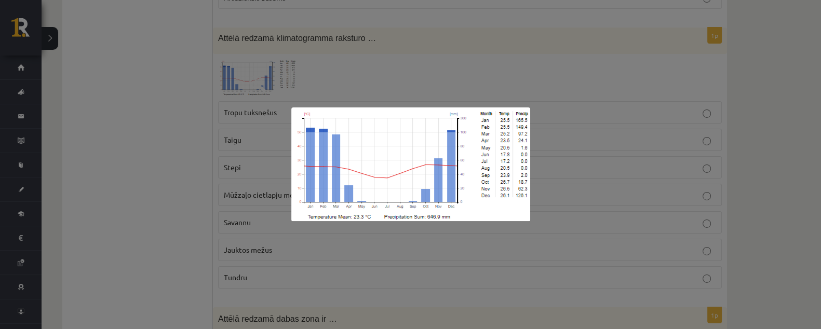
click at [517, 55] on div at bounding box center [410, 164] width 821 height 329
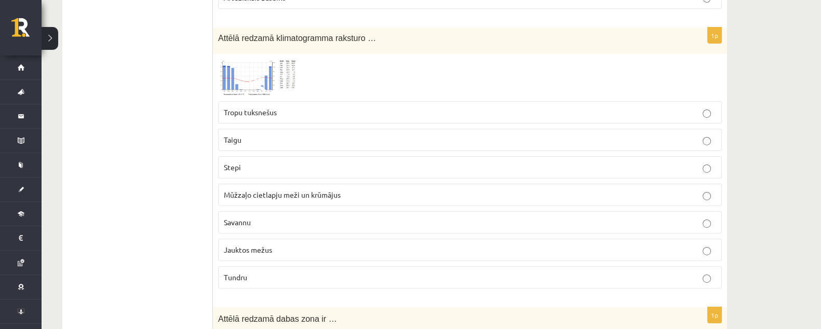
click at [271, 59] on img at bounding box center [257, 77] width 78 height 37
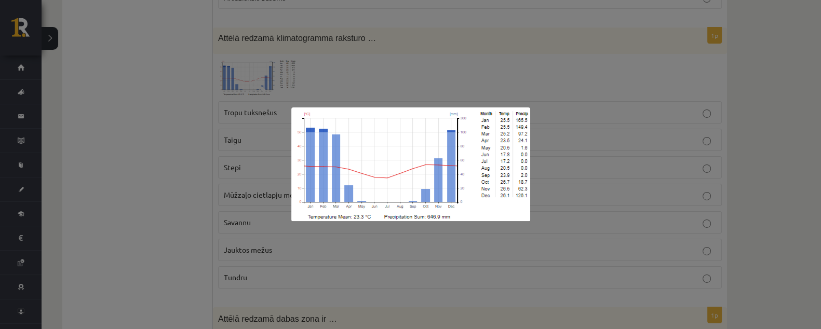
click at [418, 21] on div at bounding box center [410, 164] width 821 height 329
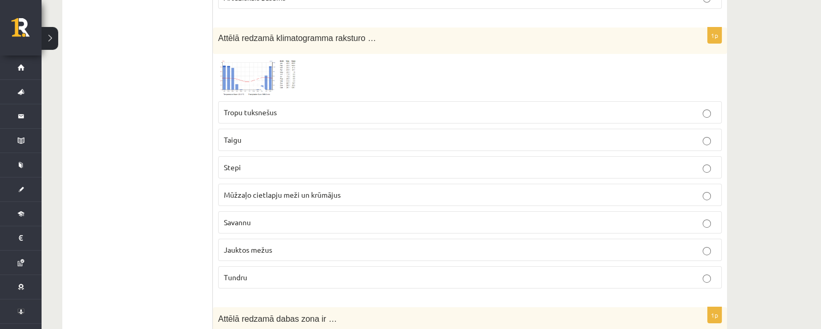
click at [283, 59] on img at bounding box center [257, 77] width 78 height 37
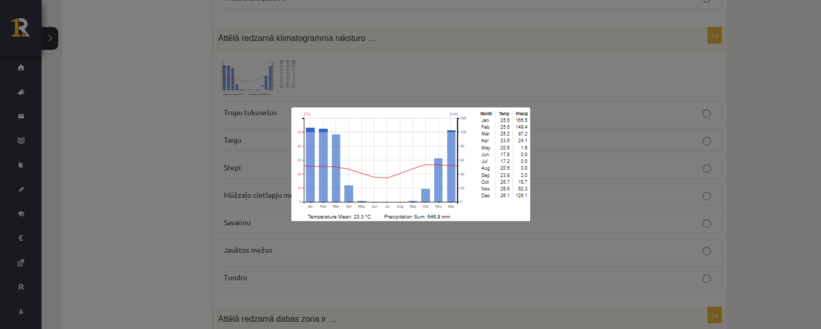
click at [438, 45] on div at bounding box center [410, 164] width 821 height 329
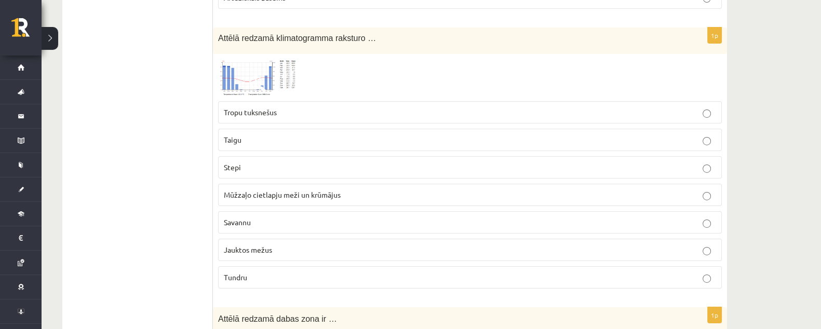
click at [478, 149] on fieldset "Tropu tuksnešus Taigu Stepi Mūžzaļo cietlapju meži un krūmājus Savannu Jauktos …" at bounding box center [470, 194] width 504 height 196
click at [476, 176] on fieldset "Tropu tuksnešus Taigu Stepi Mūžzaļo cietlapju meži un krūmājus Savannu Jauktos …" at bounding box center [470, 194] width 504 height 196
click at [480, 184] on label "Mūžzaļo cietlapju meži un krūmājus" at bounding box center [470, 195] width 504 height 22
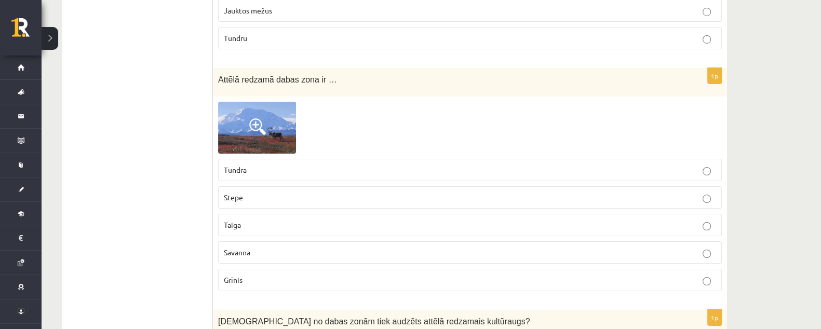
scroll to position [4707, 0]
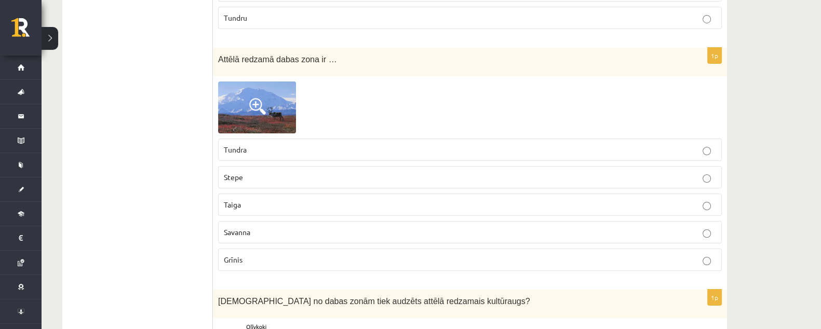
click at [278, 144] on p "Tundra" at bounding box center [470, 149] width 492 height 11
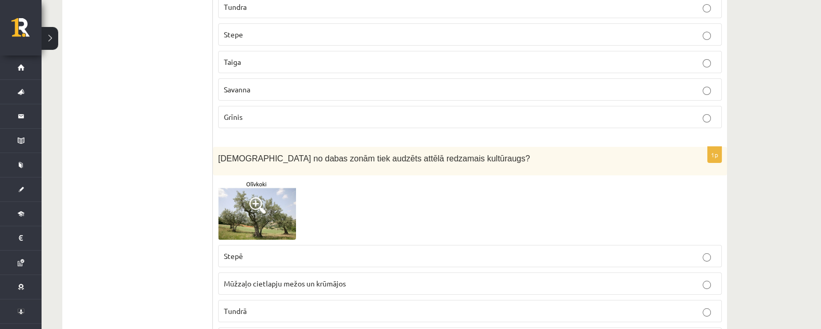
scroll to position [4902, 0]
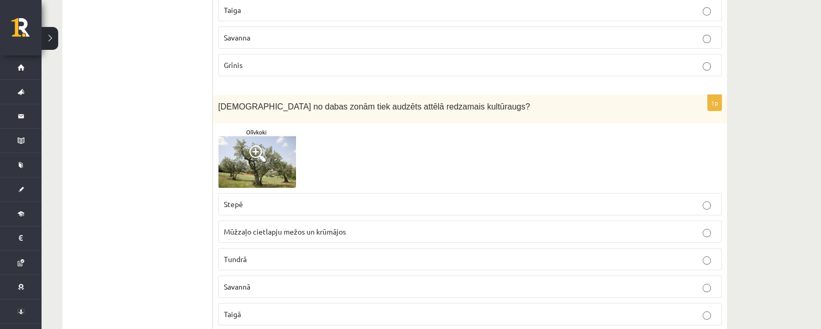
click at [307, 199] on p "Stepē" at bounding box center [470, 204] width 492 height 11
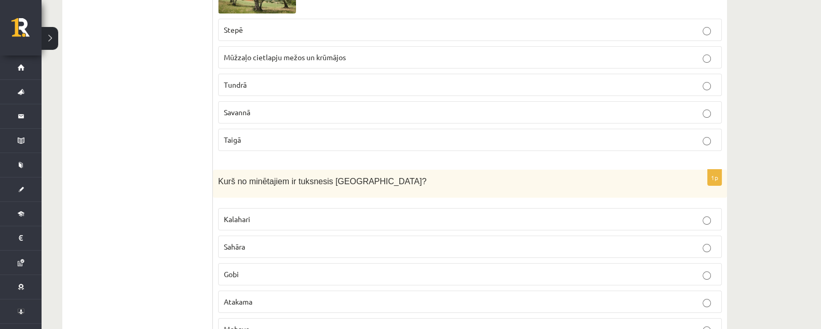
scroll to position [5096, 0]
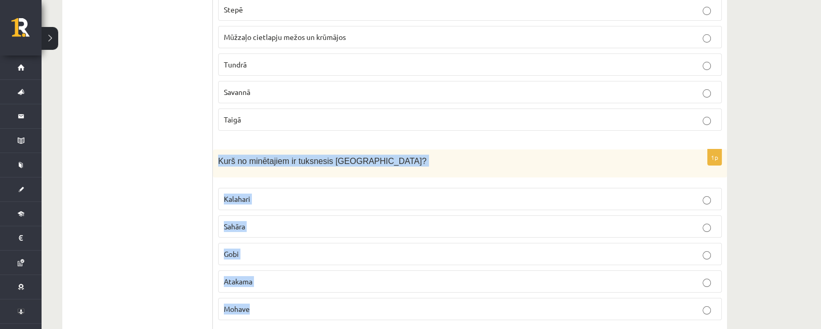
drag, startPoint x: 215, startPoint y: 119, endPoint x: 291, endPoint y: 268, distance: 167.4
click at [291, 268] on div "1p Kurš no minētajiem ir tuksnesis Āzijā? Kalahari Sahāra Gobi Atakama Mohave" at bounding box center [470, 240] width 514 height 180
click at [381, 155] on p "Kurš no minētajiem ir tuksnesis Āzijā?" at bounding box center [444, 161] width 452 height 12
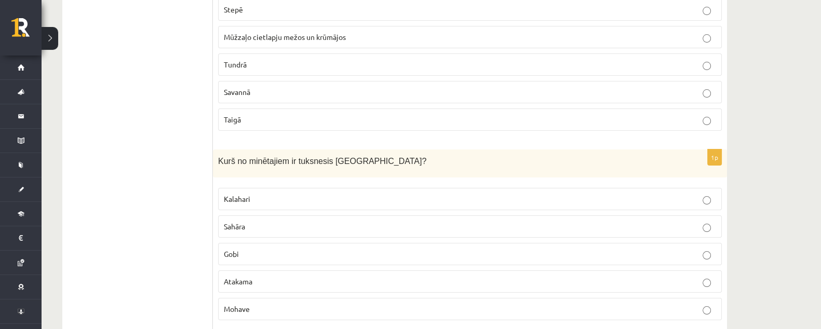
click at [330, 249] on p "Gobi" at bounding box center [470, 254] width 492 height 11
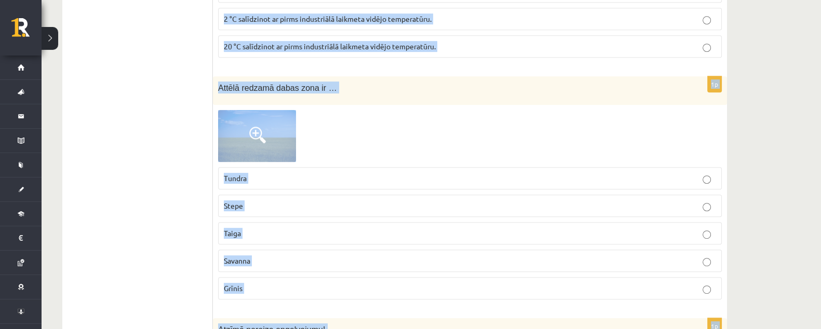
scroll to position [5780, 0]
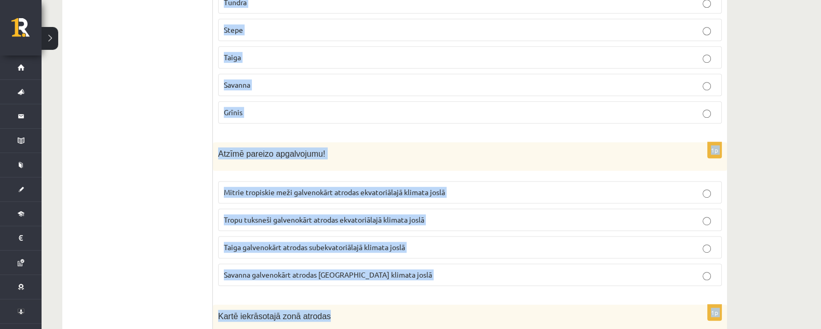
drag, startPoint x: 213, startPoint y: 119, endPoint x: 460, endPoint y: 303, distance: 307.6
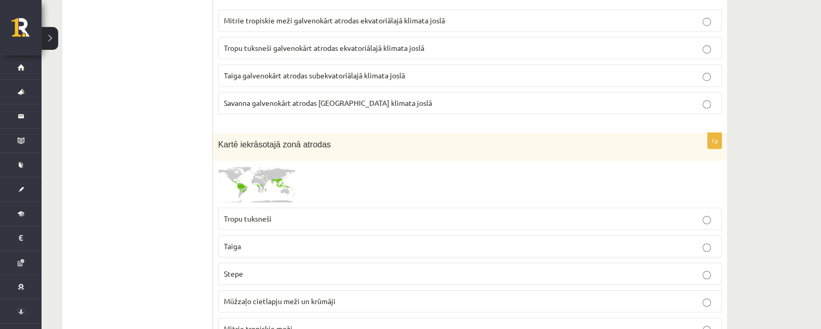
scroll to position [5909, 0]
drag, startPoint x: 322, startPoint y: 257, endPoint x: 177, endPoint y: 177, distance: 166.2
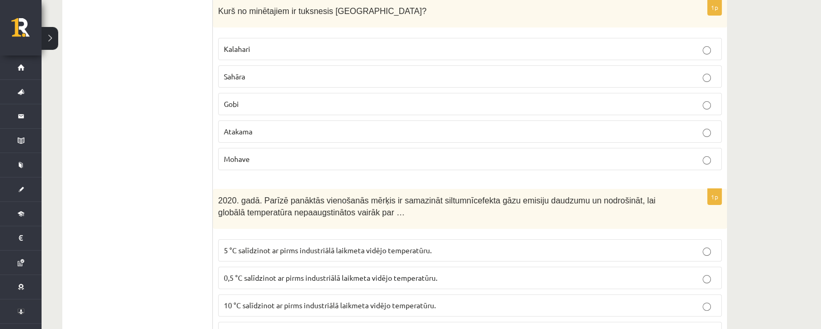
scroll to position [5275, 0]
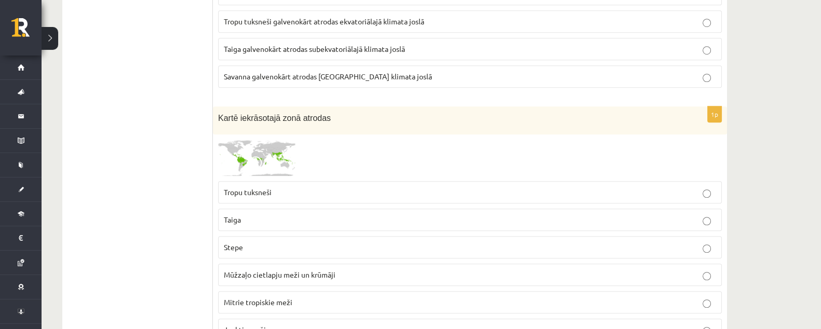
drag, startPoint x: 211, startPoint y: 127, endPoint x: 573, endPoint y: 339, distance: 418.9
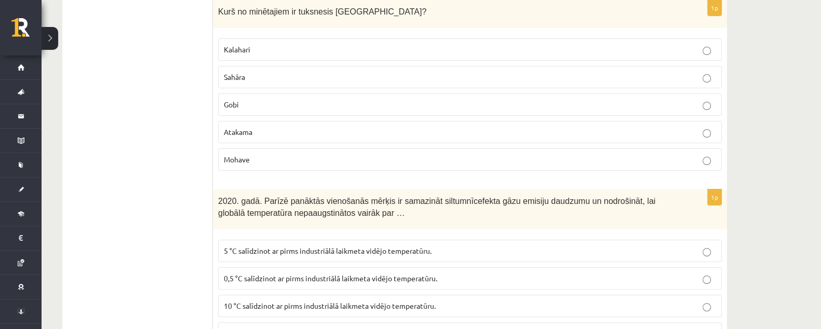
scroll to position [5311, 0]
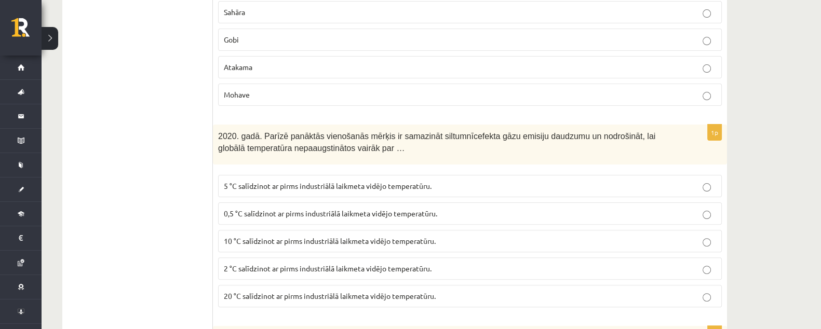
click at [300, 175] on label "5 °C salīdzinot ar pirms industriālā laikmeta vidējo temperatūru." at bounding box center [470, 186] width 504 height 22
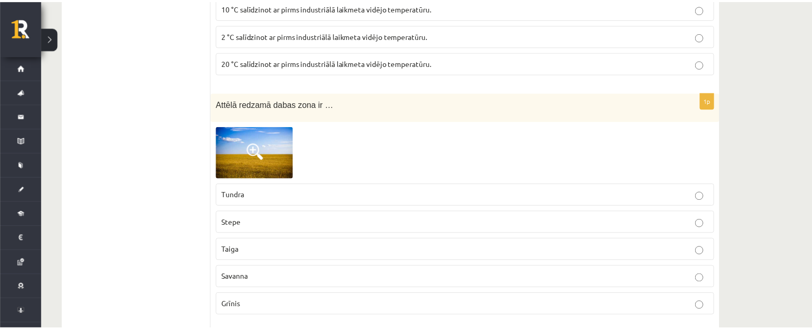
scroll to position [5570, 0]
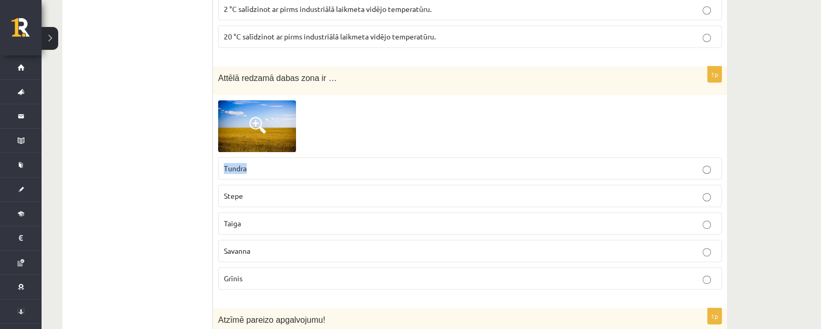
drag, startPoint x: 225, startPoint y: 128, endPoint x: 248, endPoint y: 132, distance: 23.1
click at [248, 163] on p "Tundra" at bounding box center [470, 168] width 492 height 11
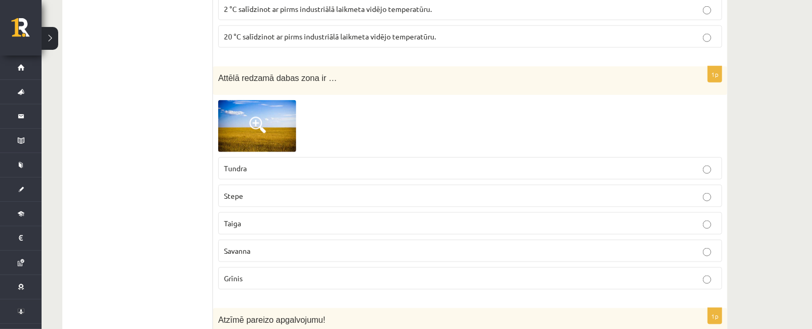
click at [329, 173] on fieldset "Tundra Stepe Taiga Savanna Grīnis" at bounding box center [470, 222] width 504 height 141
click at [330, 191] on p "Stepe" at bounding box center [470, 196] width 492 height 11
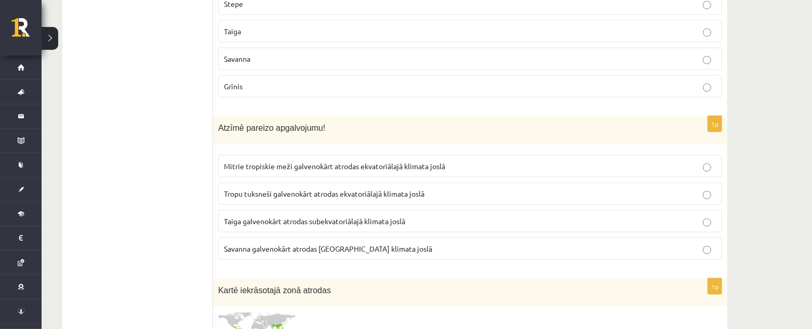
scroll to position [5830, 0]
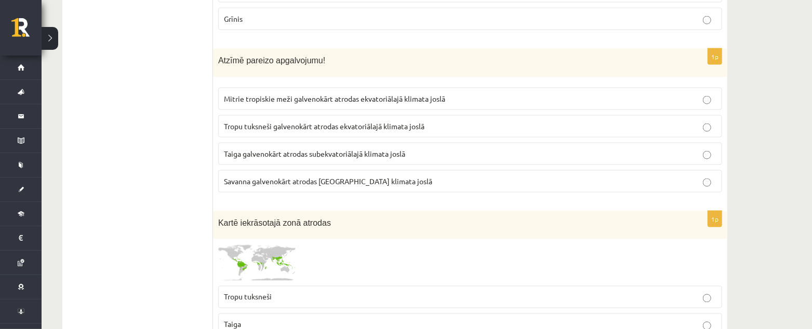
click at [419, 94] on span "Mitrie tropiskie meži galvenokārt atrodas ekvatoriālajā klimata joslā" at bounding box center [334, 98] width 221 height 9
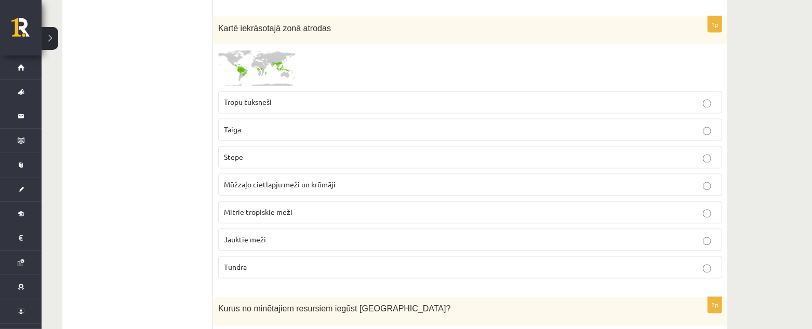
scroll to position [5960, 0]
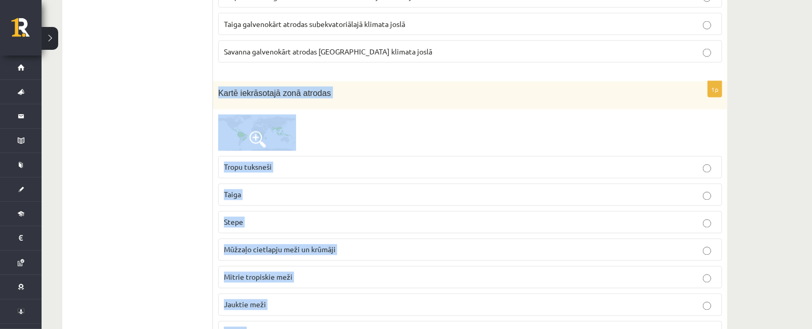
drag, startPoint x: 218, startPoint y: 48, endPoint x: 265, endPoint y: 290, distance: 247.1
click at [266, 292] on div "1p Kartē iekrāsotajā zonā atrodas Tropu tuksneši Taiga Stepe Mūžzaļo cietlapju …" at bounding box center [470, 217] width 514 height 271
click at [342, 272] on p "Mitrie tropiskie meži" at bounding box center [470, 277] width 492 height 11
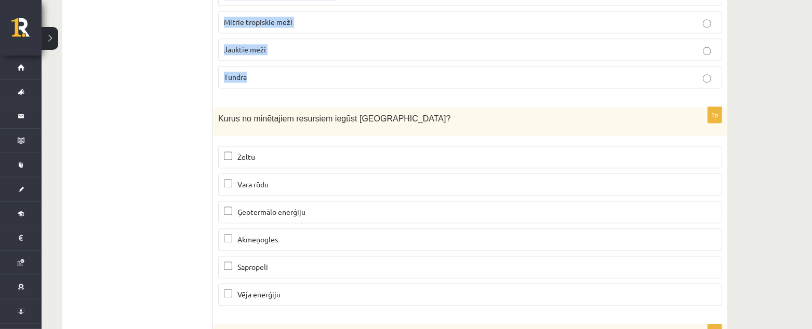
scroll to position [6219, 0]
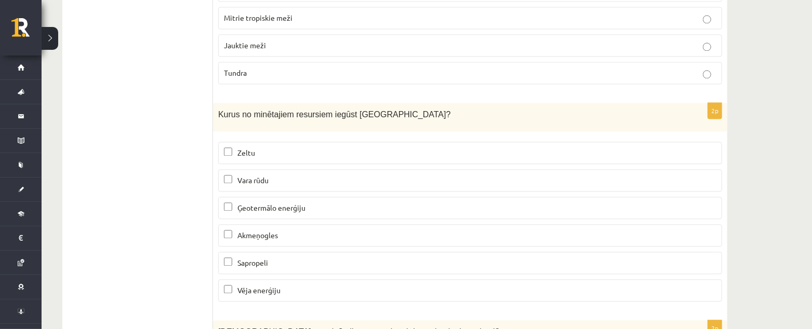
click at [249, 231] on span "Akmeņogles" at bounding box center [257, 235] width 41 height 9
click at [240, 286] on span "Vēja enerģiju" at bounding box center [258, 290] width 43 height 9
click at [265, 286] on span "Vēja enerģiju" at bounding box center [258, 290] width 43 height 9
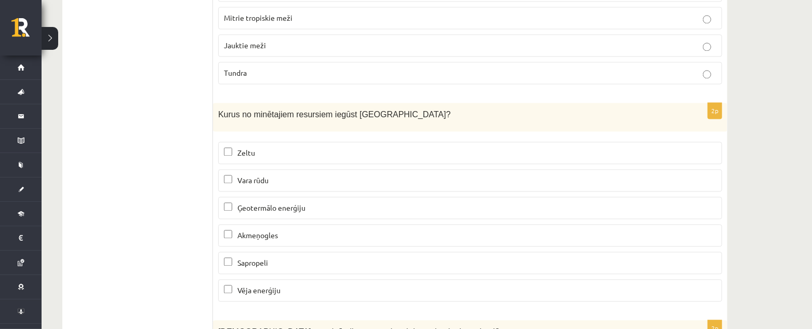
drag, startPoint x: 212, startPoint y: 68, endPoint x: 262, endPoint y: 205, distance: 146.0
drag, startPoint x: 177, startPoint y: 142, endPoint x: 199, endPoint y: 154, distance: 26.0
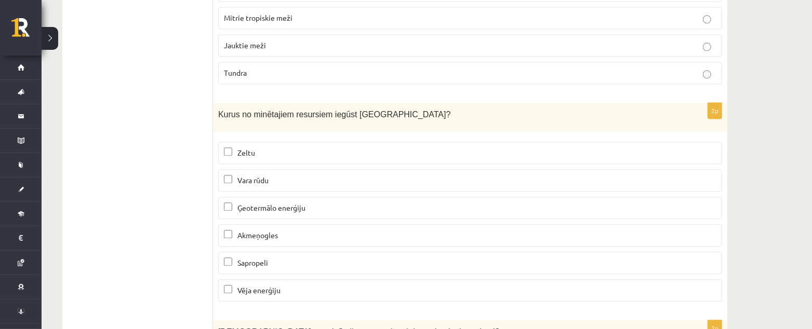
click at [384, 103] on div "Kurus no minētajiem resursiem iegūst Latvijā?" at bounding box center [470, 117] width 514 height 29
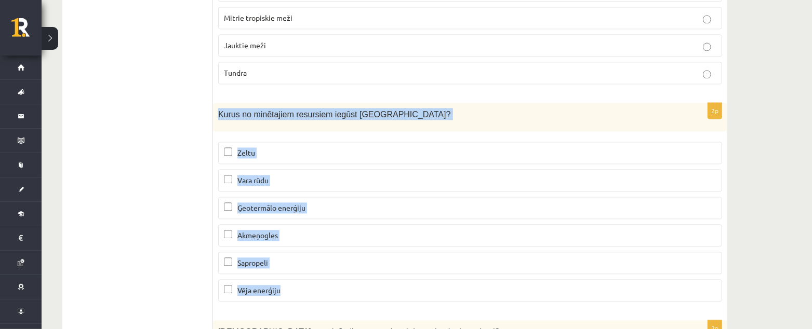
drag, startPoint x: 219, startPoint y: 74, endPoint x: 304, endPoint y: 170, distance: 128.0
click at [308, 248] on div "2p Kurus no minētajiem resursiem iegūst Latvijā? Zeltu Vara rūdu Ģeotermālo ene…" at bounding box center [470, 206] width 514 height 207
click at [375, 258] on p "Sapropeli" at bounding box center [470, 263] width 492 height 11
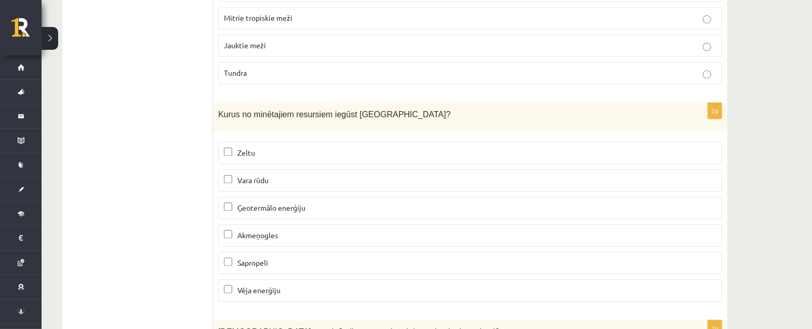
click at [374, 230] on p "Akmeņogles" at bounding box center [470, 235] width 492 height 11
click at [376, 203] on p "Ģeotermālo enerģiju" at bounding box center [470, 208] width 492 height 11
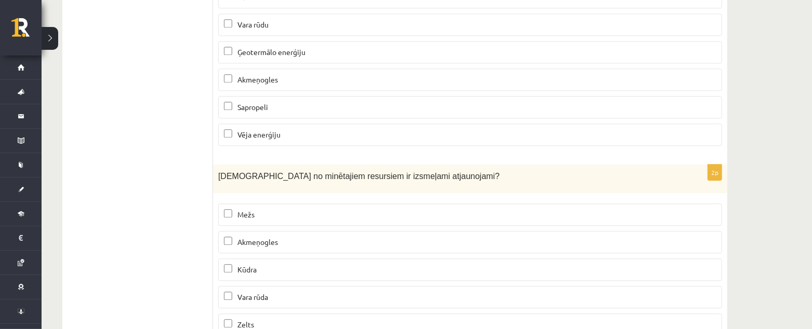
scroll to position [6379, 0]
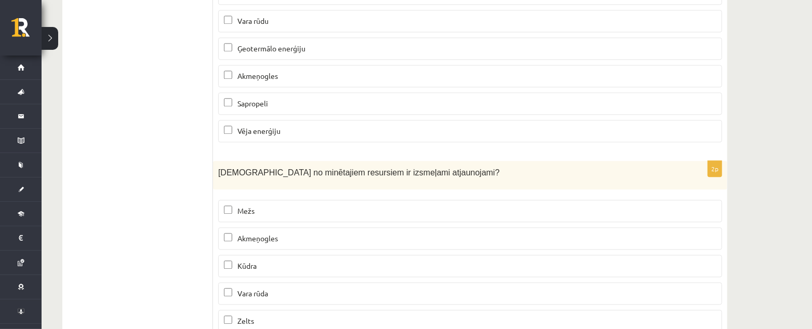
click at [381, 233] on p "Akmeņogles" at bounding box center [470, 238] width 492 height 11
click at [343, 200] on label "Mežs" at bounding box center [470, 211] width 504 height 22
click at [330, 261] on p "Kūdra" at bounding box center [470, 266] width 492 height 11
click at [323, 288] on p "Vara rūda" at bounding box center [470, 293] width 492 height 11
click at [318, 316] on p "Zelts" at bounding box center [470, 321] width 492 height 11
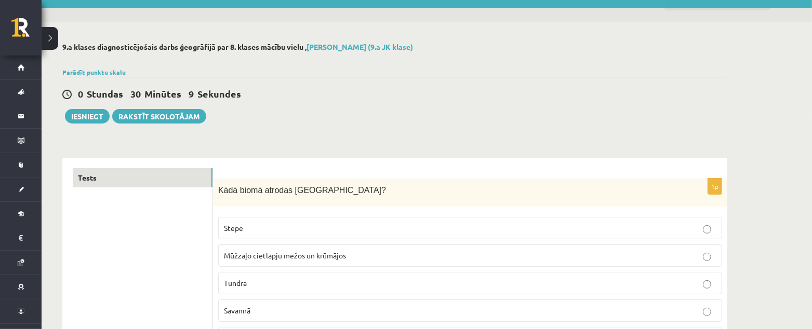
scroll to position [0, 0]
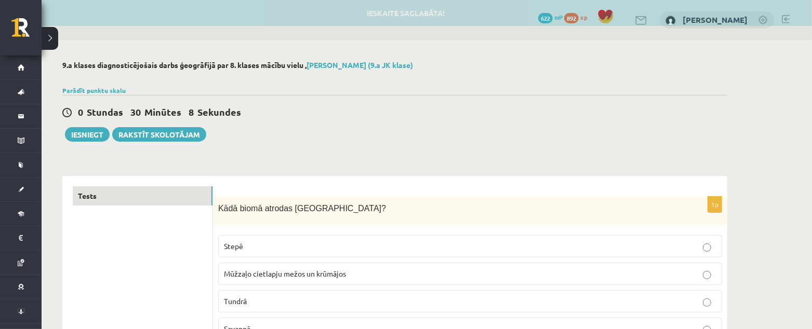
click at [90, 126] on div "0 Stundas 30 Minūtes 8 Sekundes Ieskaite saglabāta! Iesniegt Rakstīt skolotājam" at bounding box center [394, 118] width 665 height 47
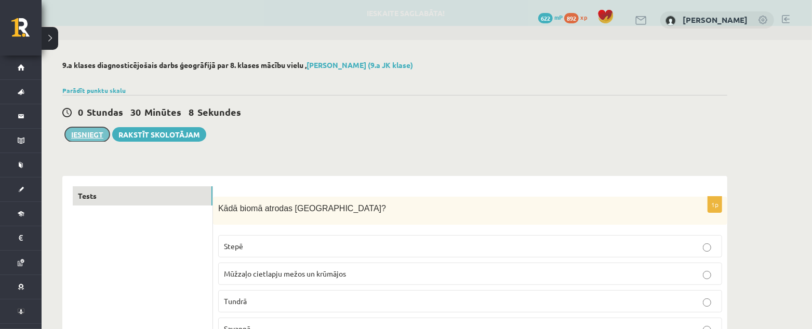
click at [89, 129] on button "Iesniegt" at bounding box center [87, 134] width 45 height 15
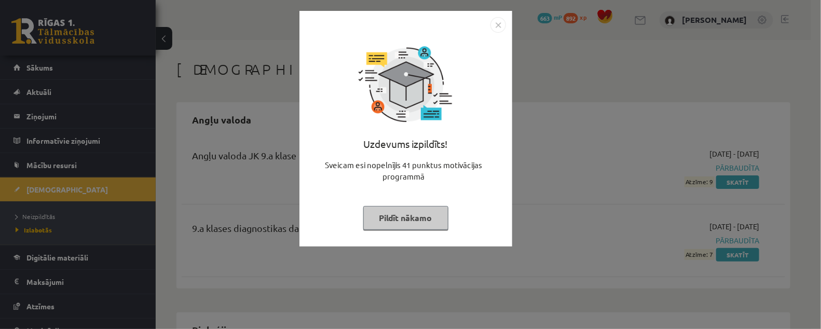
click at [504, 19] on img "Close" at bounding box center [499, 25] width 16 height 16
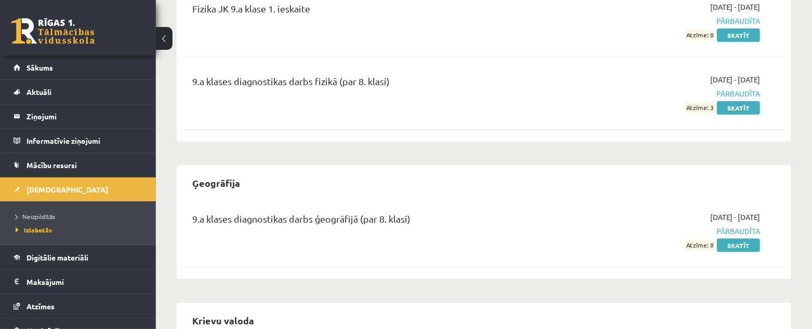
scroll to position [714, 0]
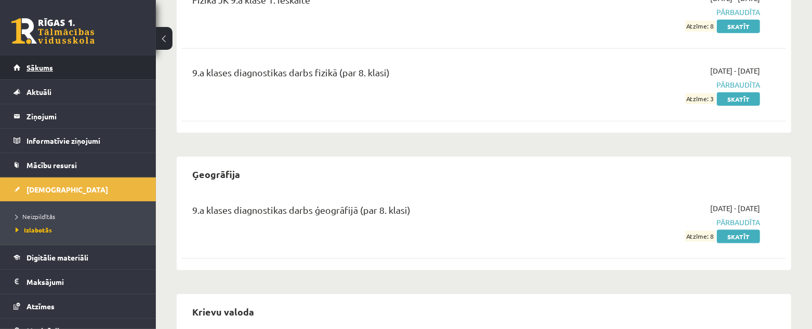
click at [34, 57] on link "Sākums" at bounding box center [78, 68] width 129 height 24
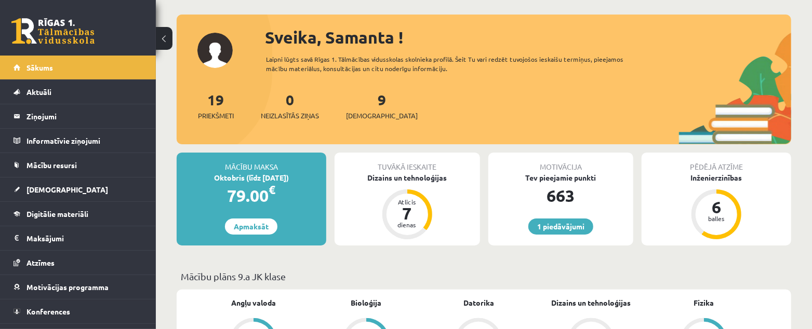
scroll to position [64, 0]
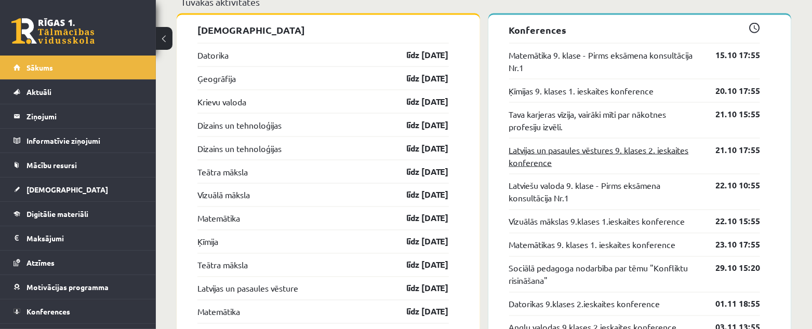
scroll to position [1038, 0]
click at [407, 60] on link "līdz [DATE]" at bounding box center [418, 55] width 60 height 12
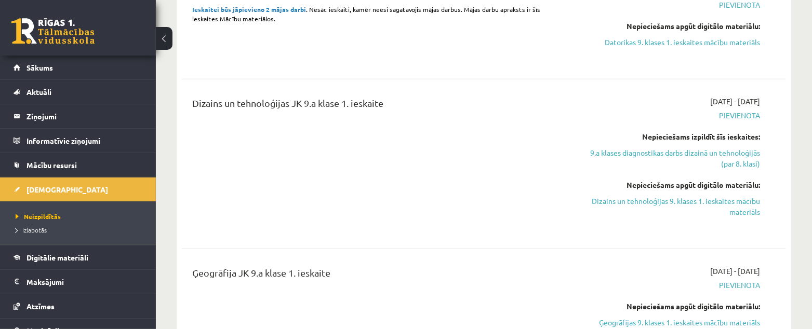
scroll to position [584, 0]
